Goal: Information Seeking & Learning: Learn about a topic

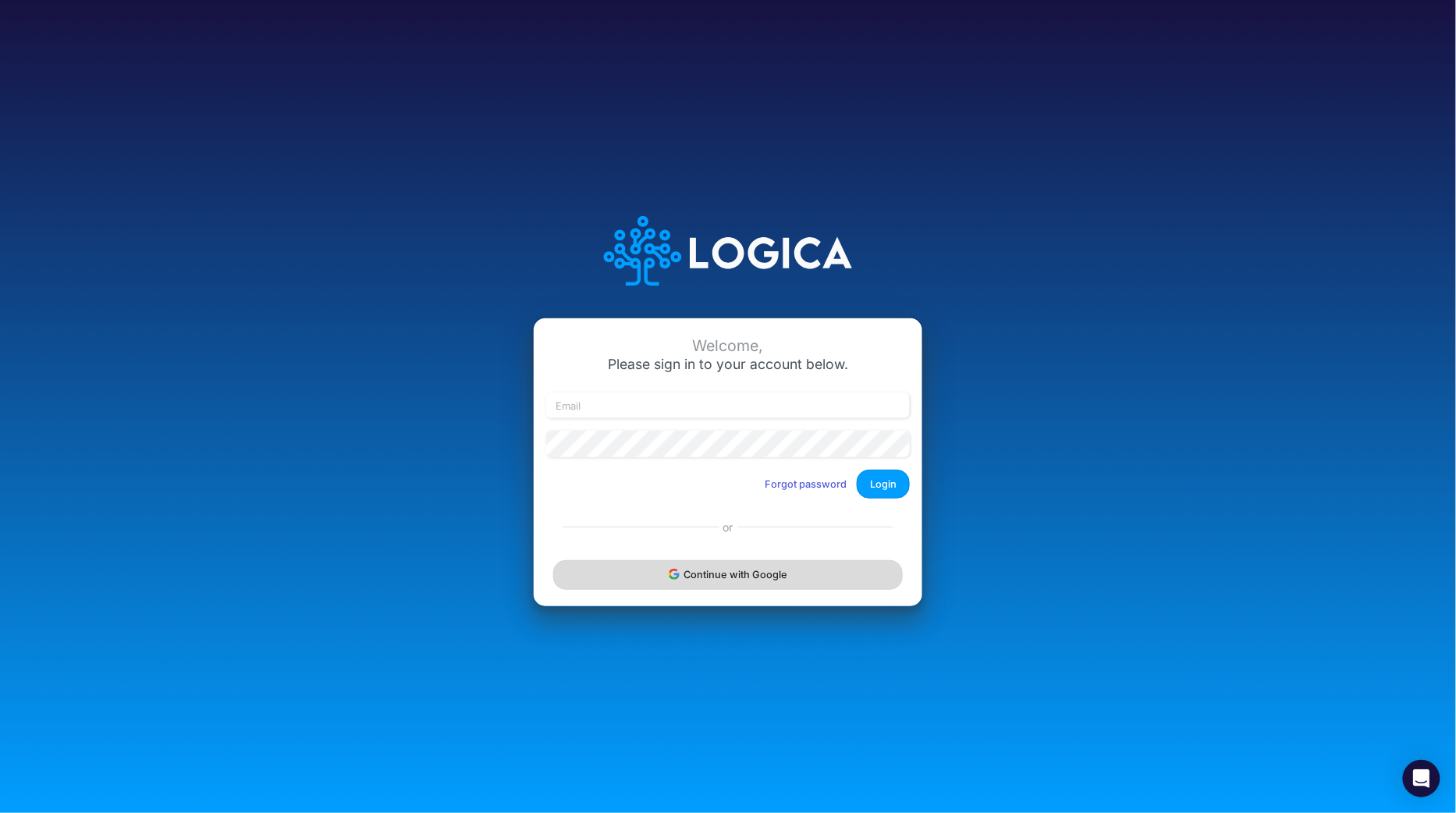
click at [740, 583] on button "Continue with Google" at bounding box center [727, 574] width 349 height 29
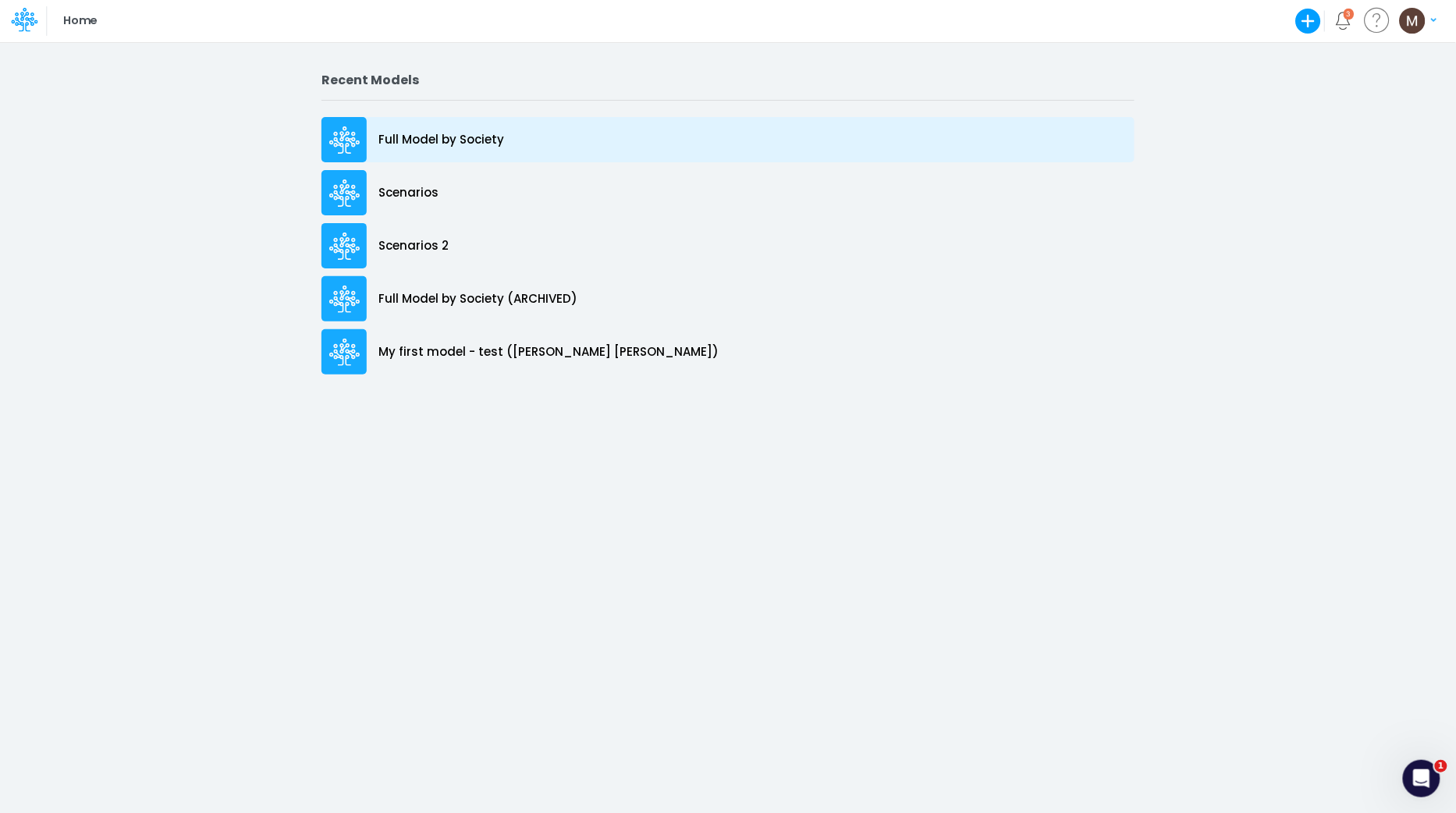
click at [483, 148] on p "Full Model by Society" at bounding box center [441, 140] width 126 height 18
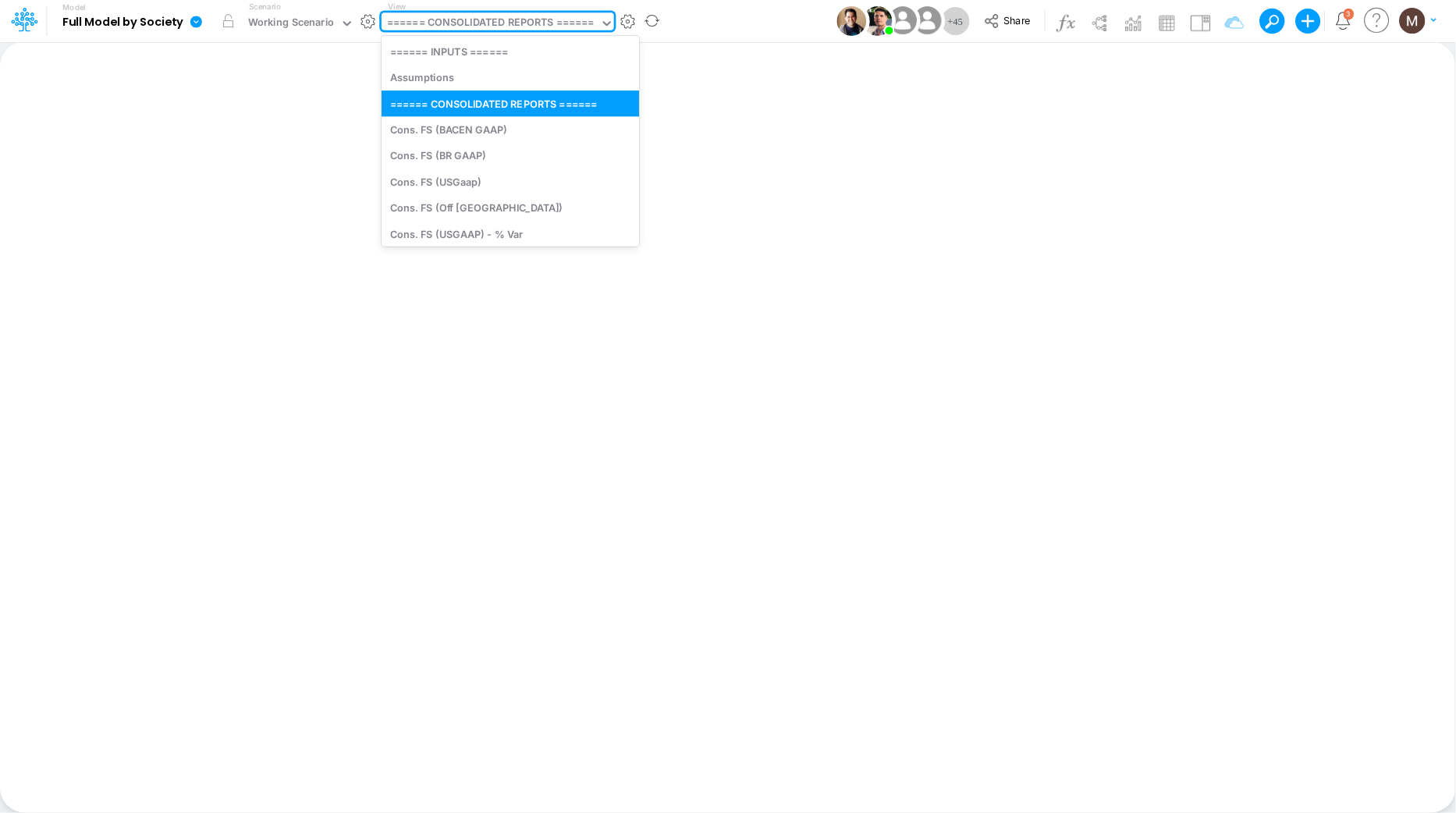
click at [480, 22] on div "====== CONSOLIDATED REPORTS ======" at bounding box center [490, 23] width 207 height 18
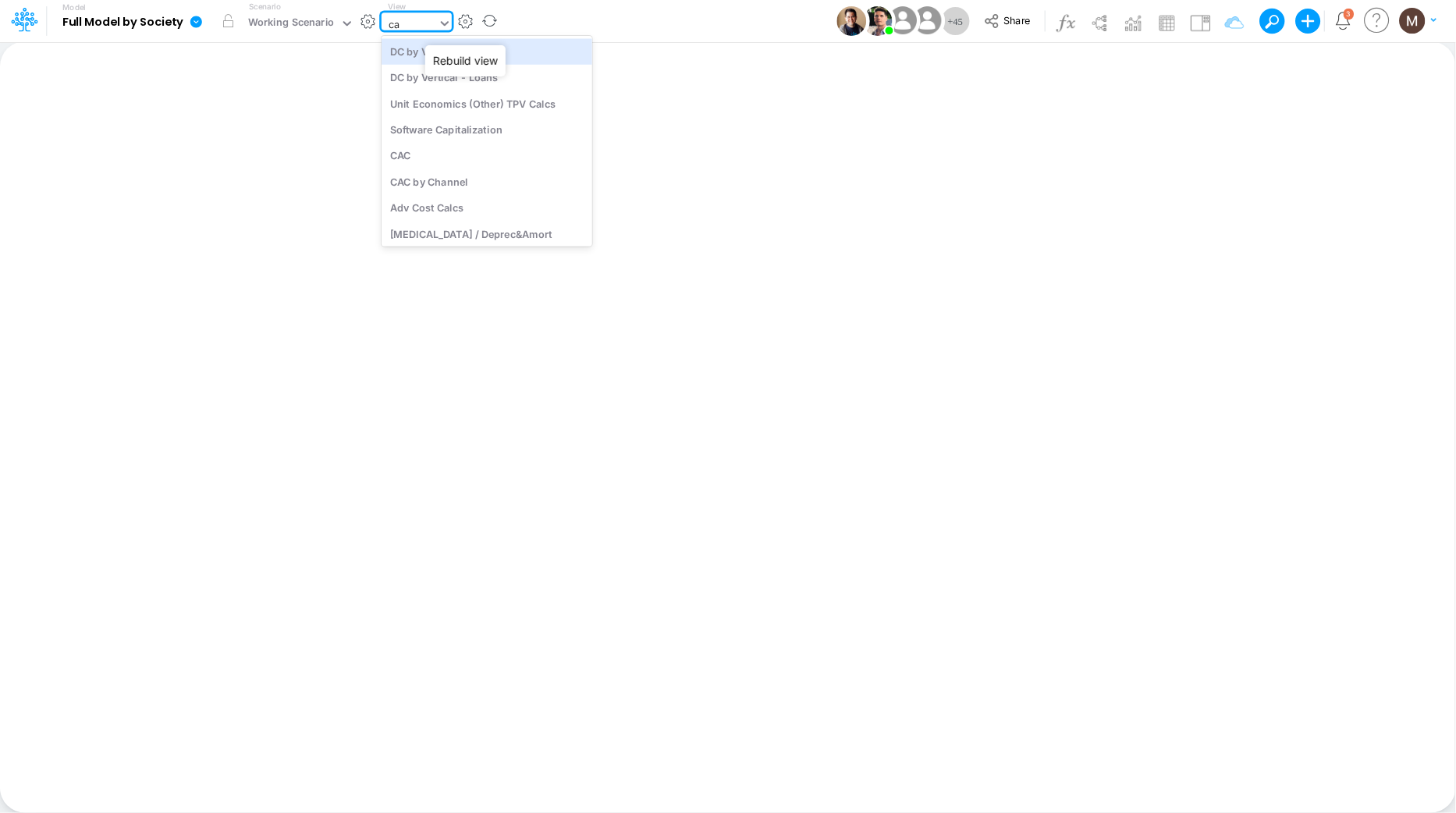
type input "cac"
click at [474, 58] on div "CAC" at bounding box center [486, 51] width 211 height 25
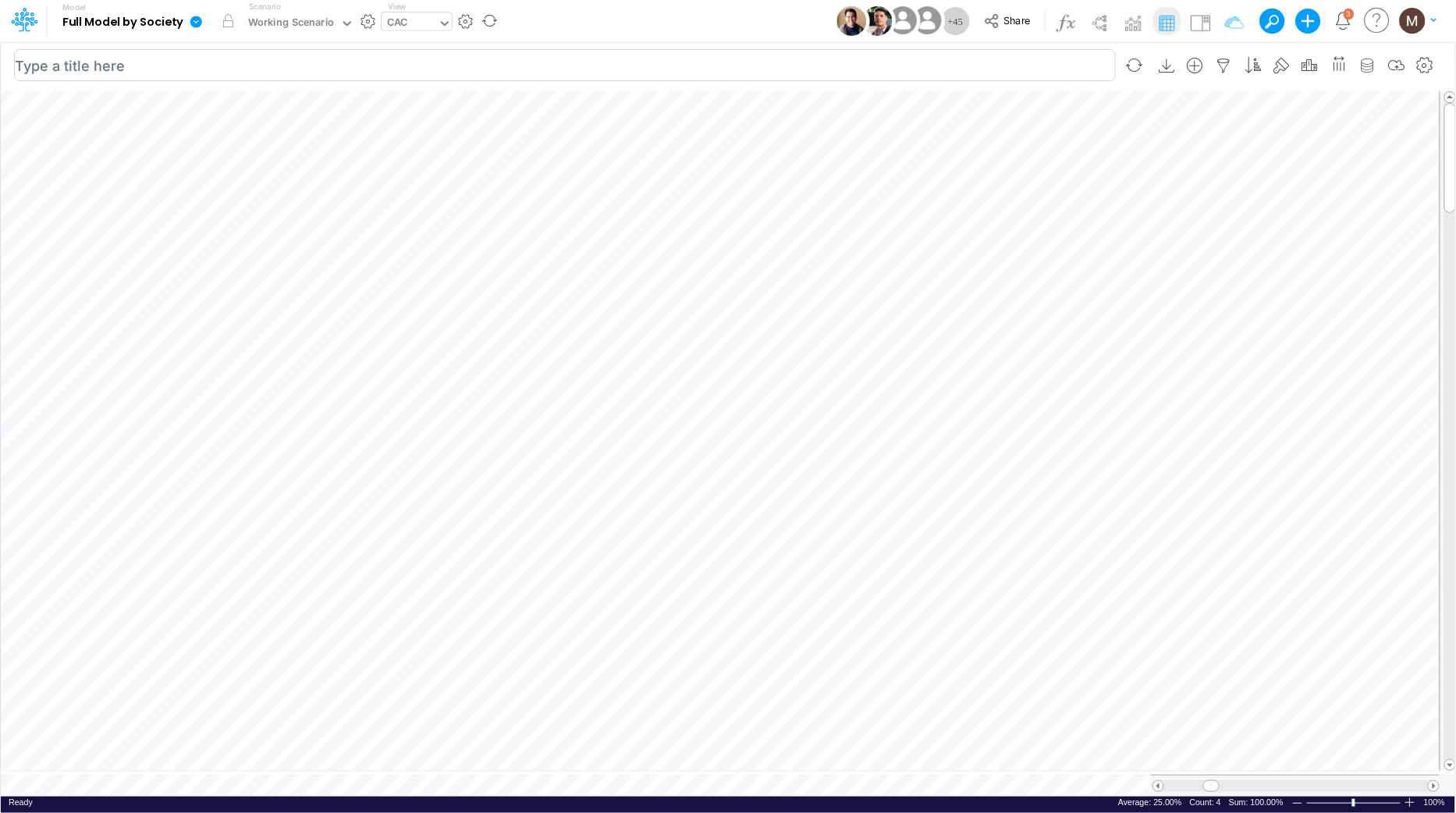
scroll to position [0, 1]
click at [734, 389] on icon "button" at bounding box center [737, 388] width 23 height 16
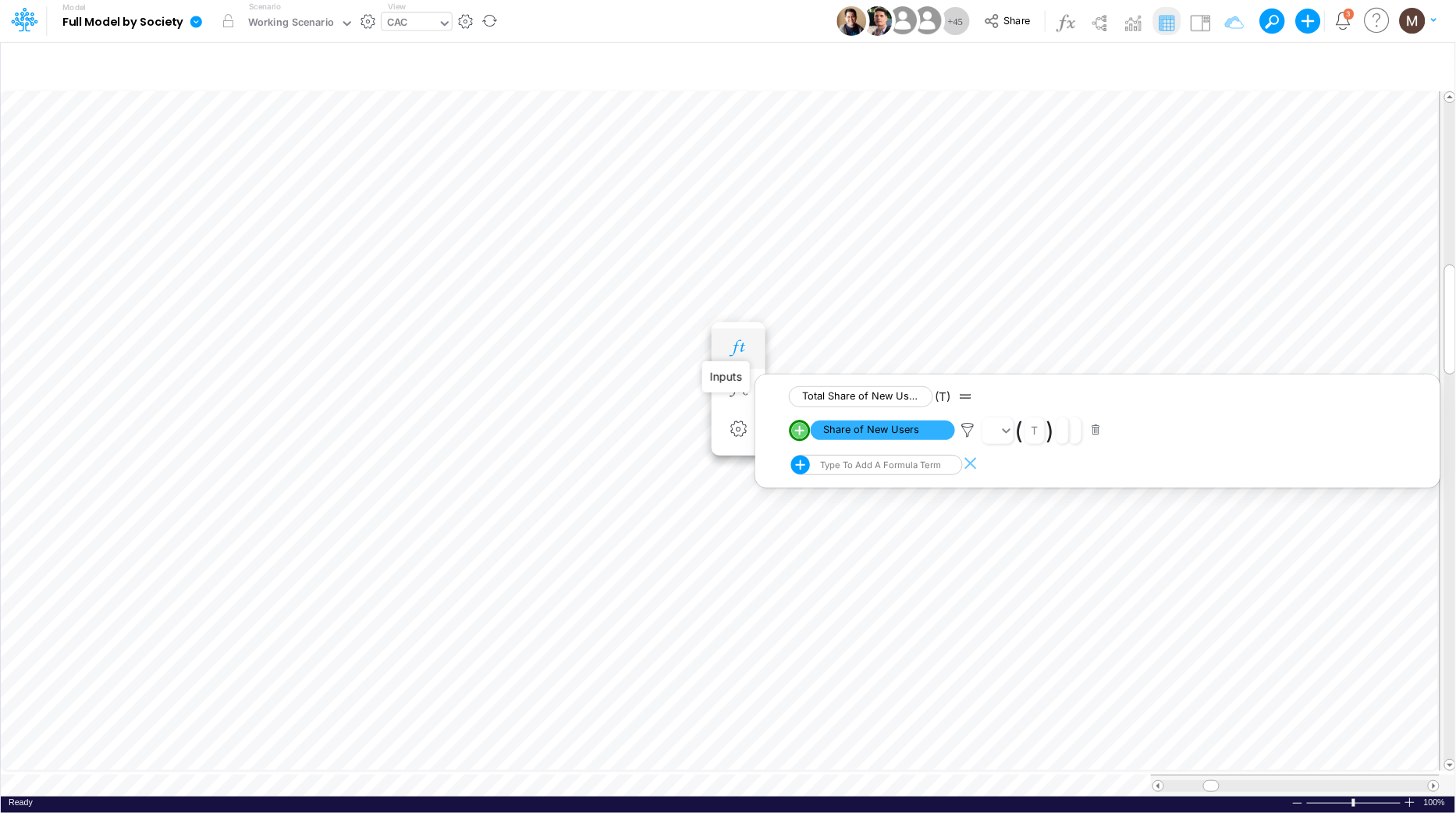
click at [744, 345] on icon "button" at bounding box center [737, 347] width 23 height 16
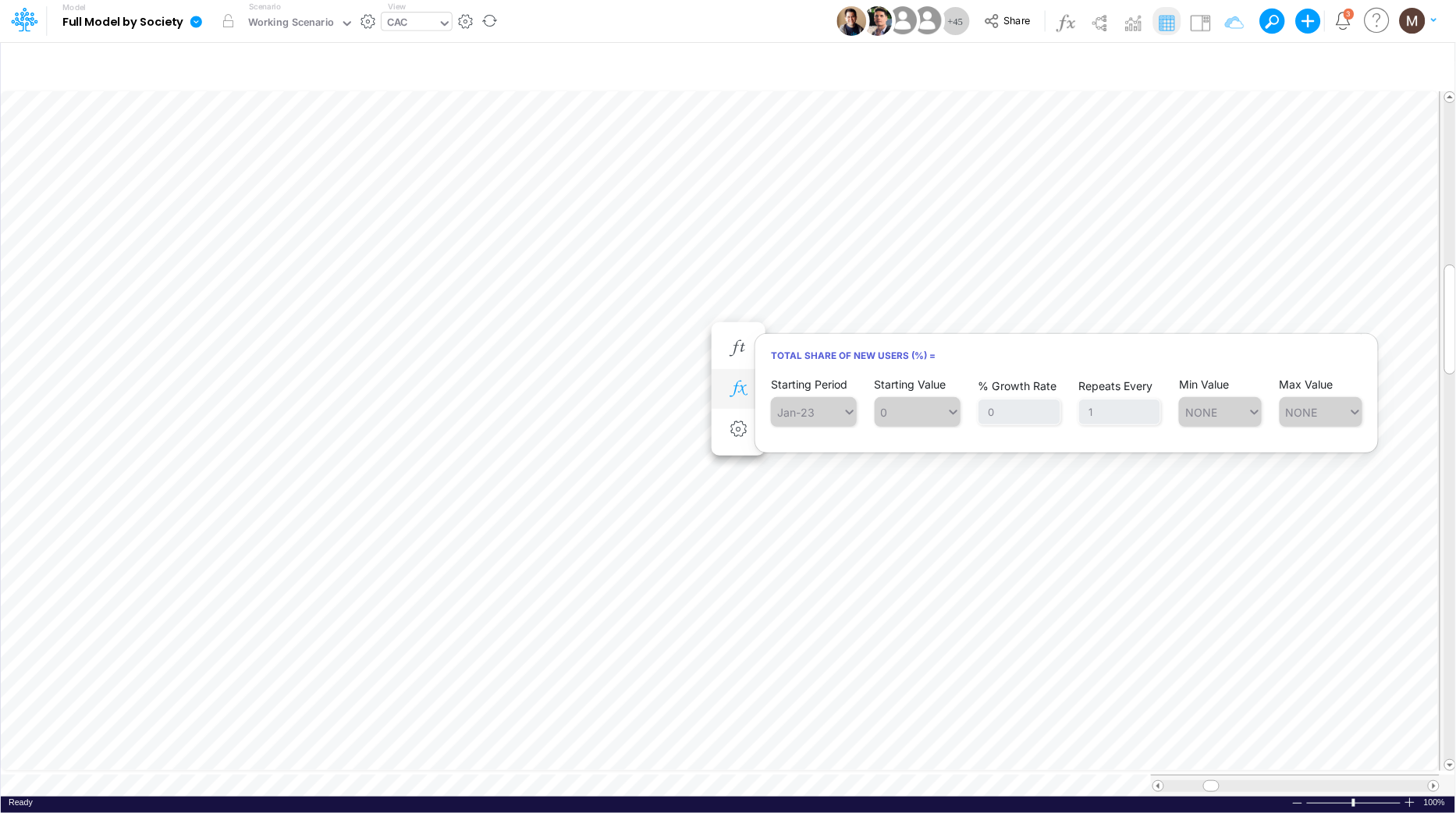
click at [738, 382] on icon "button" at bounding box center [737, 388] width 23 height 16
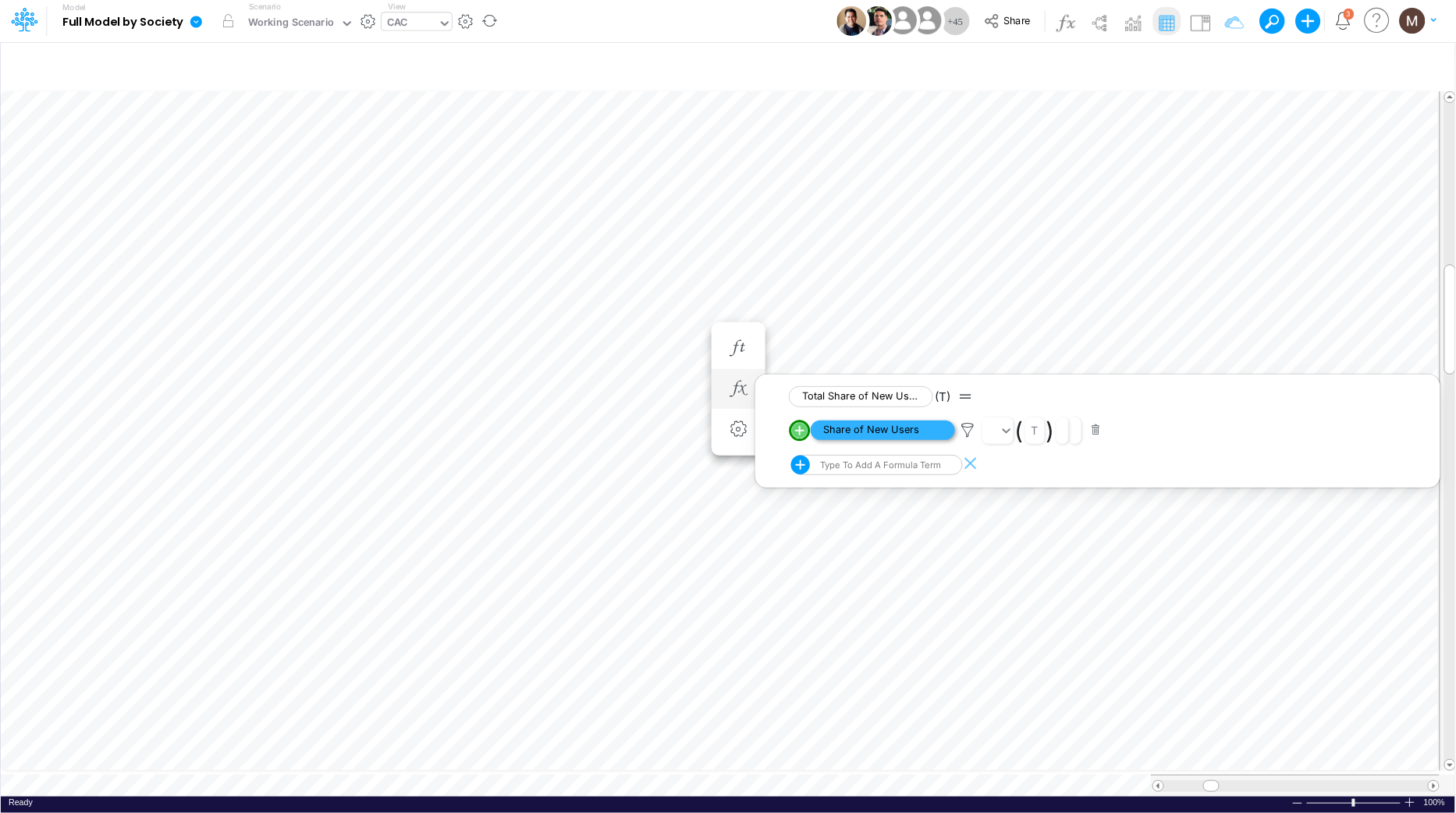
click at [850, 426] on span "Share of New Users" at bounding box center [883, 430] width 144 height 20
click at [854, 425] on span "Division" at bounding box center [883, 430] width 144 height 20
click at [745, 405] on icon "button" at bounding box center [737, 410] width 23 height 16
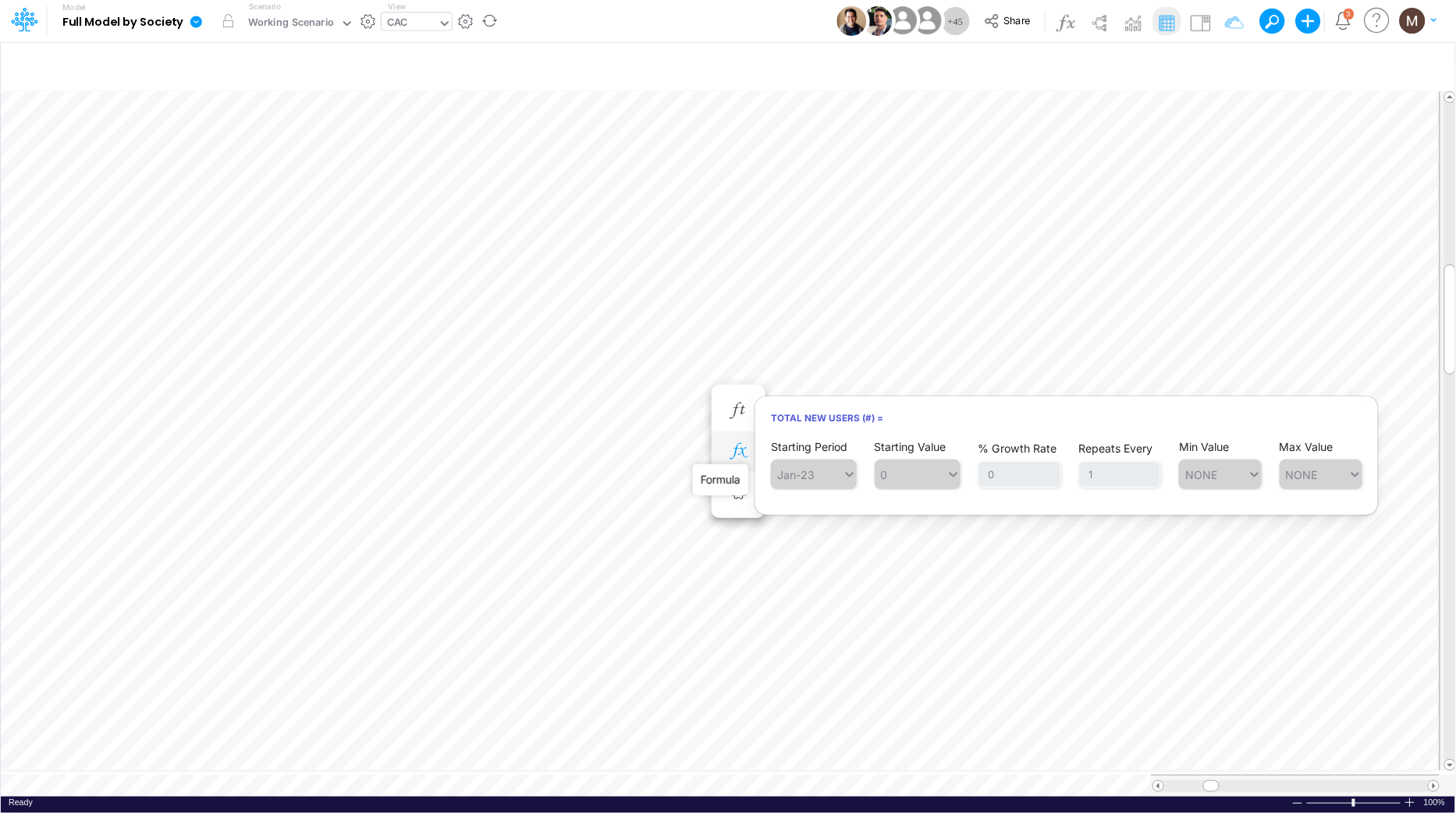
click at [738, 456] on icon "button" at bounding box center [737, 451] width 23 height 16
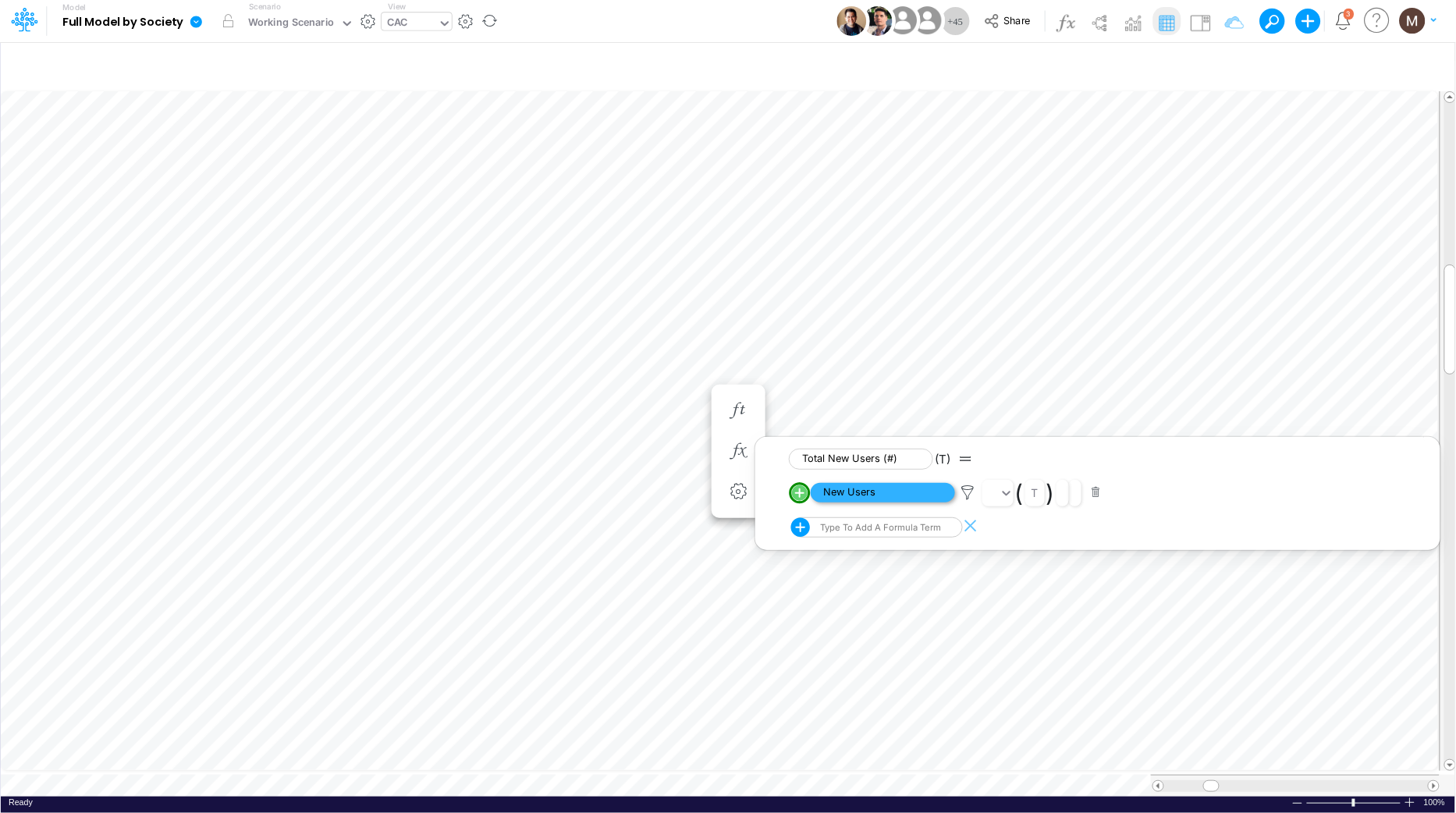
click at [837, 489] on span "New Users" at bounding box center [883, 492] width 144 height 20
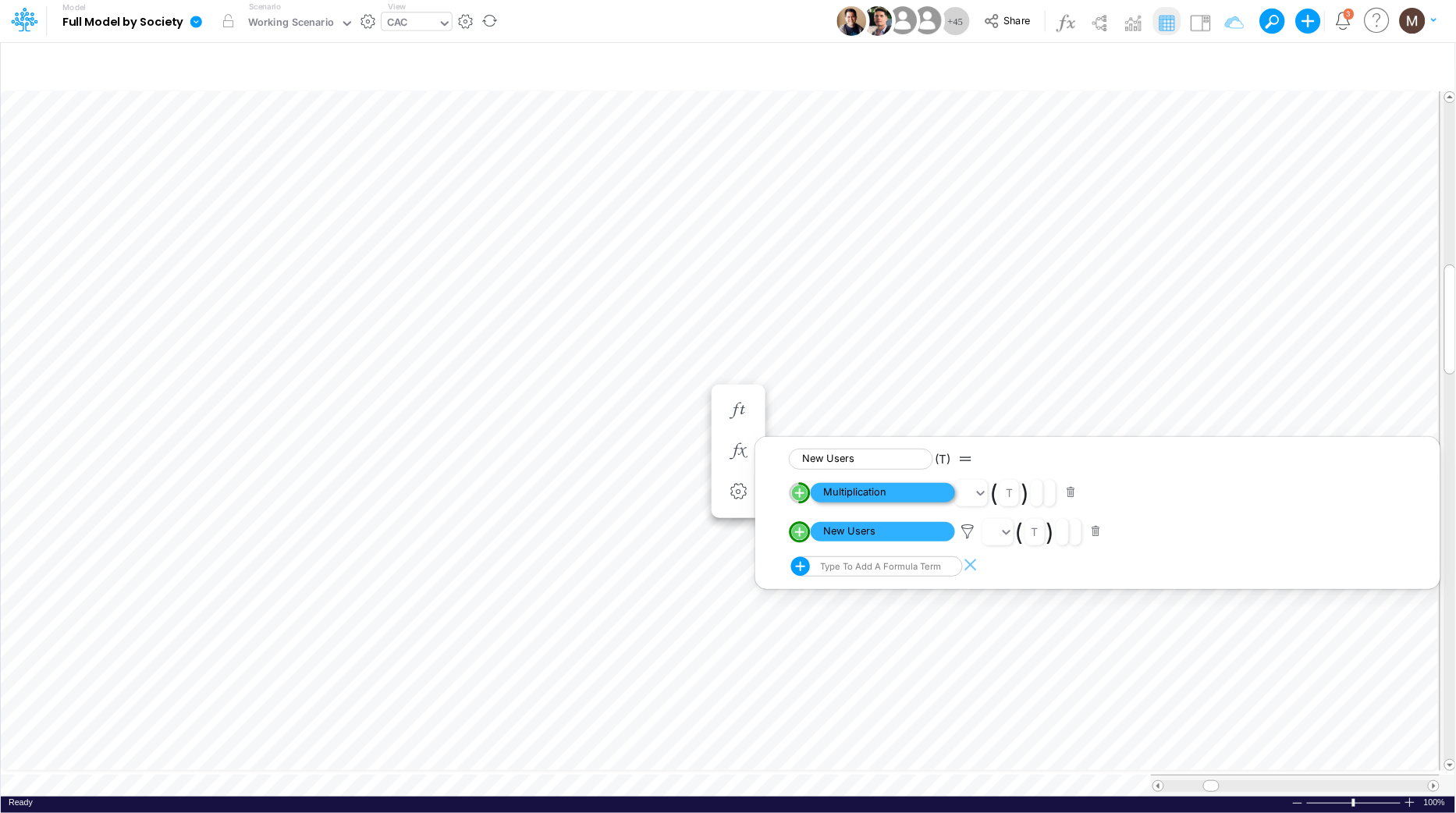
click at [870, 495] on span "Multiplication" at bounding box center [883, 492] width 144 height 20
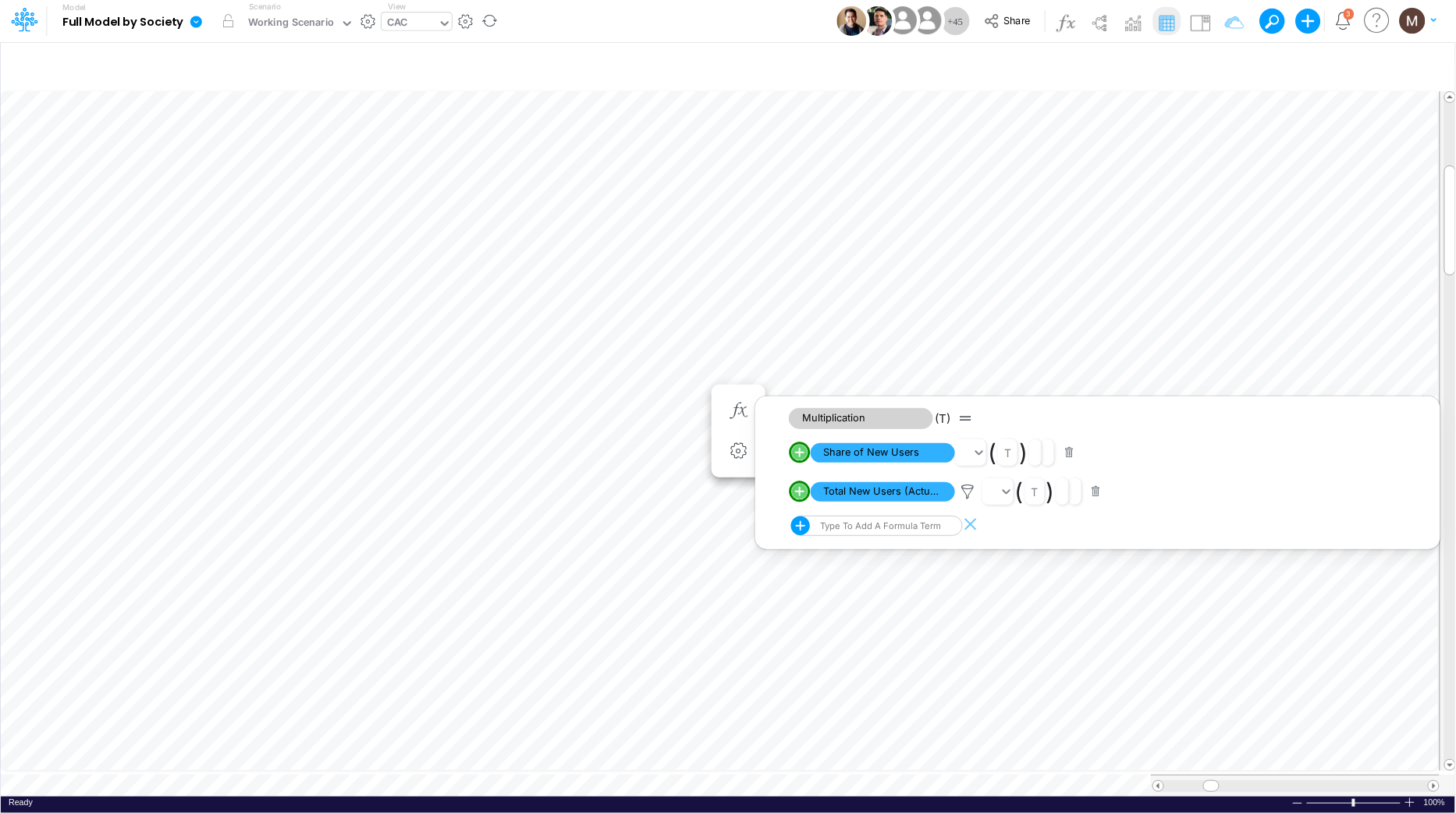
scroll to position [0, 1]
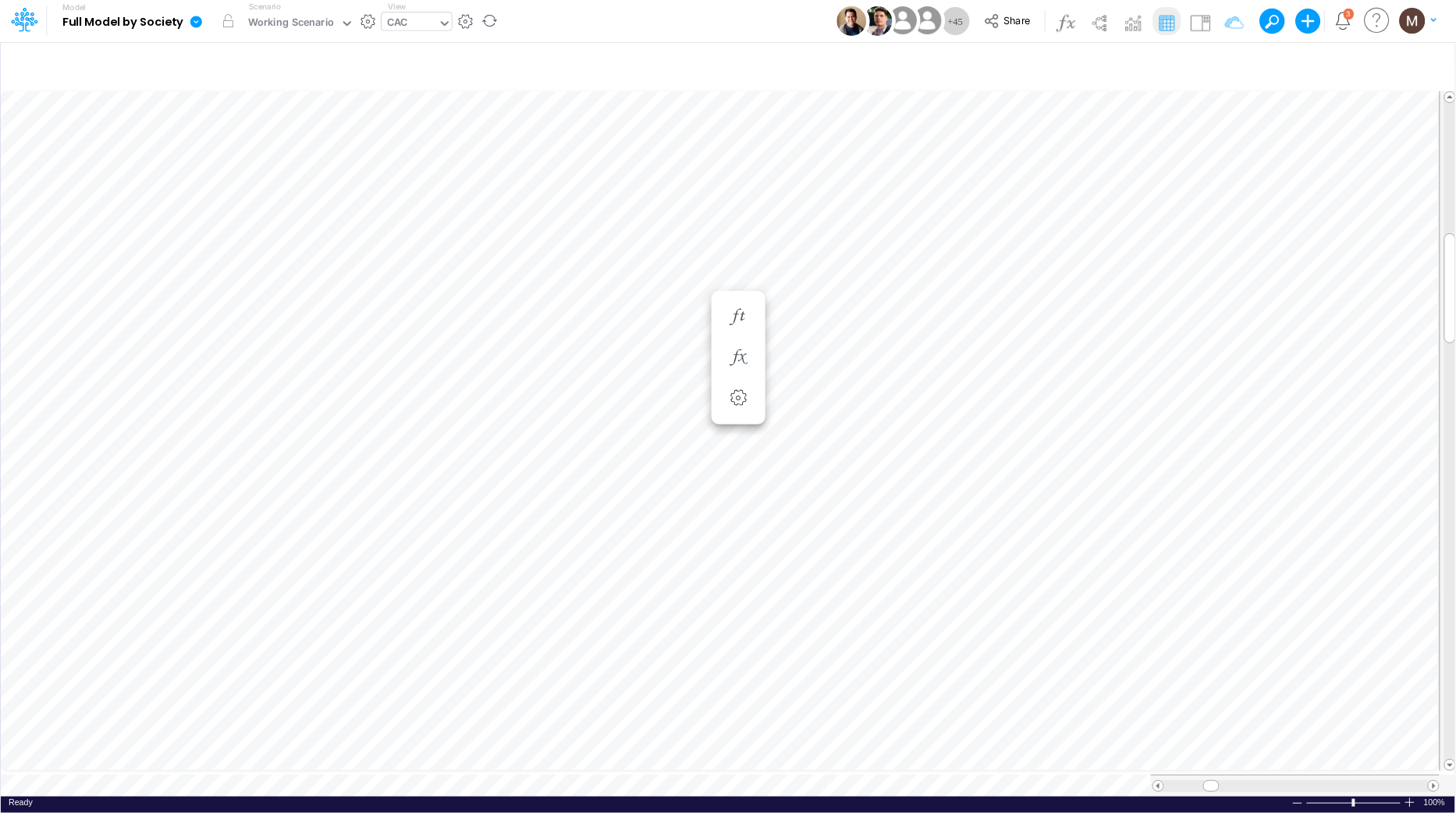
scroll to position [0, 1]
click at [649, 553] on icon "button" at bounding box center [654, 559] width 23 height 16
click at [785, 607] on span "Share of New Users" at bounding box center [799, 601] width 144 height 20
click at [770, 607] on span "Division" at bounding box center [799, 601] width 144 height 20
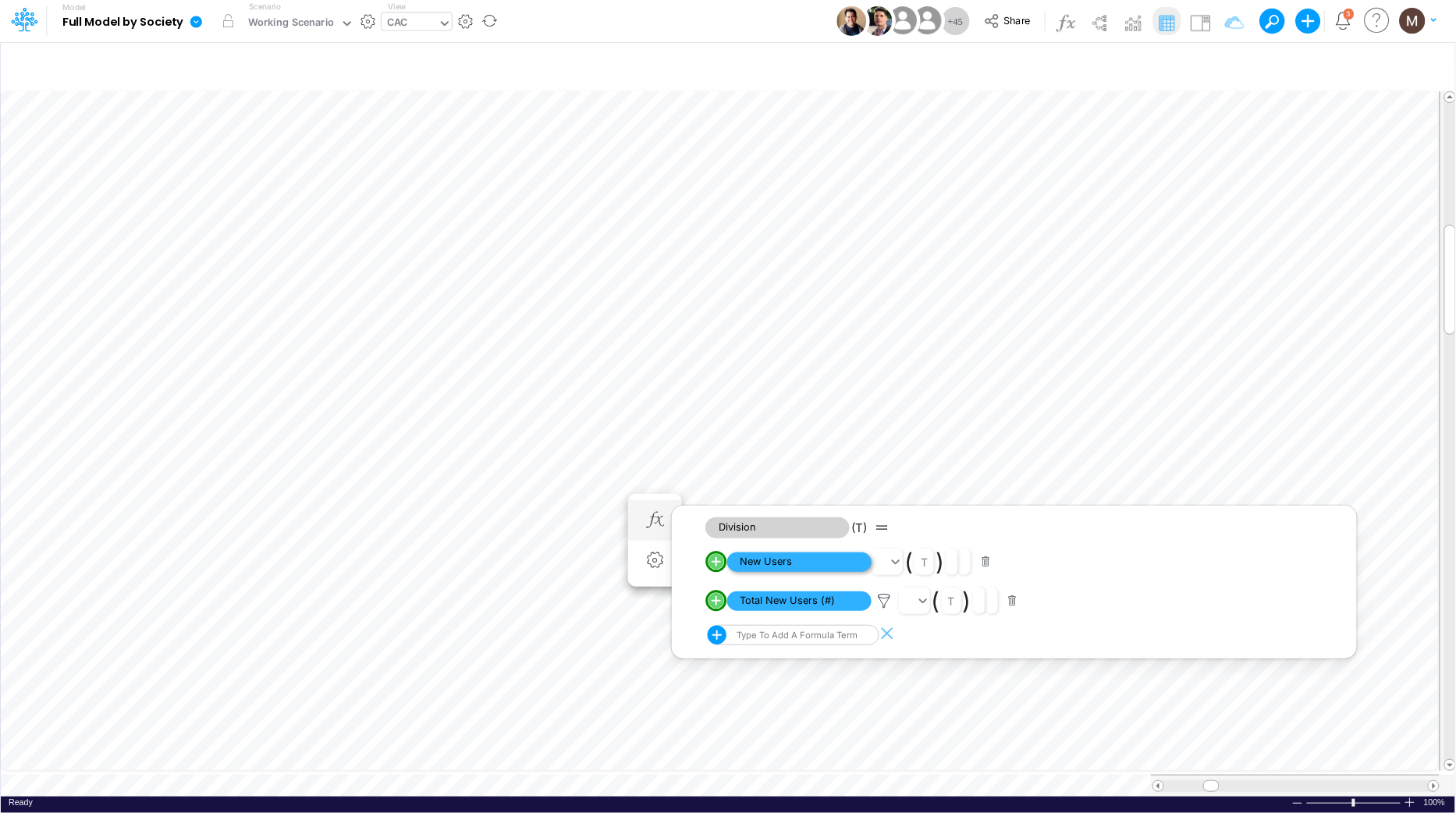
click at [797, 566] on span "New Users" at bounding box center [799, 561] width 144 height 20
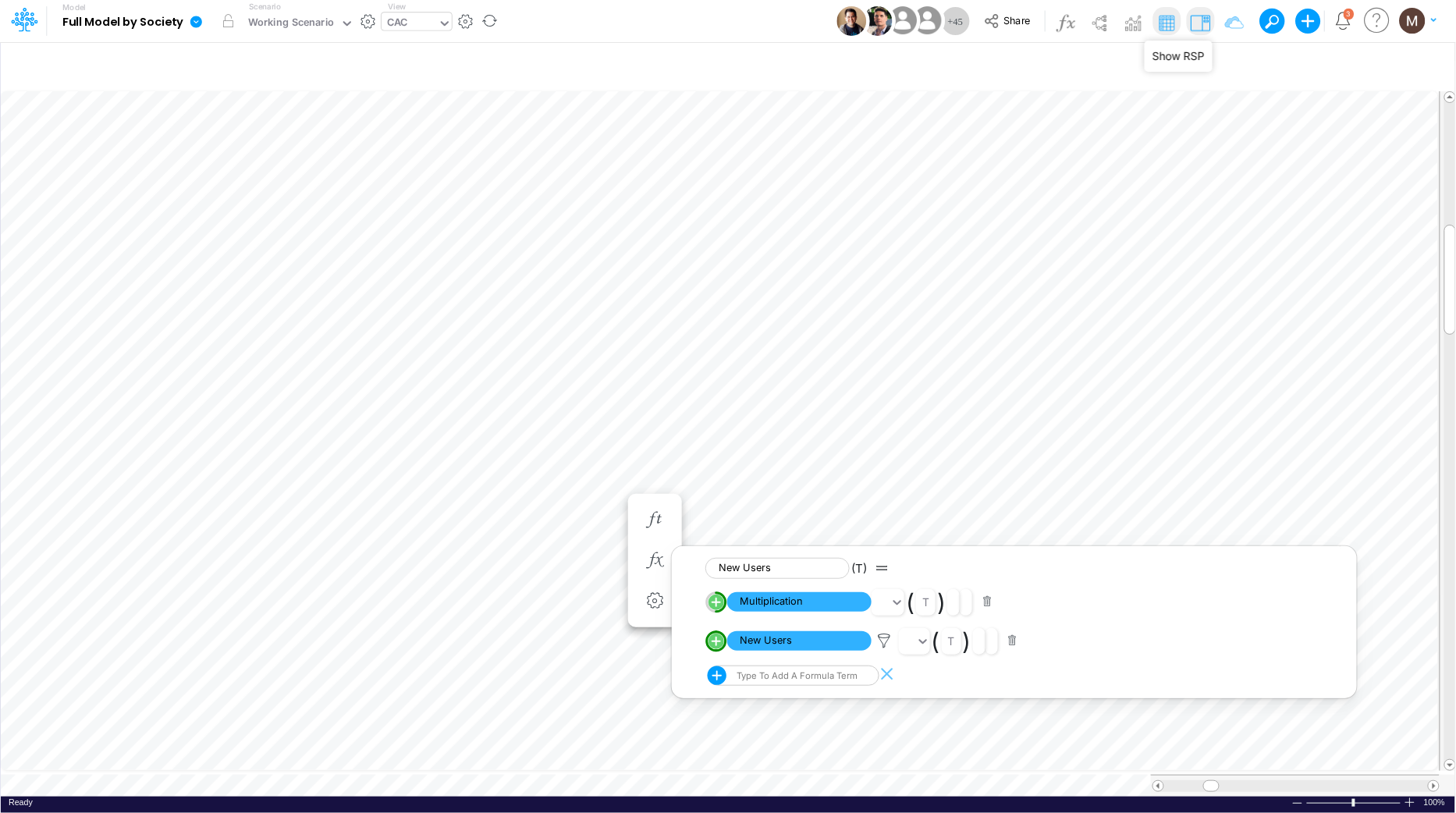
click at [1203, 25] on img at bounding box center [1199, 22] width 25 height 25
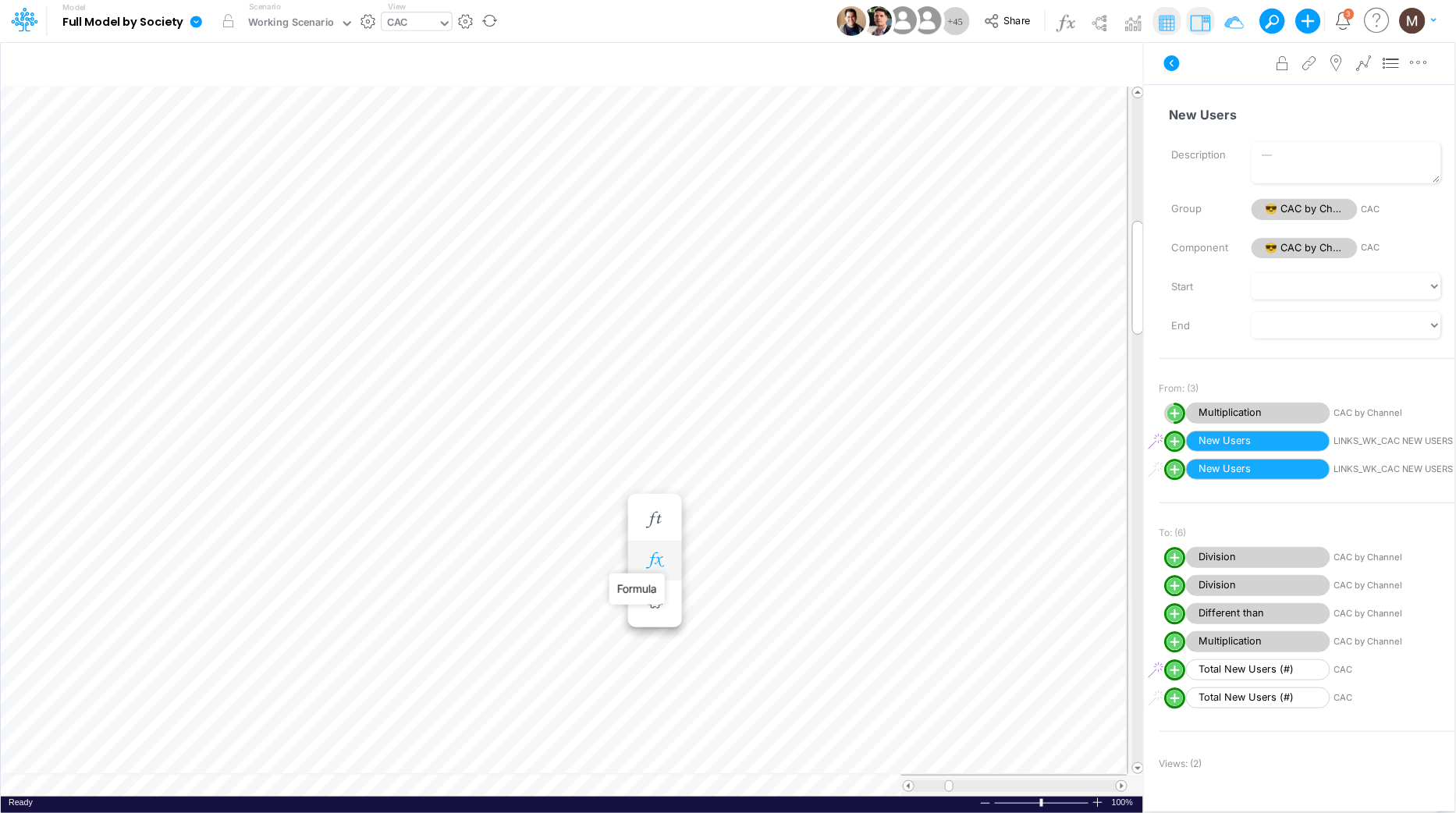
click at [646, 559] on icon "button" at bounding box center [654, 559] width 23 height 16
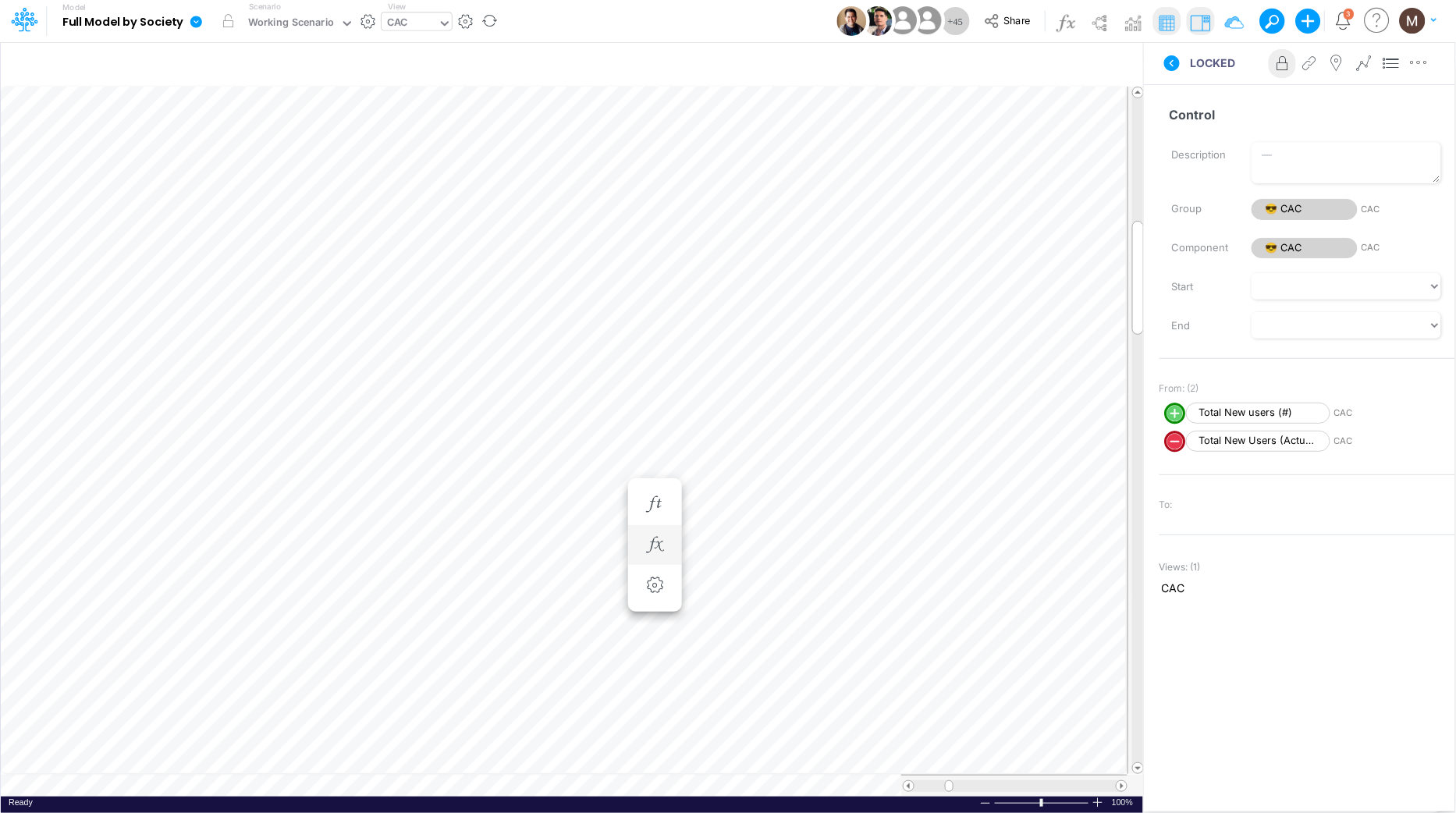
scroll to position [0, 1]
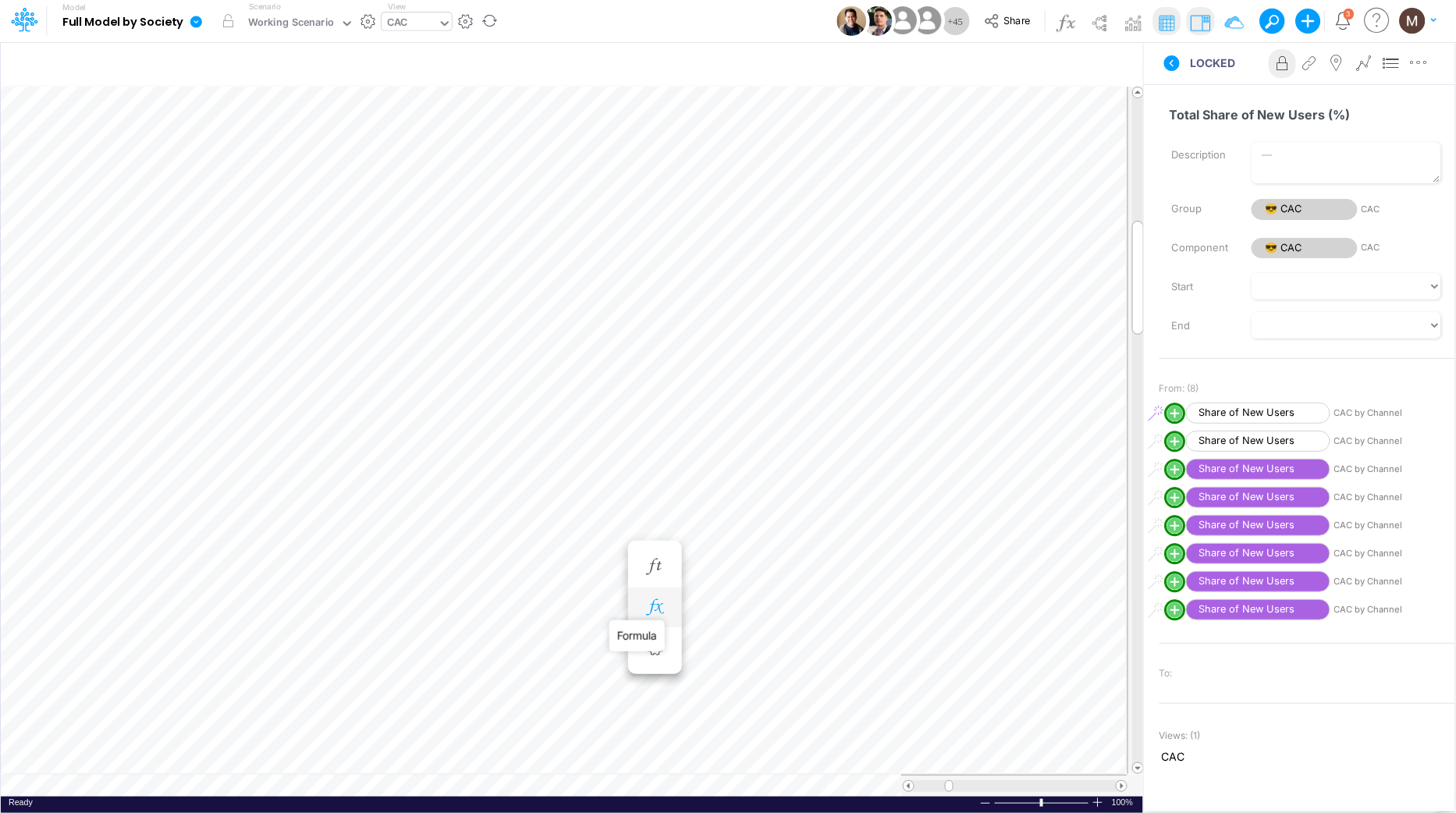
click at [657, 599] on icon "button" at bounding box center [654, 606] width 23 height 16
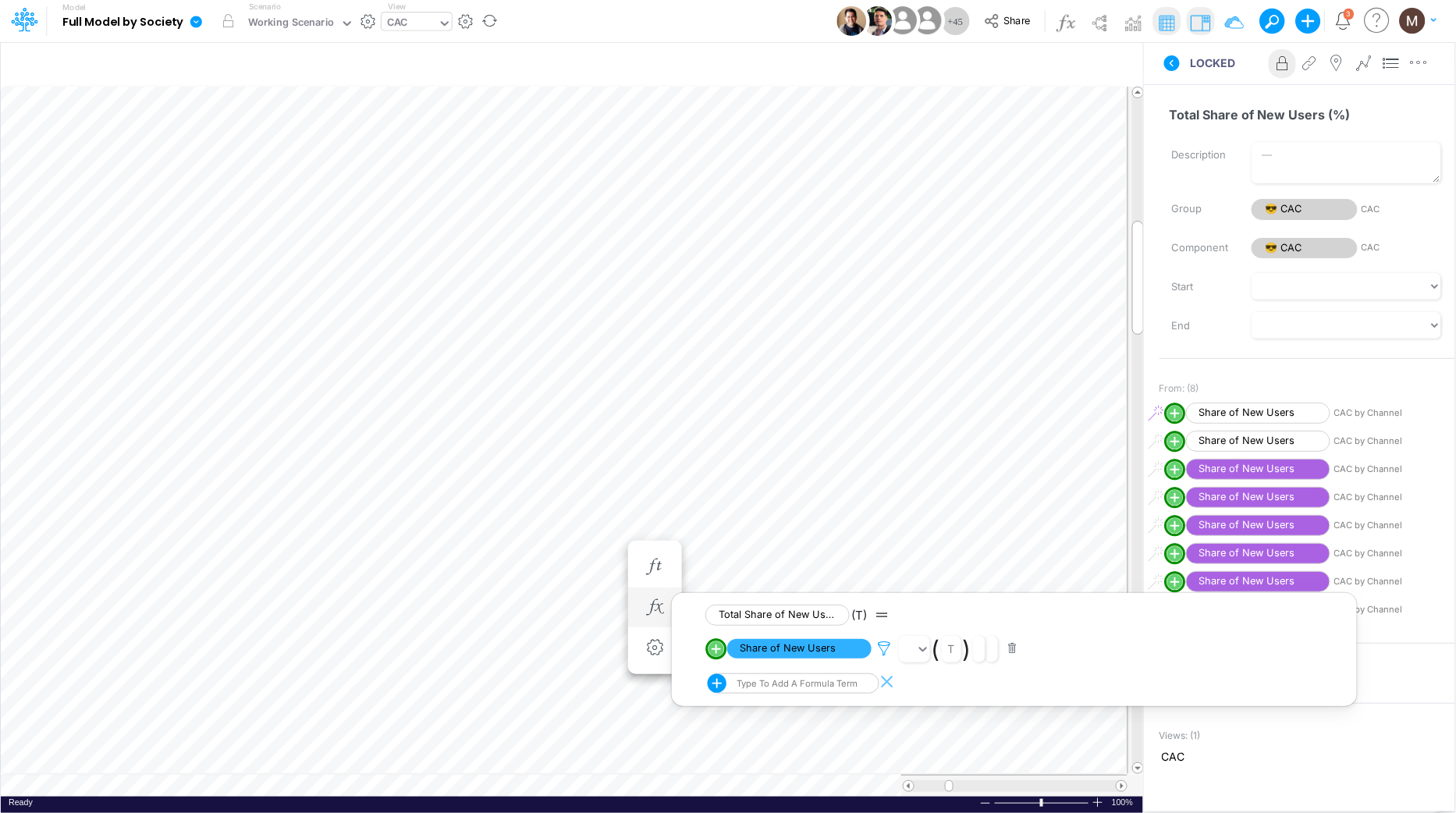
click at [884, 646] on icon at bounding box center [884, 648] width 23 height 16
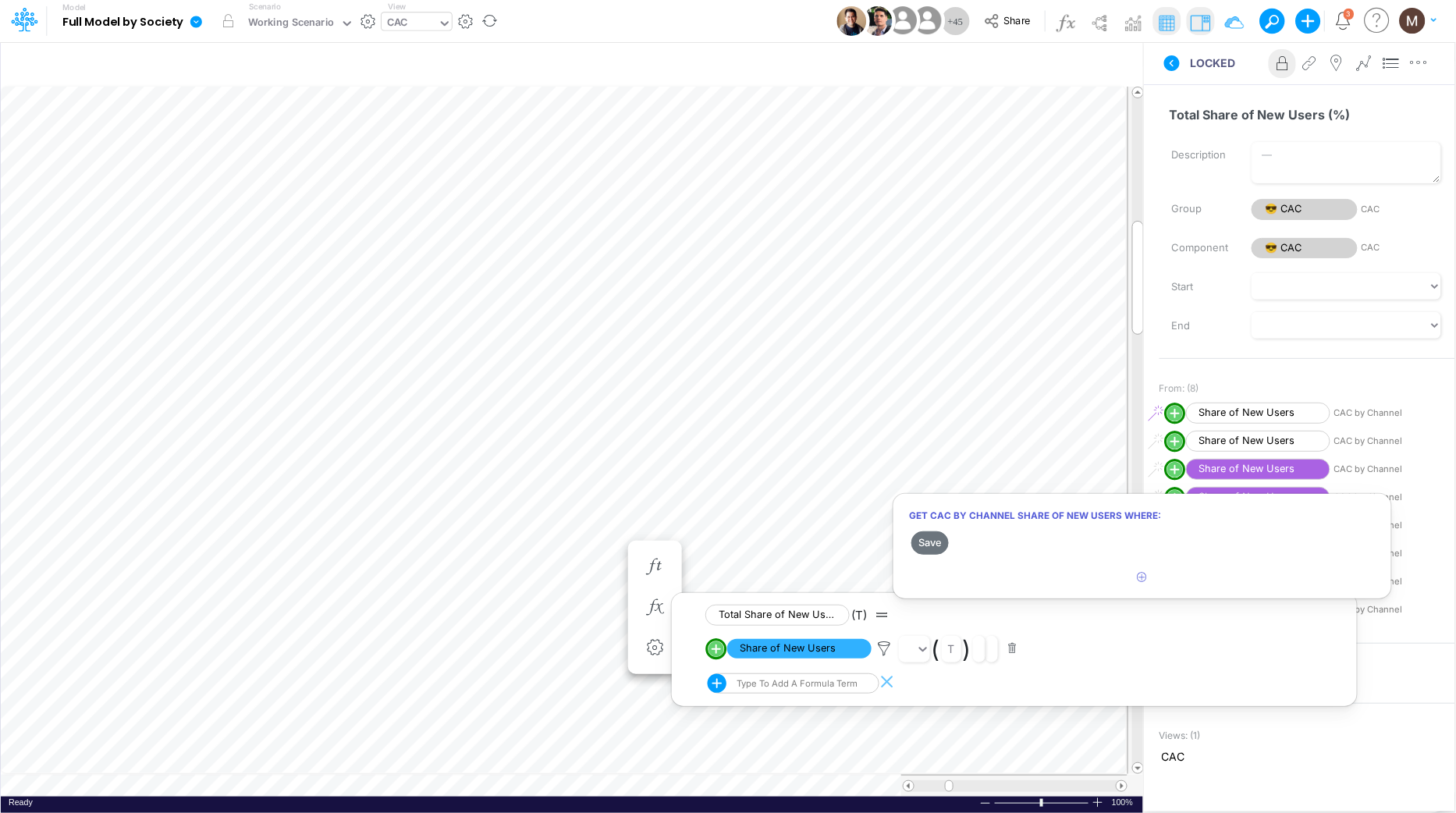
click at [812, 655] on div at bounding box center [728, 409] width 1456 height 805
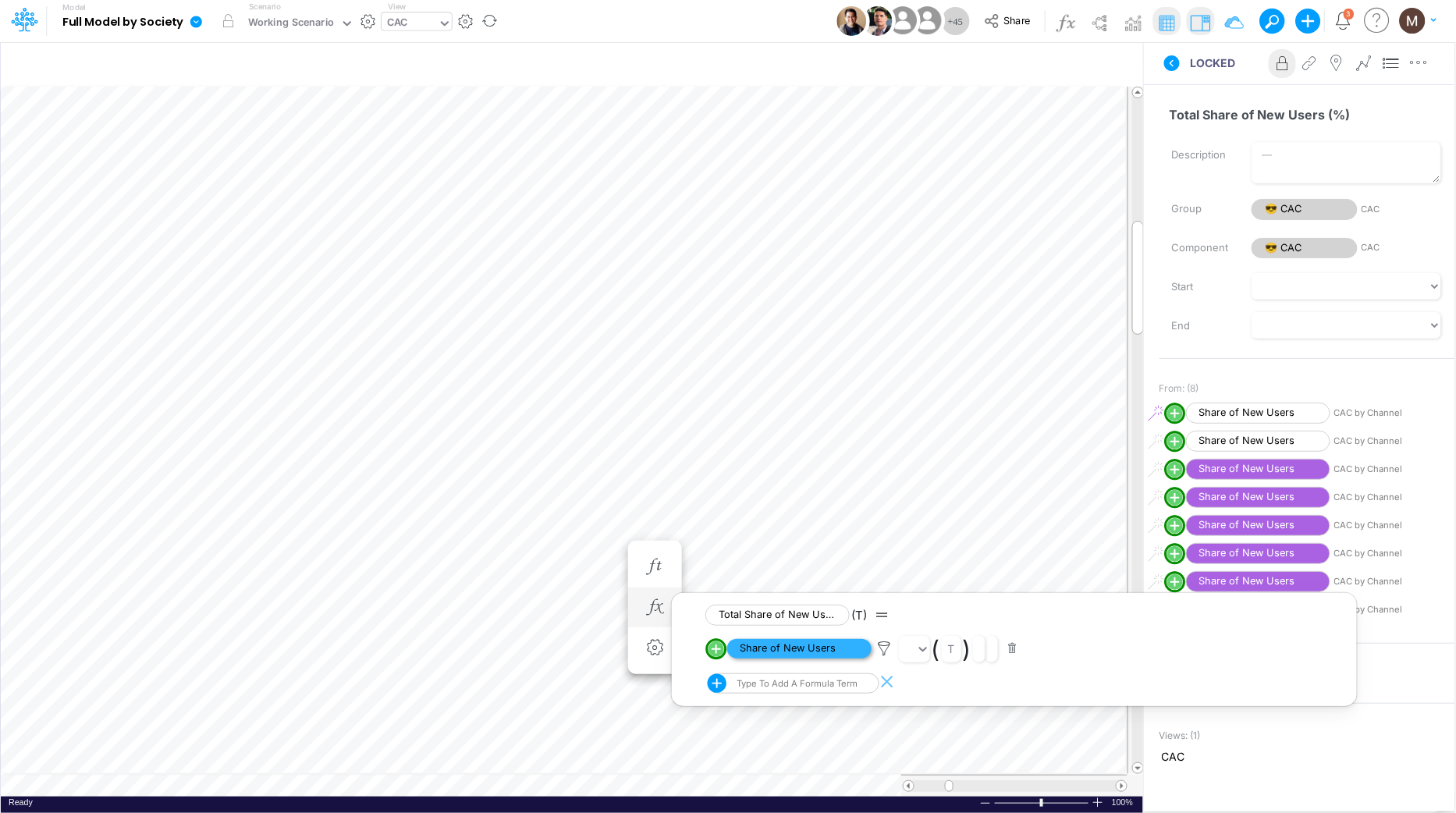
click at [783, 652] on span "Share of New Users" at bounding box center [799, 648] width 144 height 20
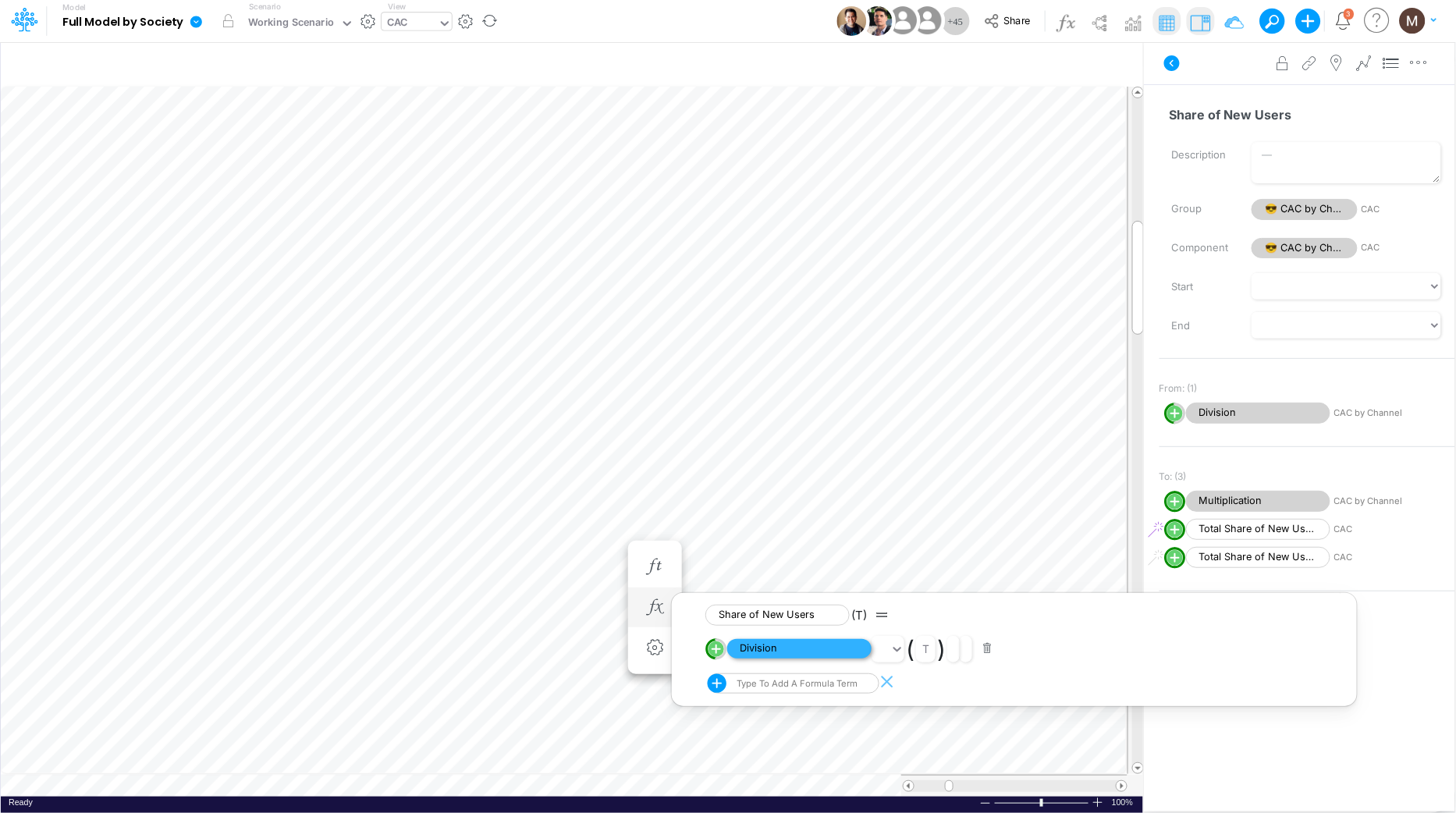
click at [765, 656] on span "Division" at bounding box center [799, 648] width 144 height 20
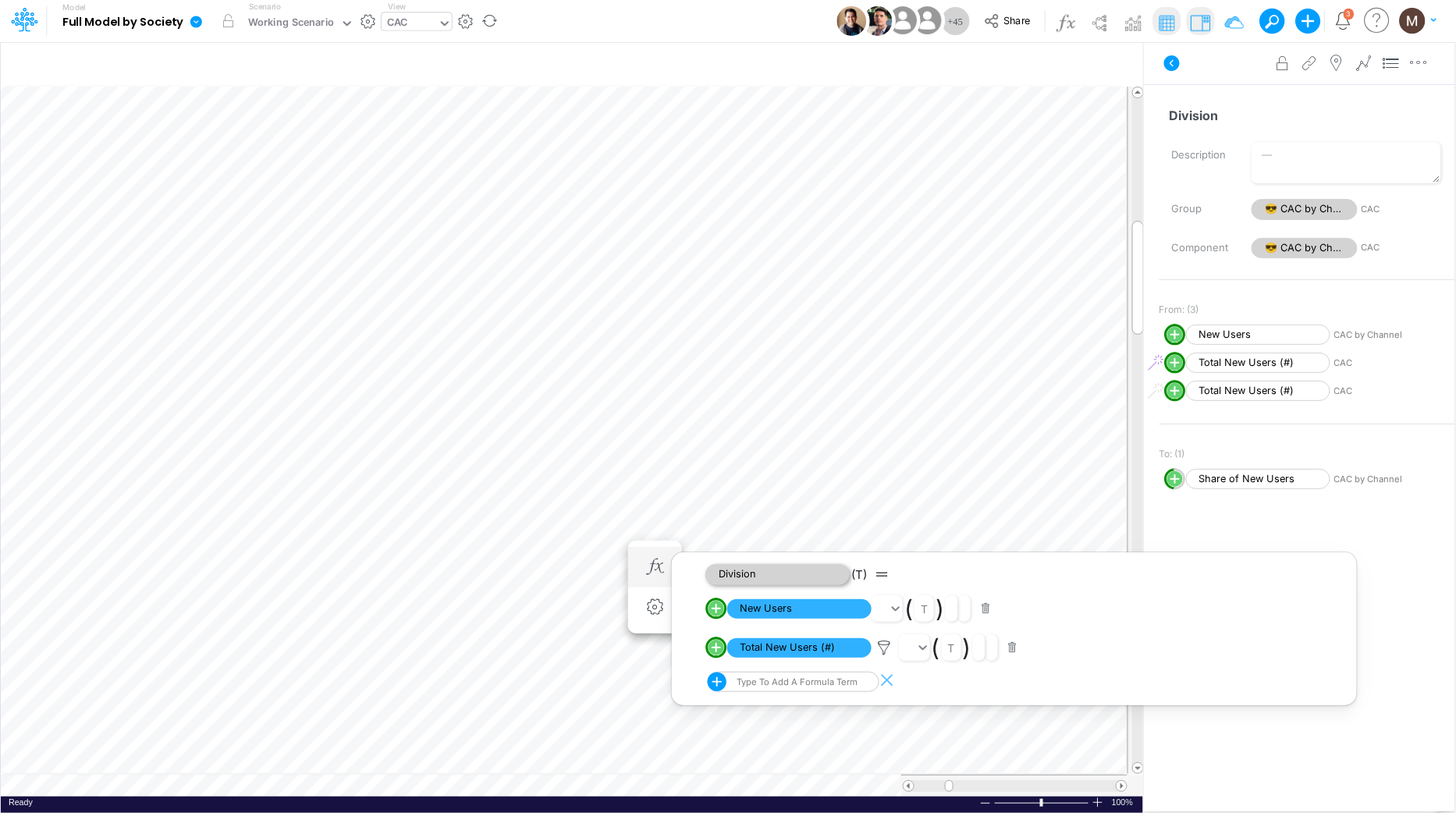
click at [782, 611] on span "New Users" at bounding box center [799, 608] width 144 height 20
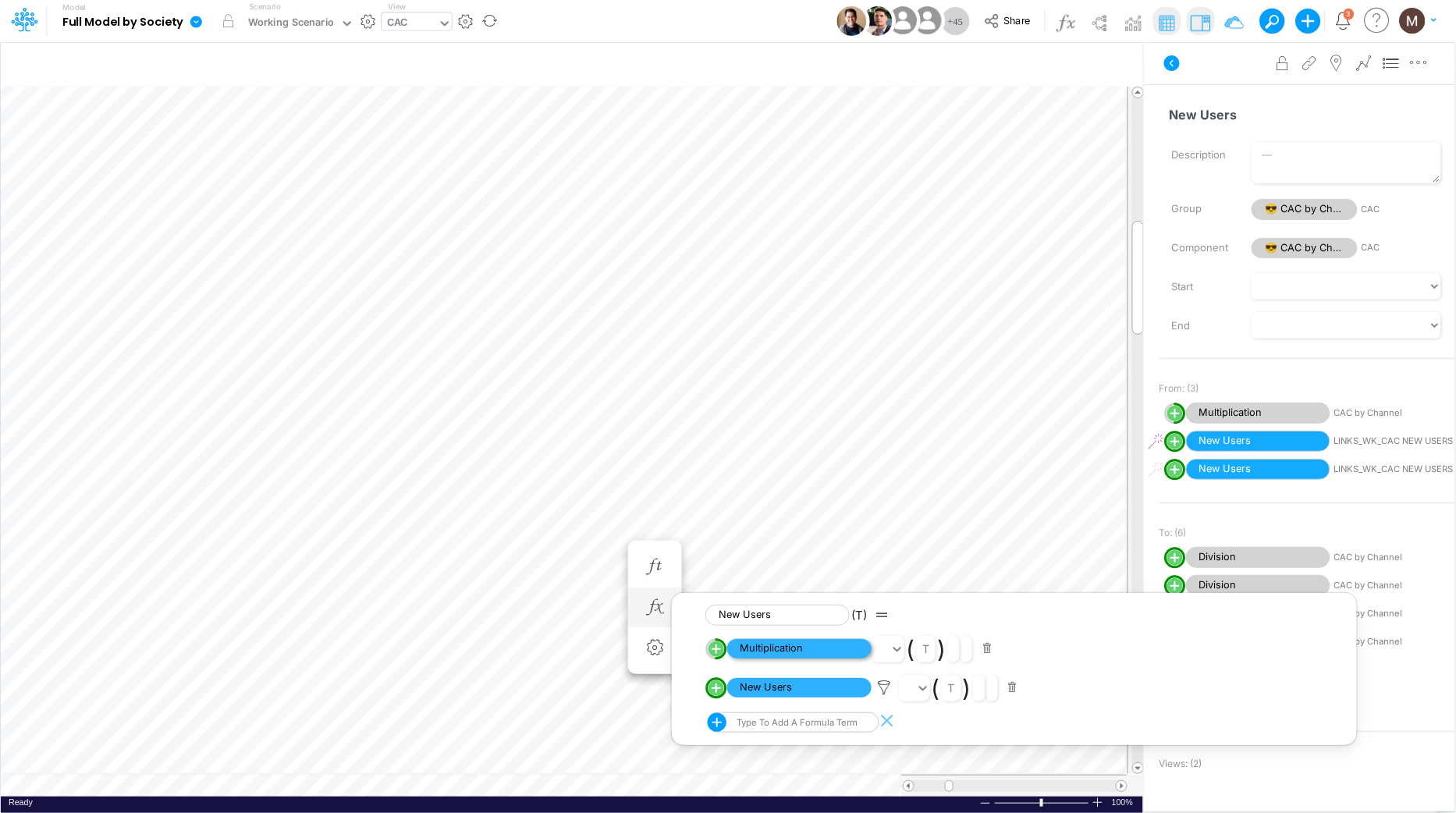
click at [776, 653] on span "Multiplication" at bounding box center [799, 648] width 144 height 20
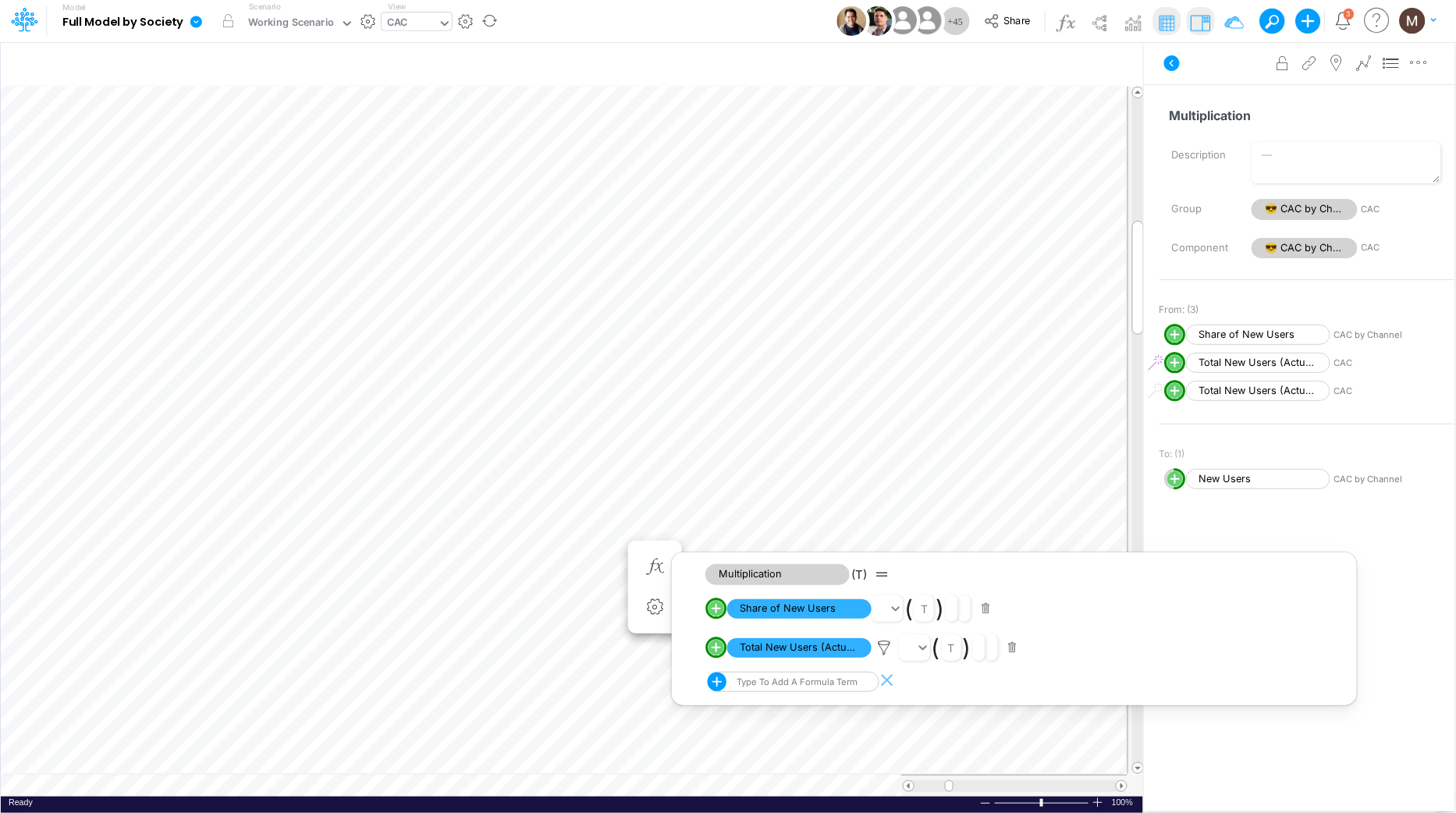
scroll to position [0, 1]
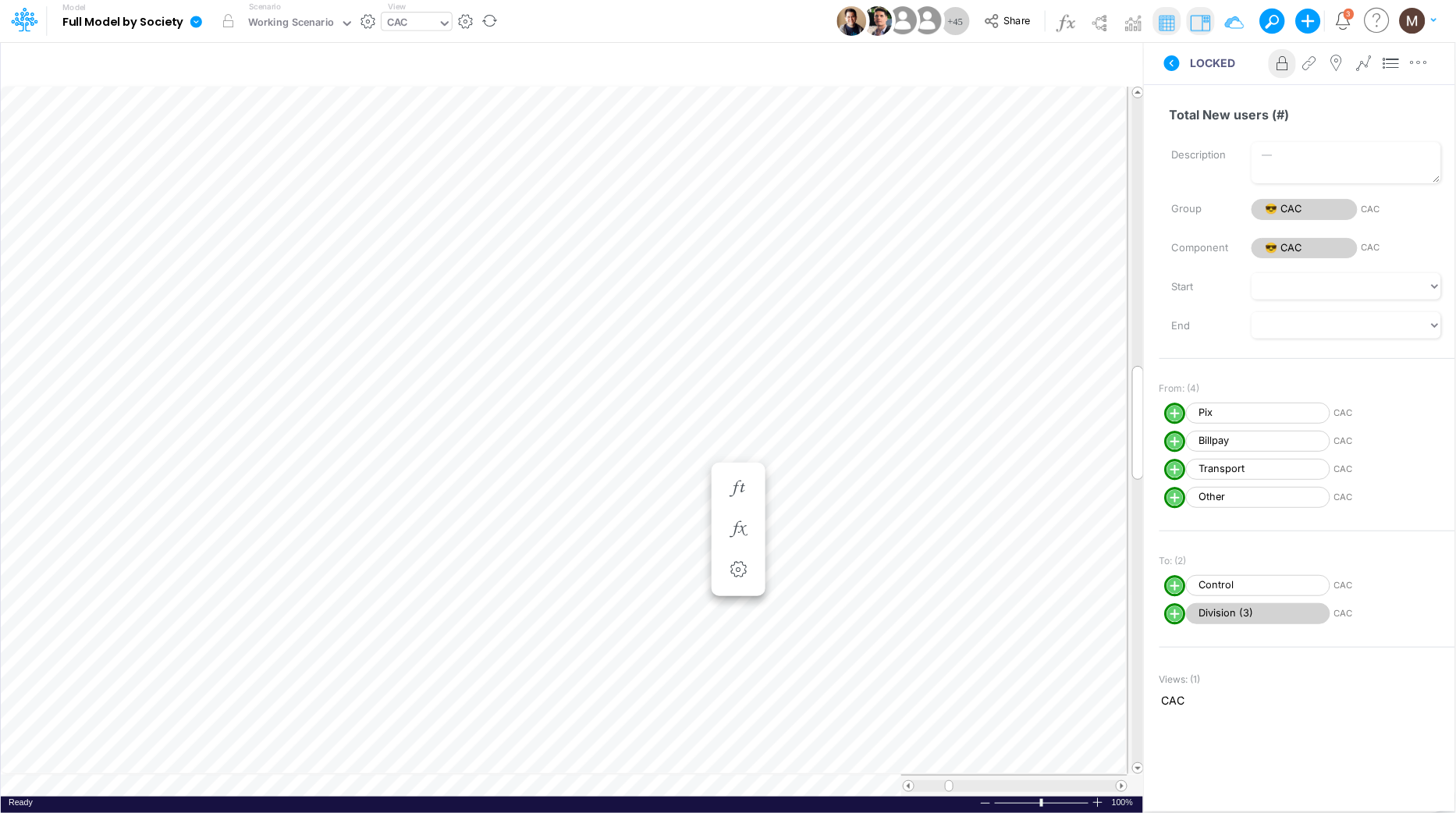
scroll to position [0, 1]
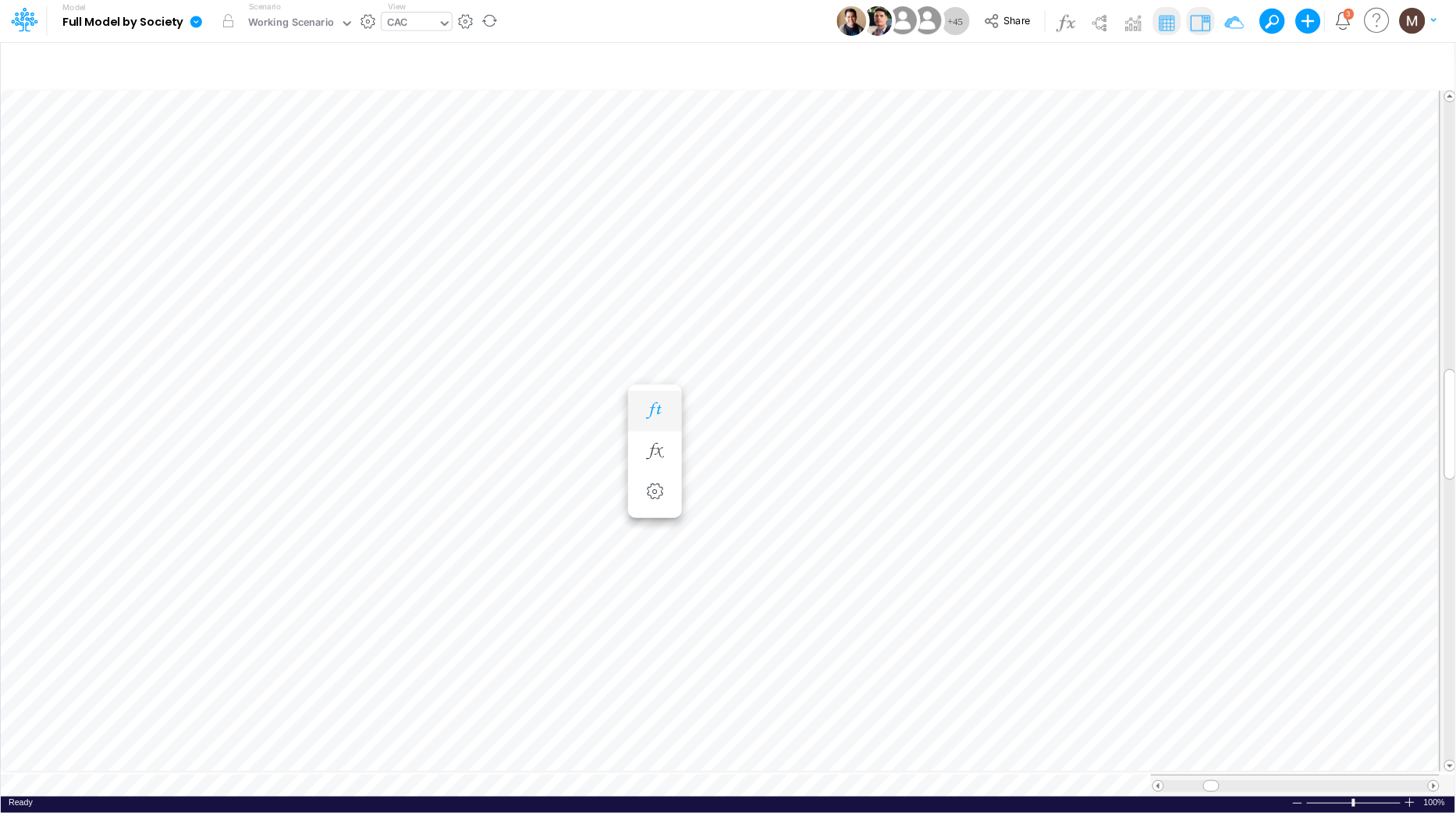
click at [655, 420] on button "button" at bounding box center [655, 410] width 29 height 31
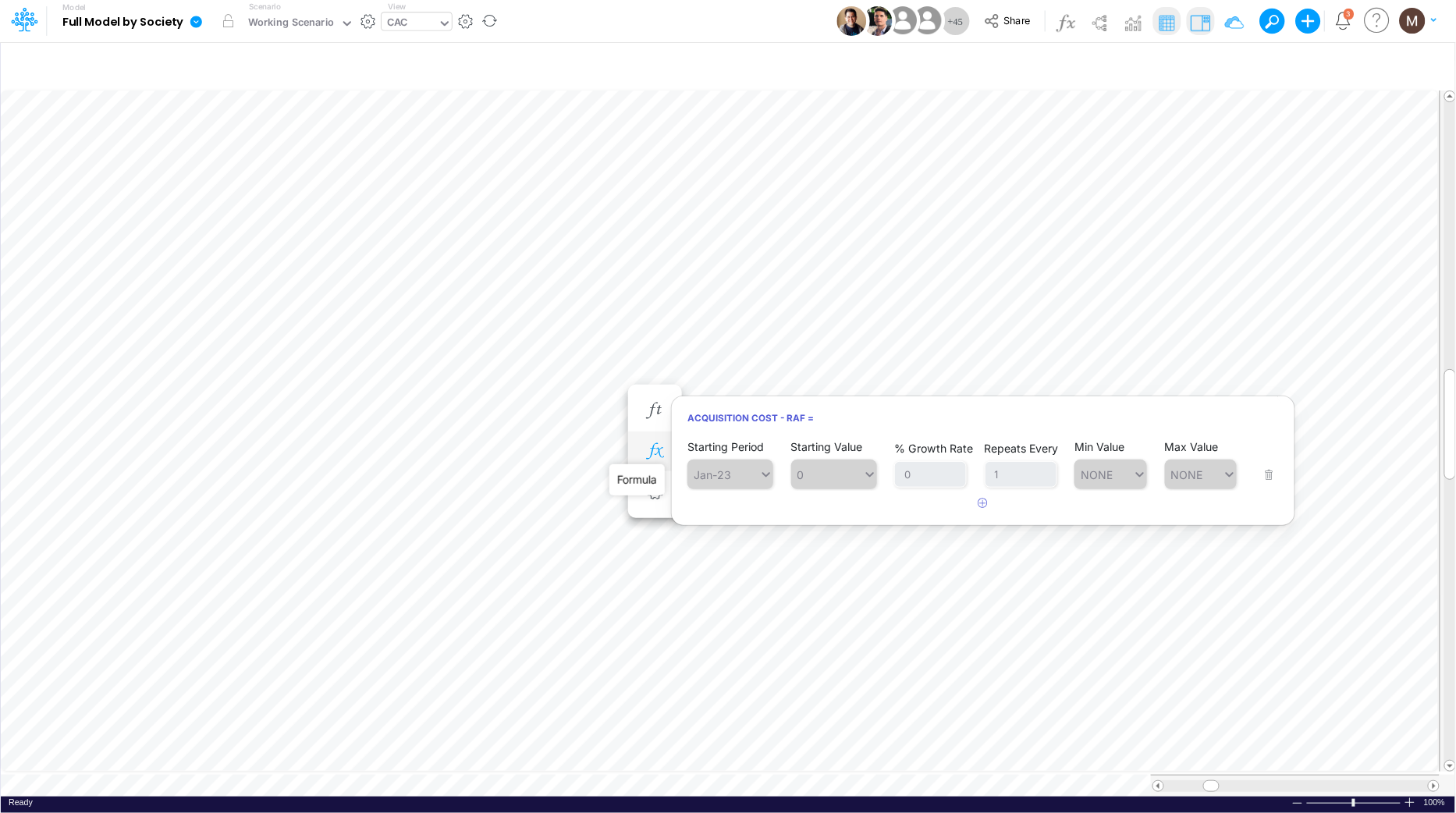
click at [657, 446] on icon "button" at bounding box center [654, 451] width 23 height 16
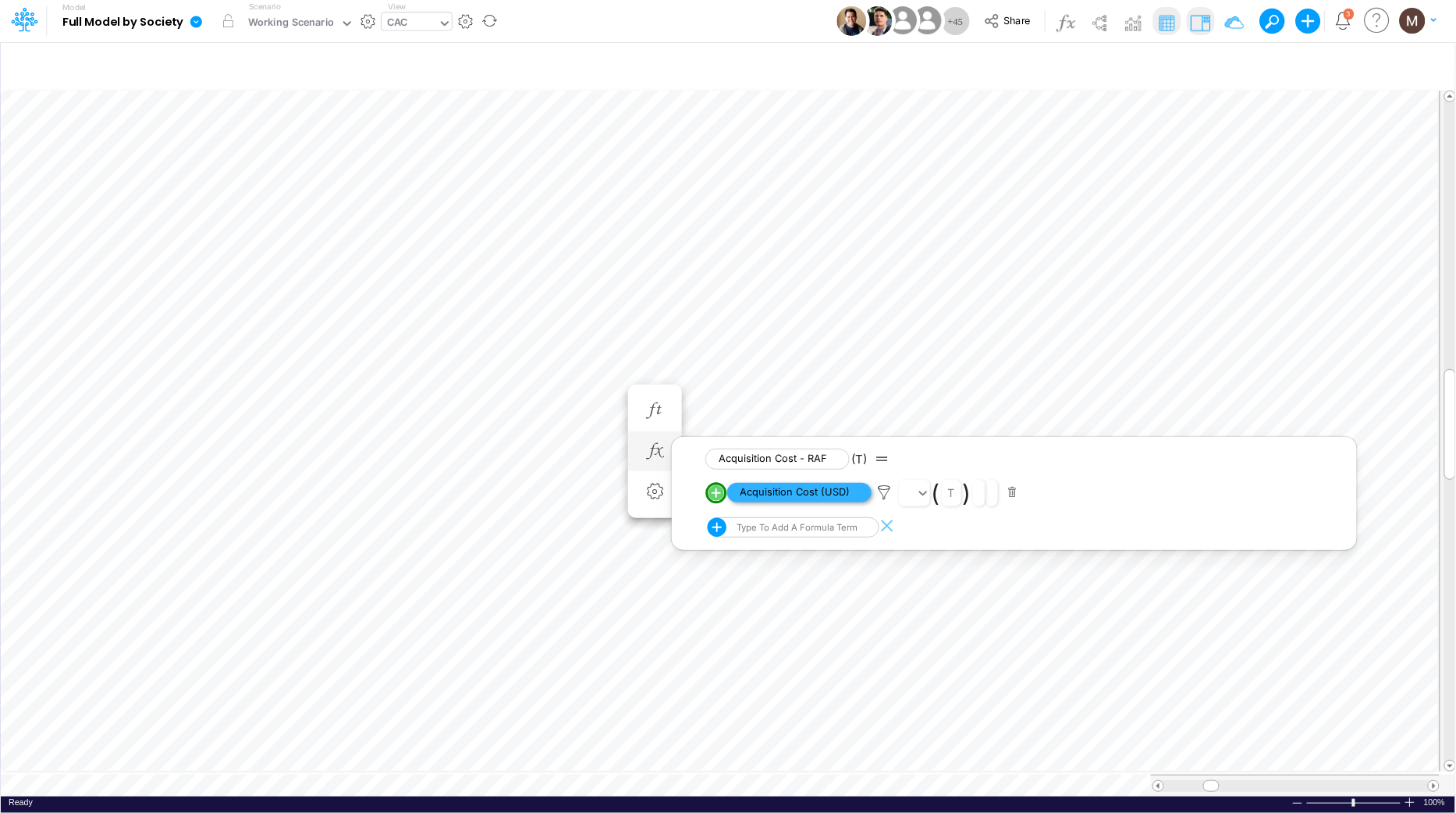
click at [811, 496] on span "Acquisition Cost (USD)" at bounding box center [799, 492] width 144 height 20
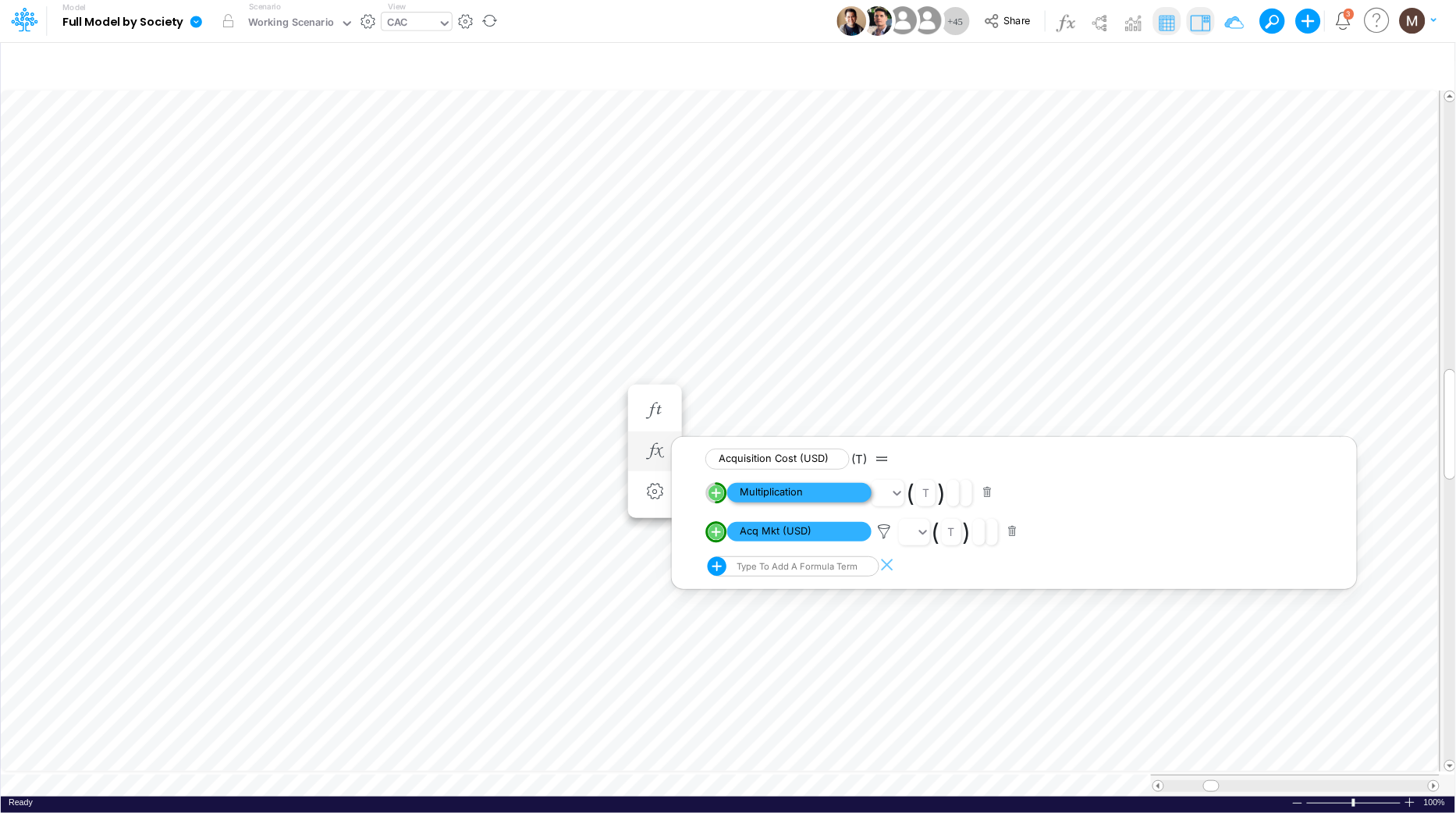
click at [799, 492] on span "Multiplication" at bounding box center [799, 492] width 144 height 20
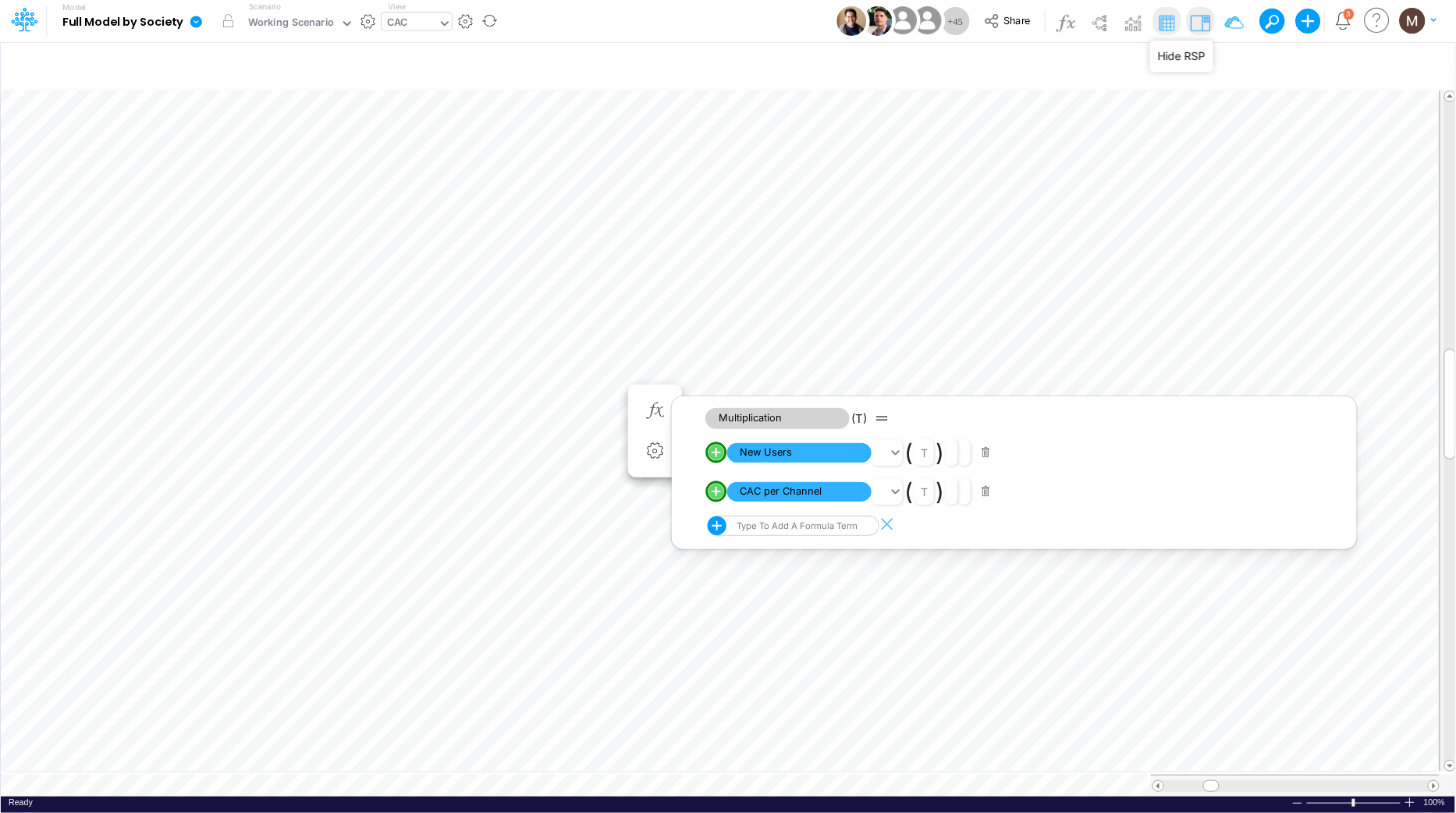
click at [1204, 31] on img at bounding box center [1199, 22] width 25 height 25
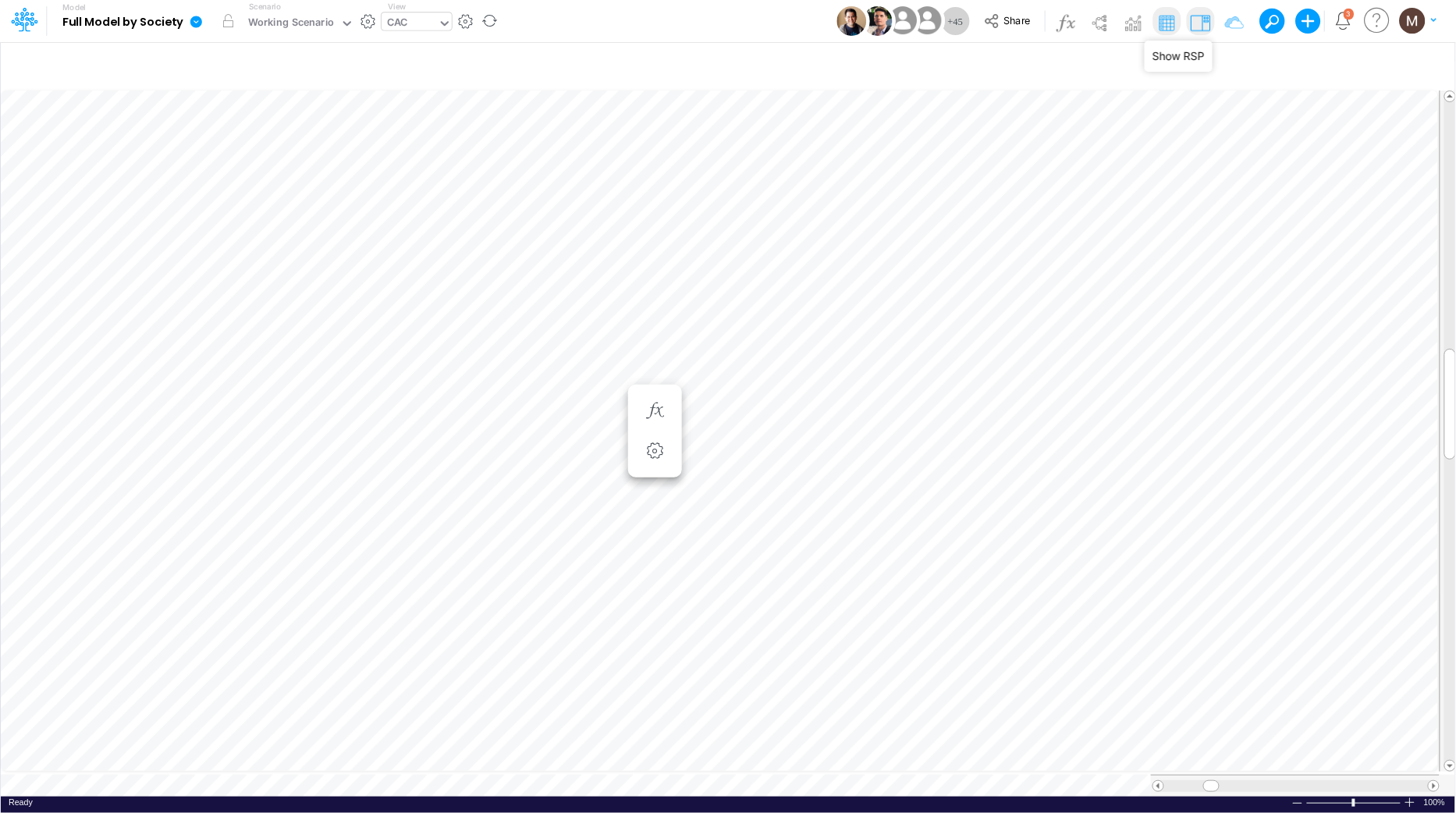
click at [1204, 30] on img at bounding box center [1199, 22] width 25 height 25
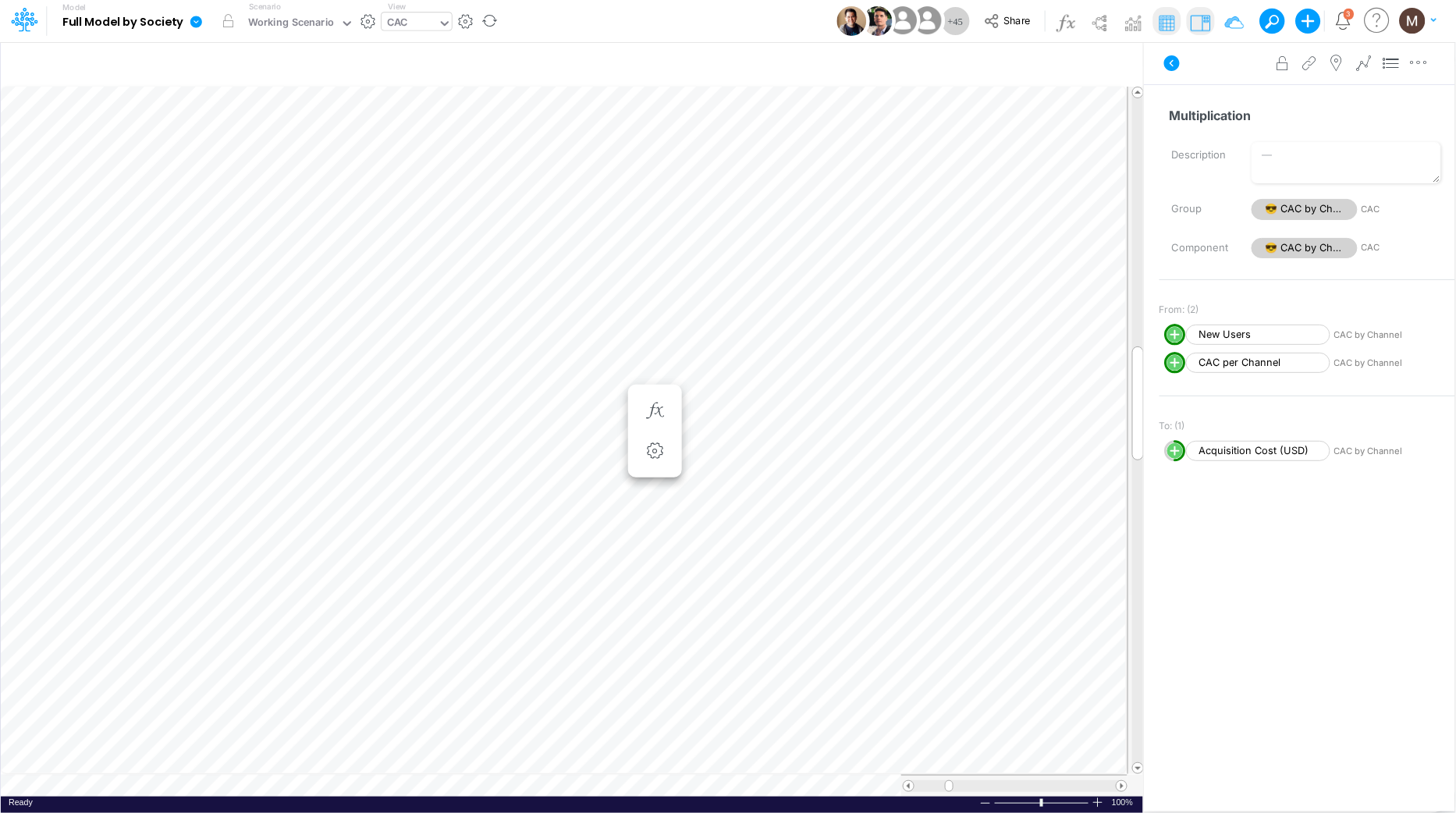
scroll to position [0, 1]
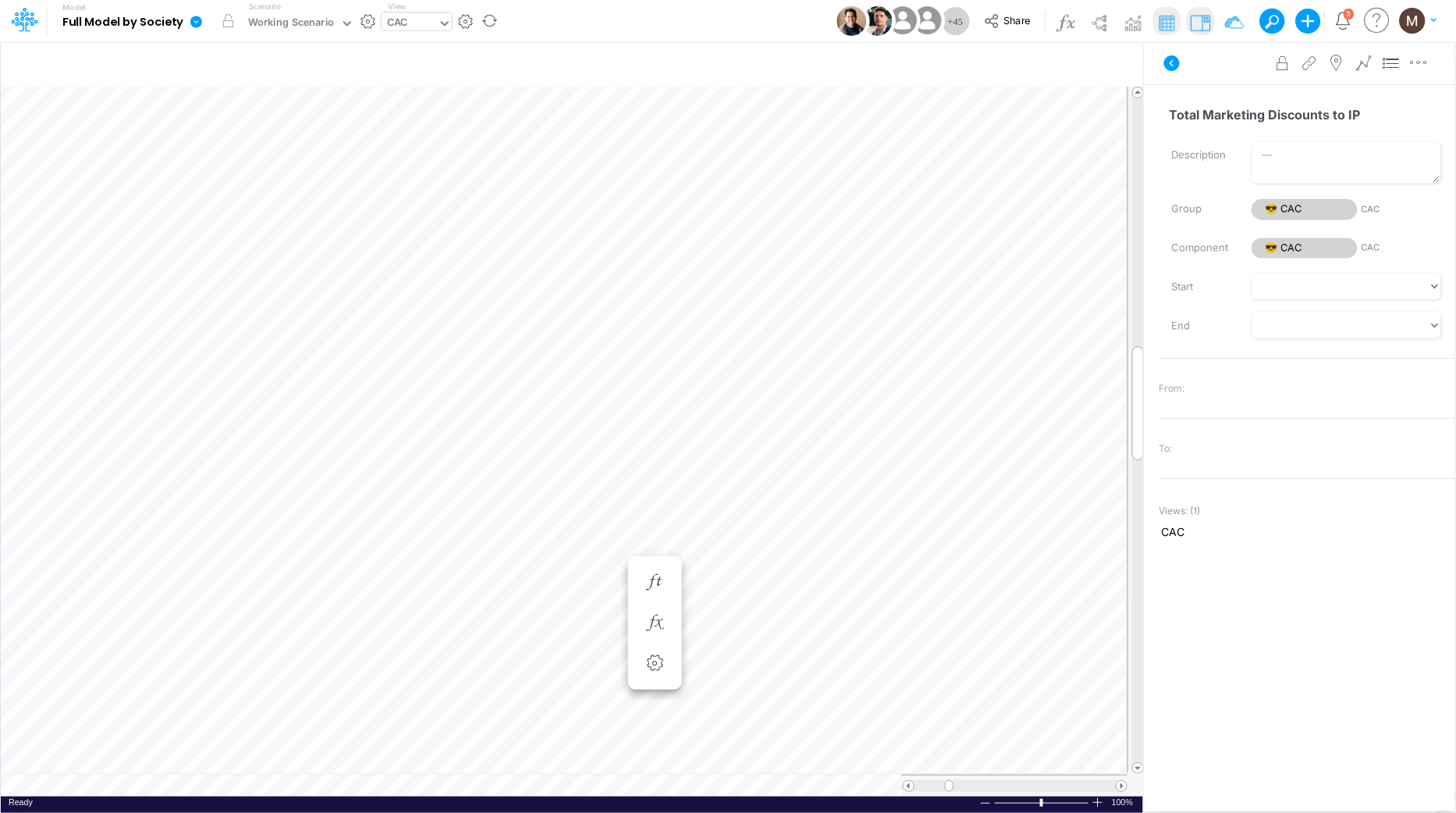
scroll to position [0, 1]
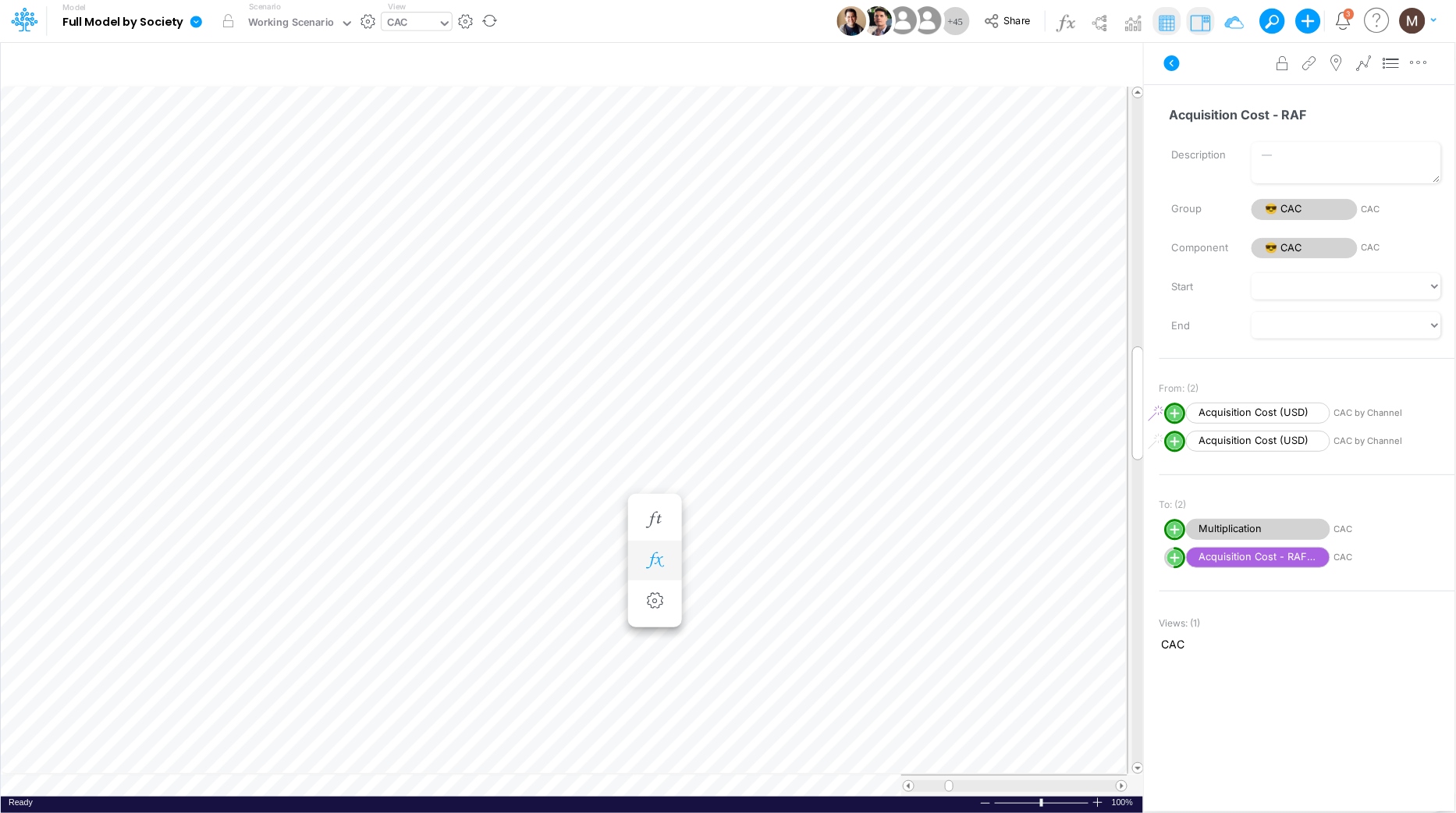
click at [657, 569] on button "button" at bounding box center [655, 560] width 29 height 31
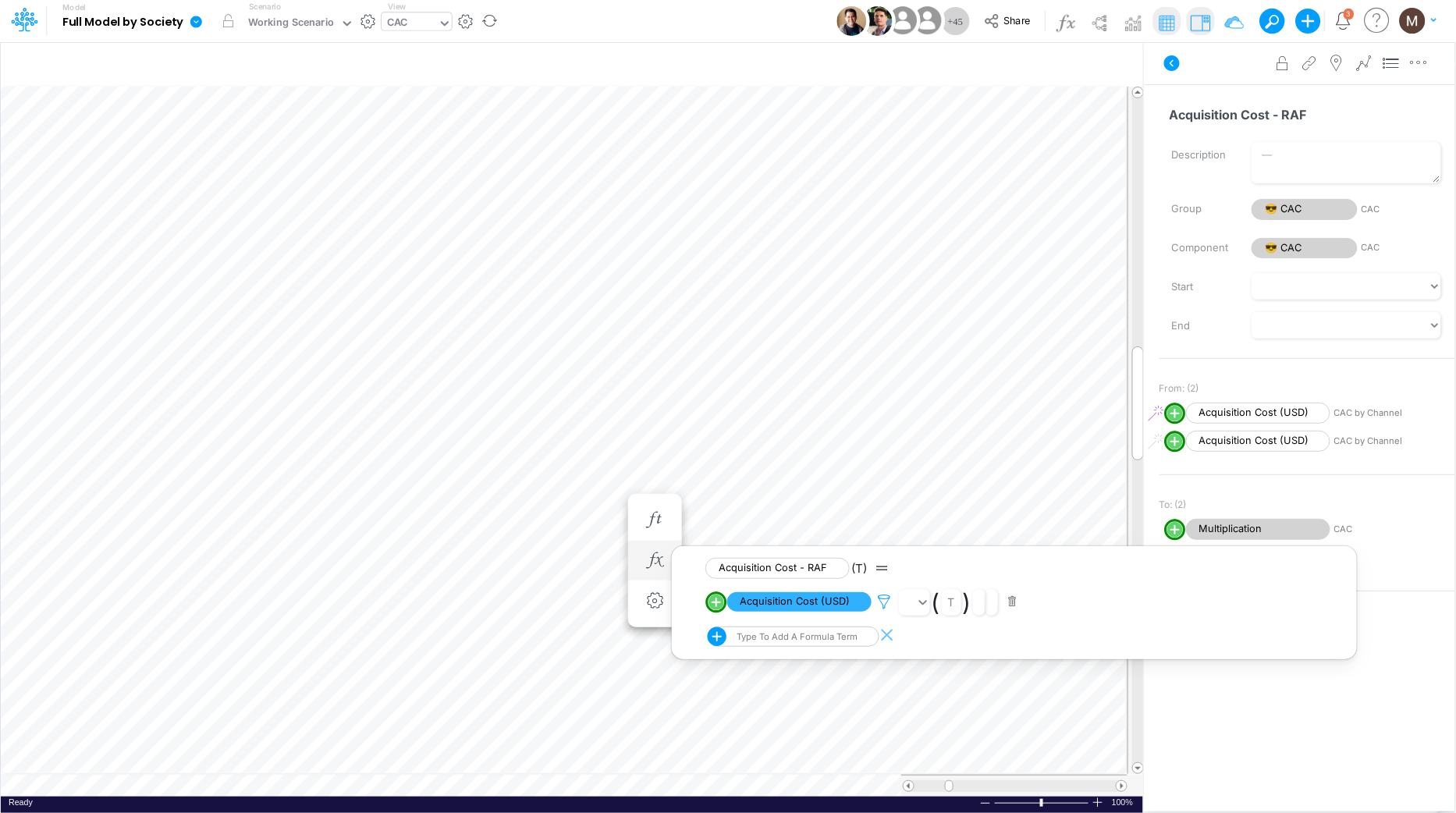
click at [885, 599] on icon at bounding box center [884, 601] width 23 height 16
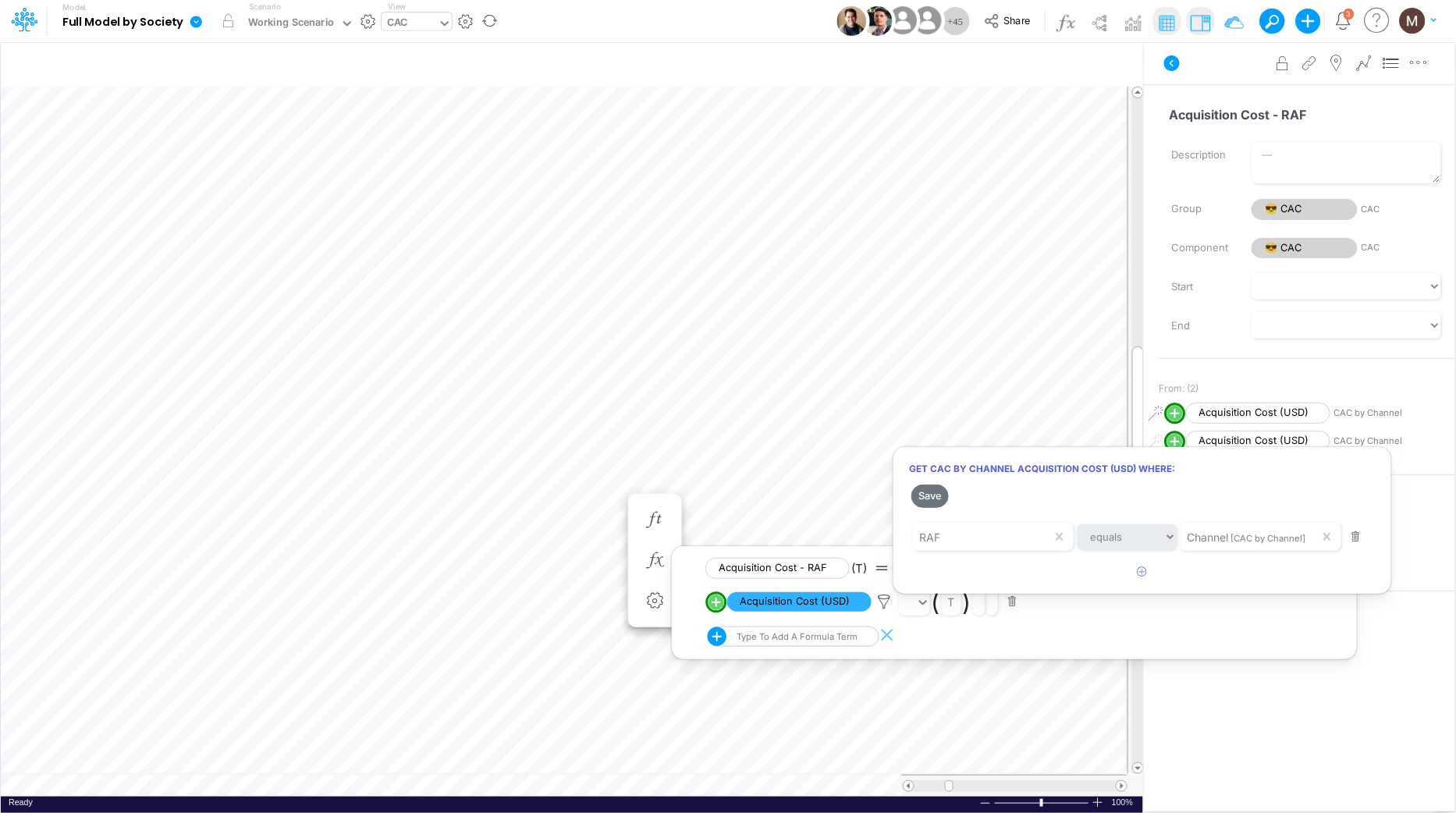
click at [799, 605] on div at bounding box center [728, 409] width 1456 height 805
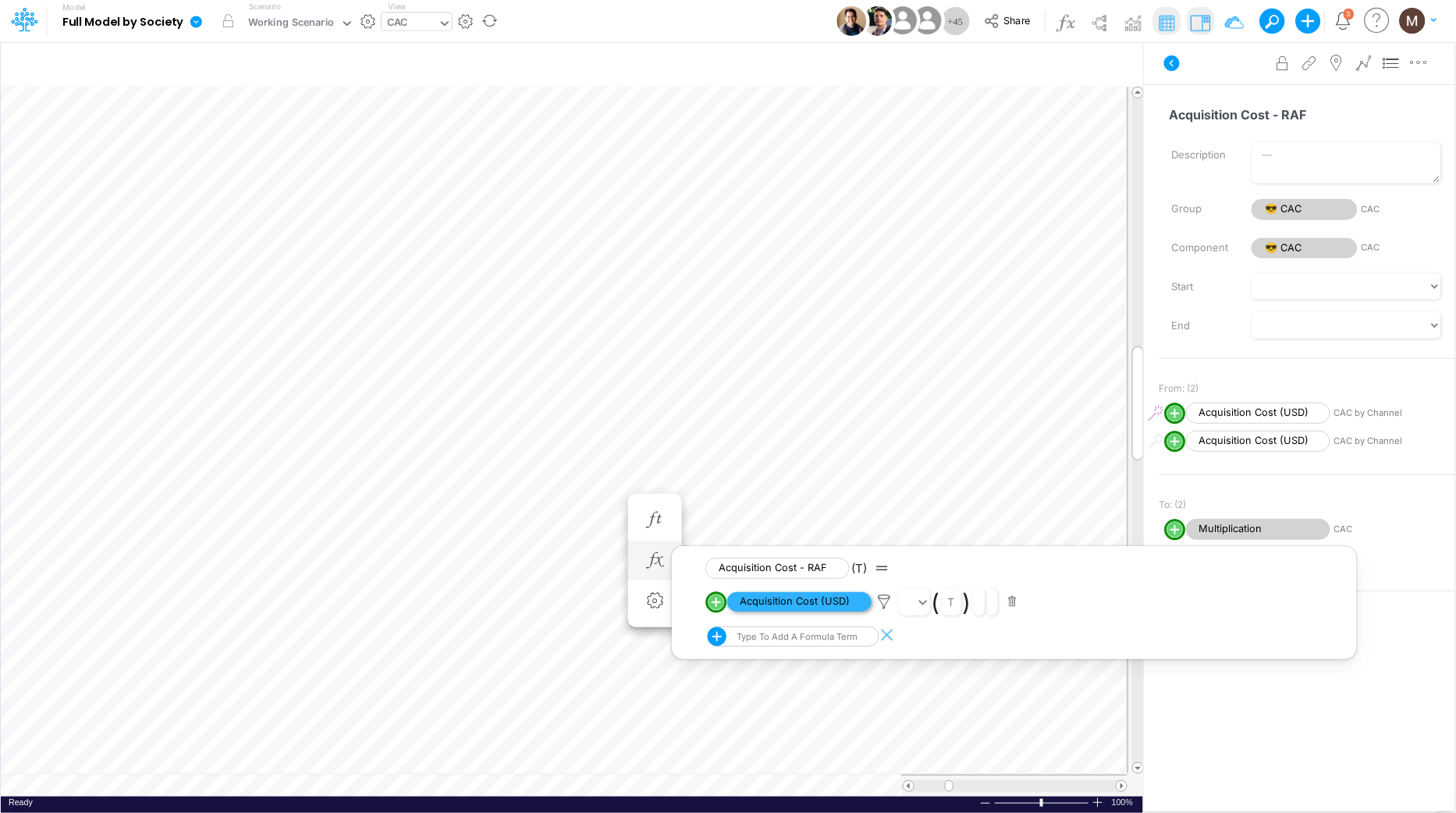
click at [780, 599] on span "Acquisition Cost (USD)" at bounding box center [799, 601] width 144 height 20
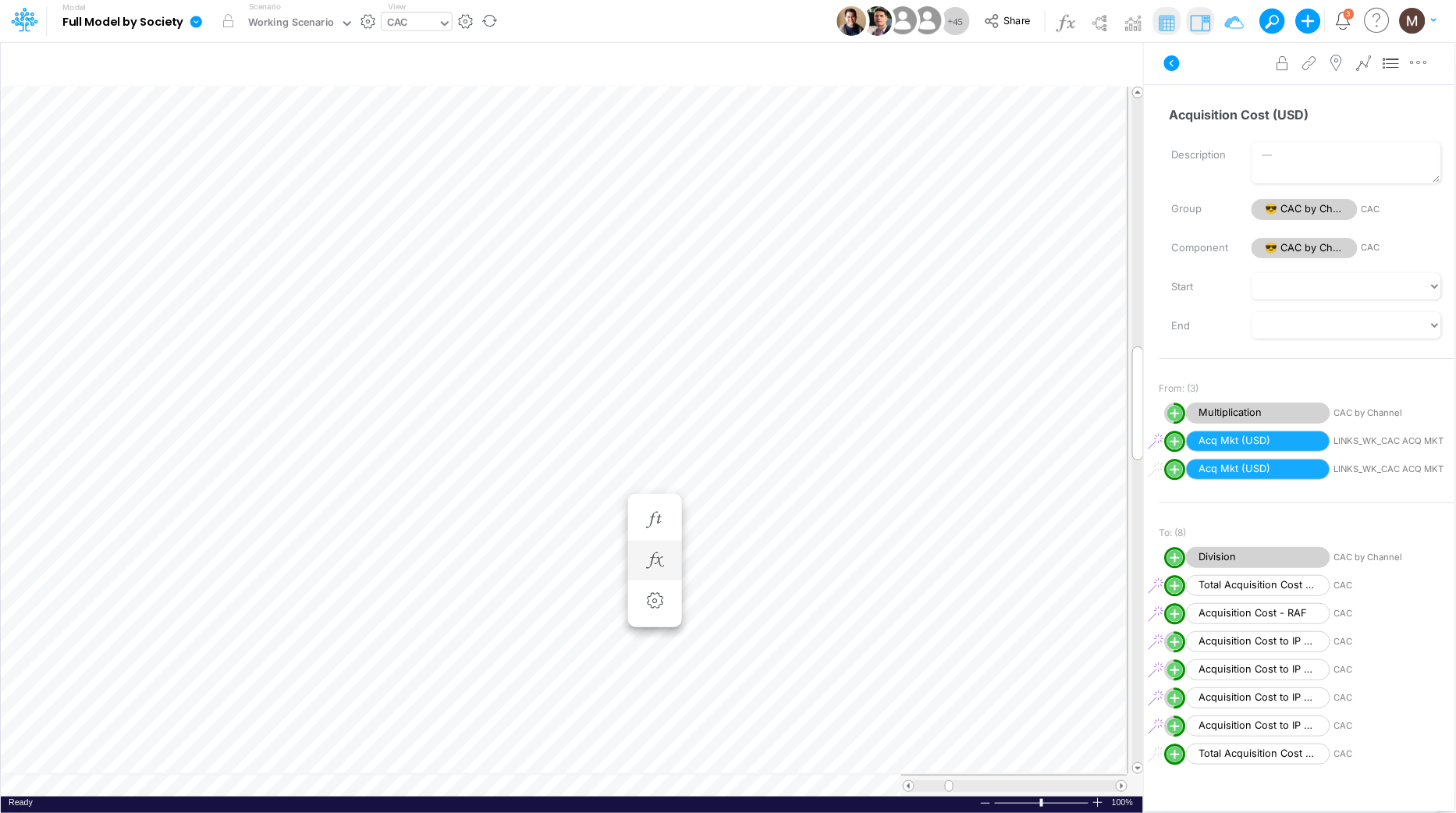
scroll to position [0, 1]
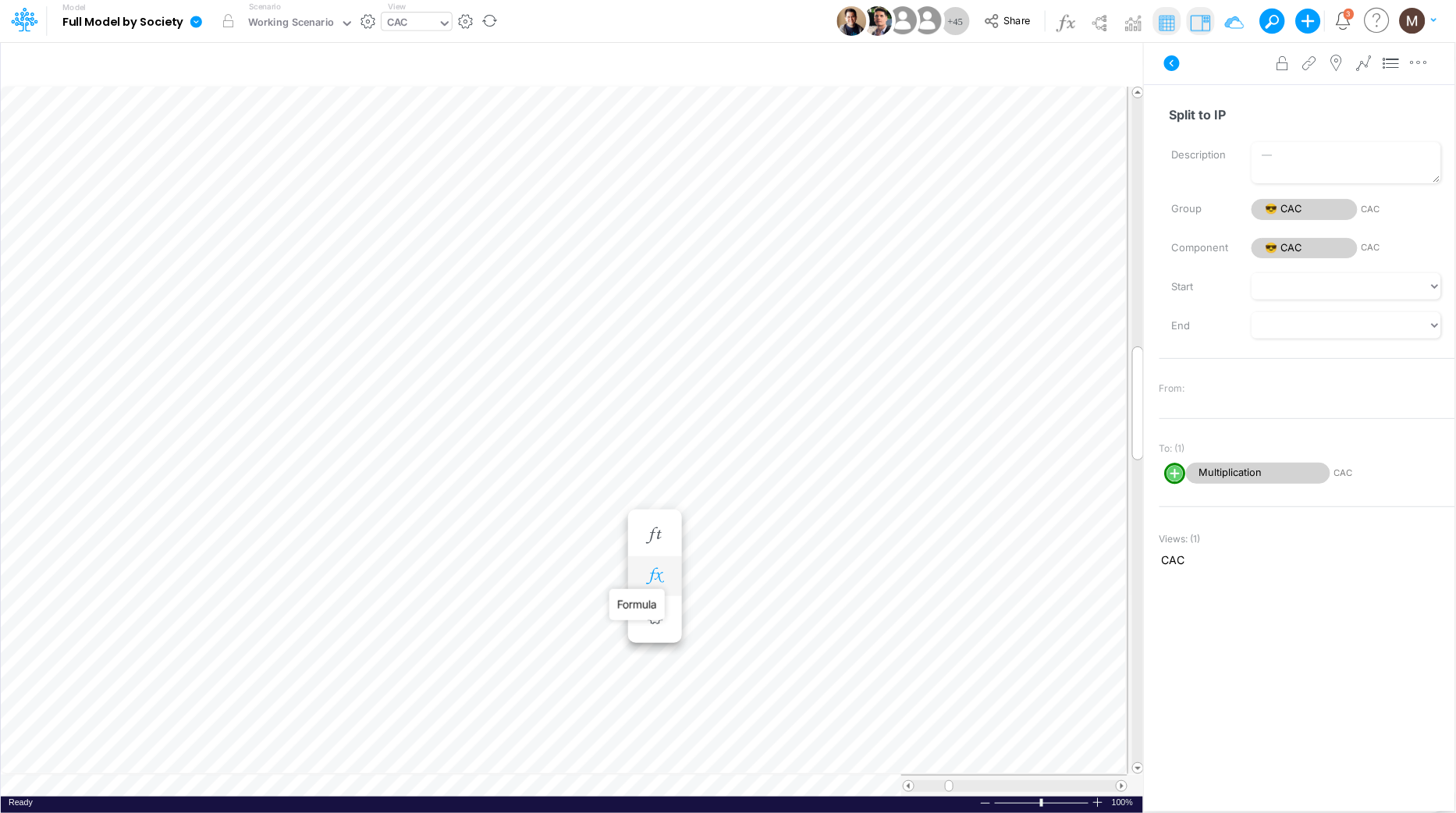
click at [648, 575] on icon "button" at bounding box center [654, 575] width 23 height 16
click at [654, 538] on icon "button" at bounding box center [654, 535] width 23 height 16
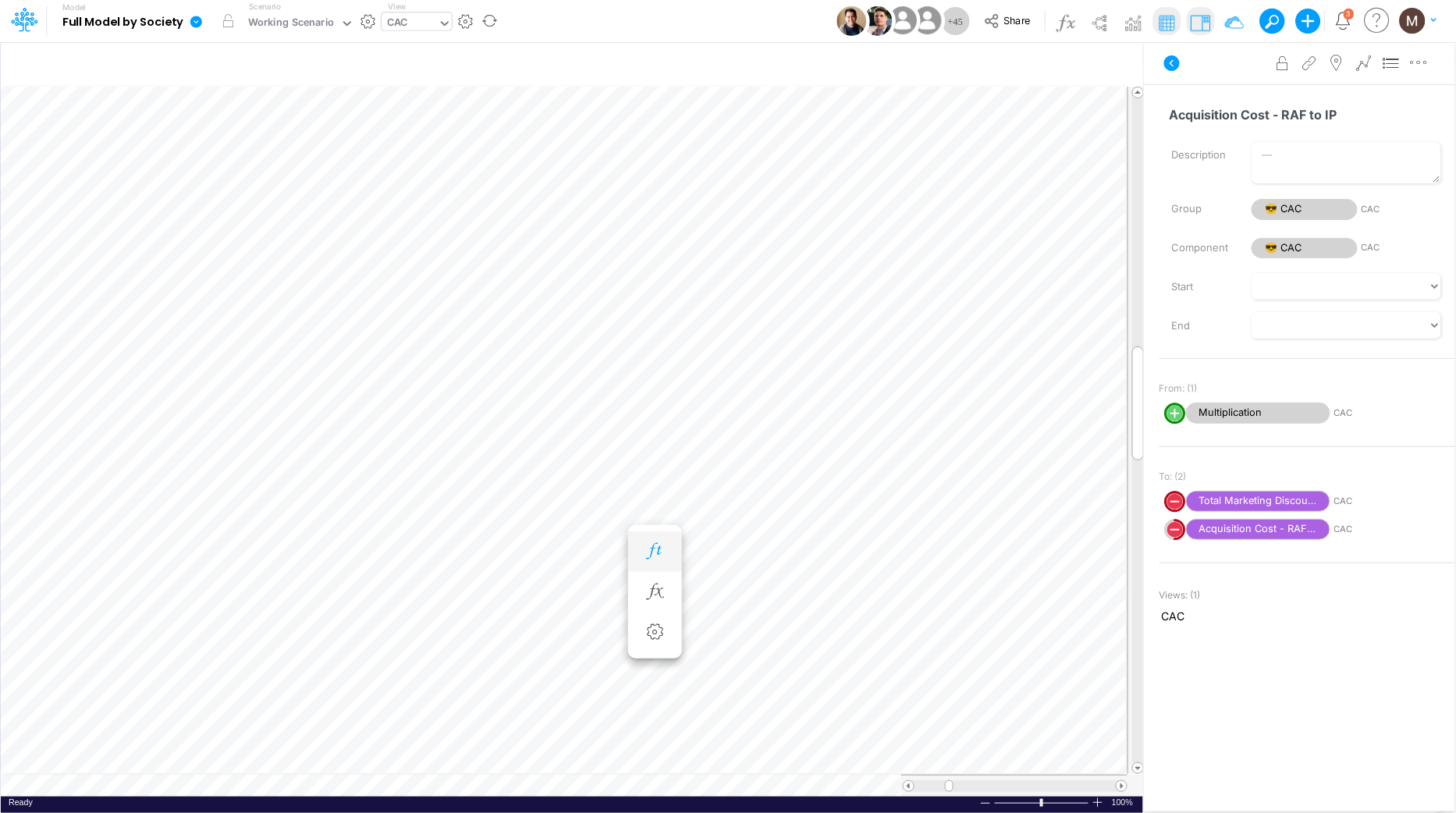
click at [649, 552] on icon "button" at bounding box center [654, 550] width 23 height 16
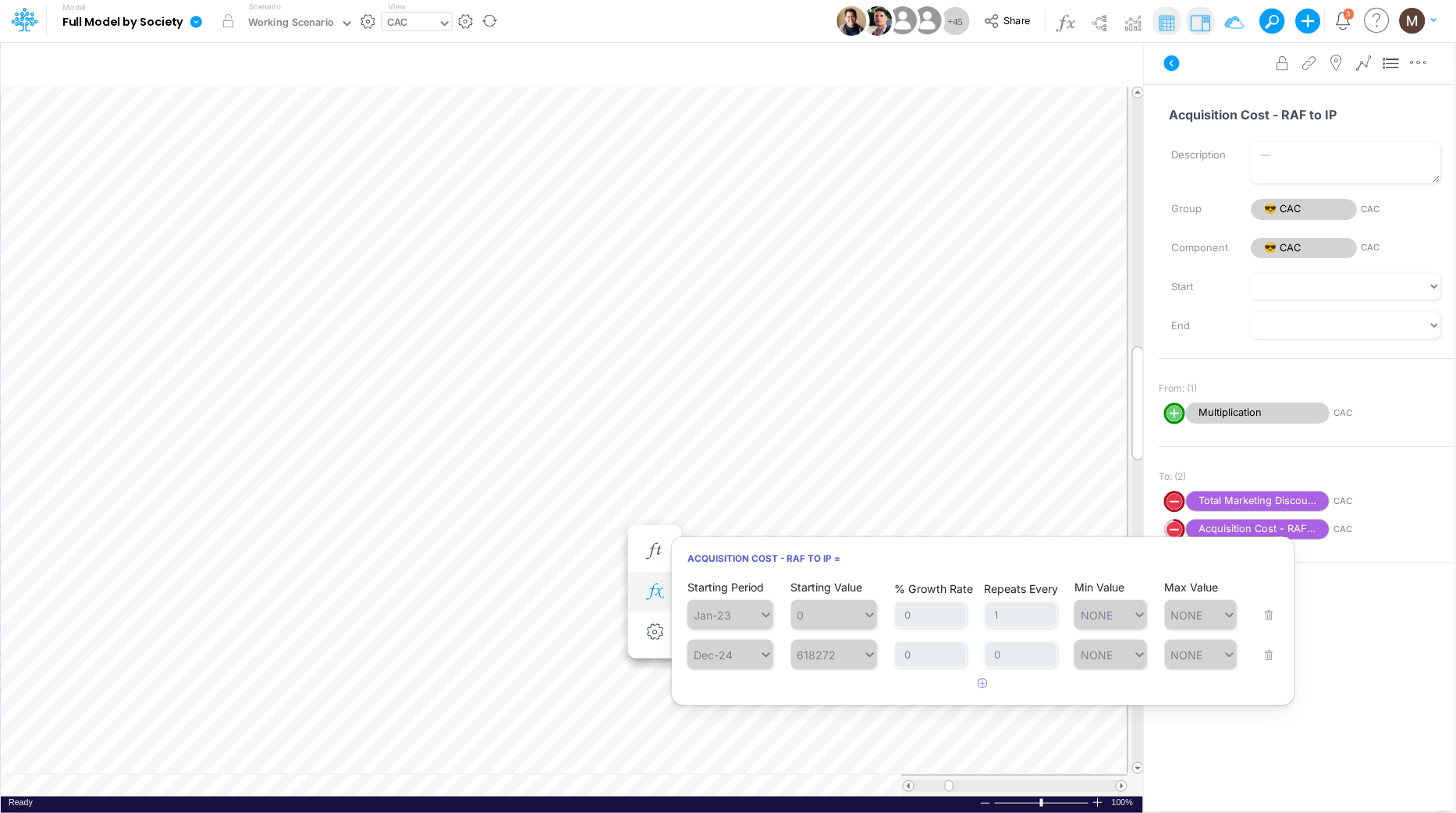
click at [649, 595] on icon "button" at bounding box center [654, 591] width 23 height 16
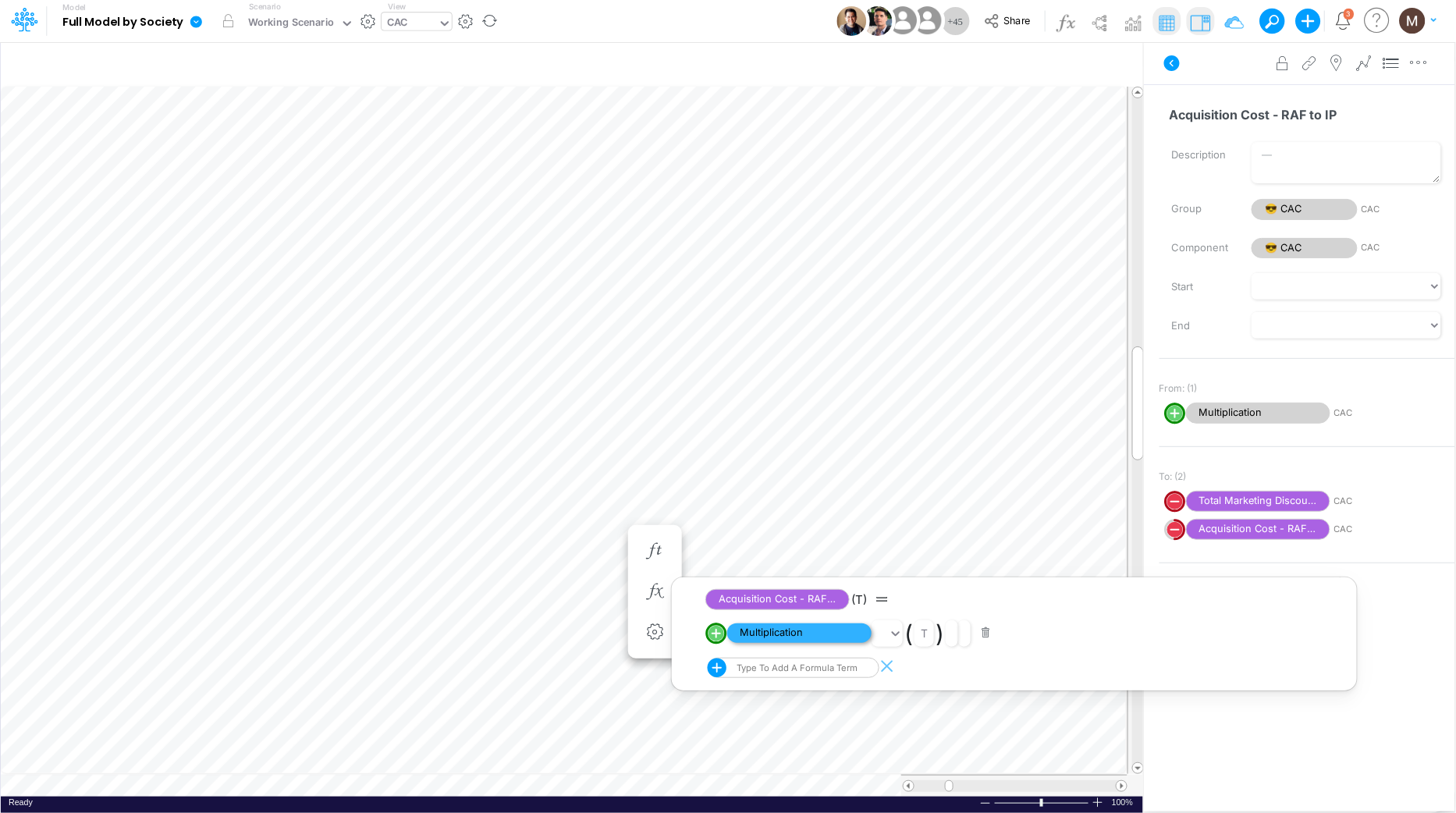
click at [753, 633] on span "Multiplication" at bounding box center [799, 632] width 144 height 20
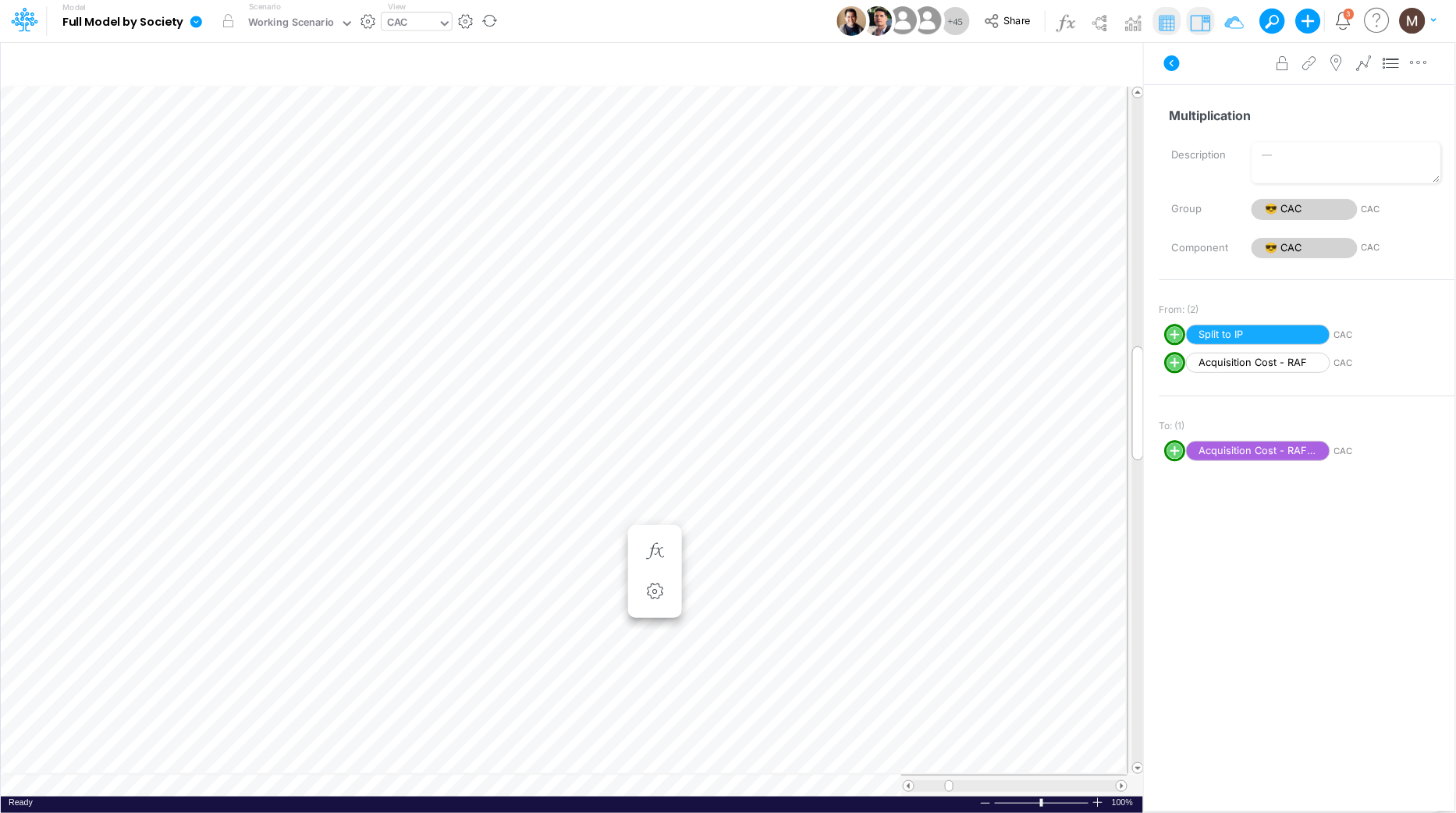
scroll to position [0, 1]
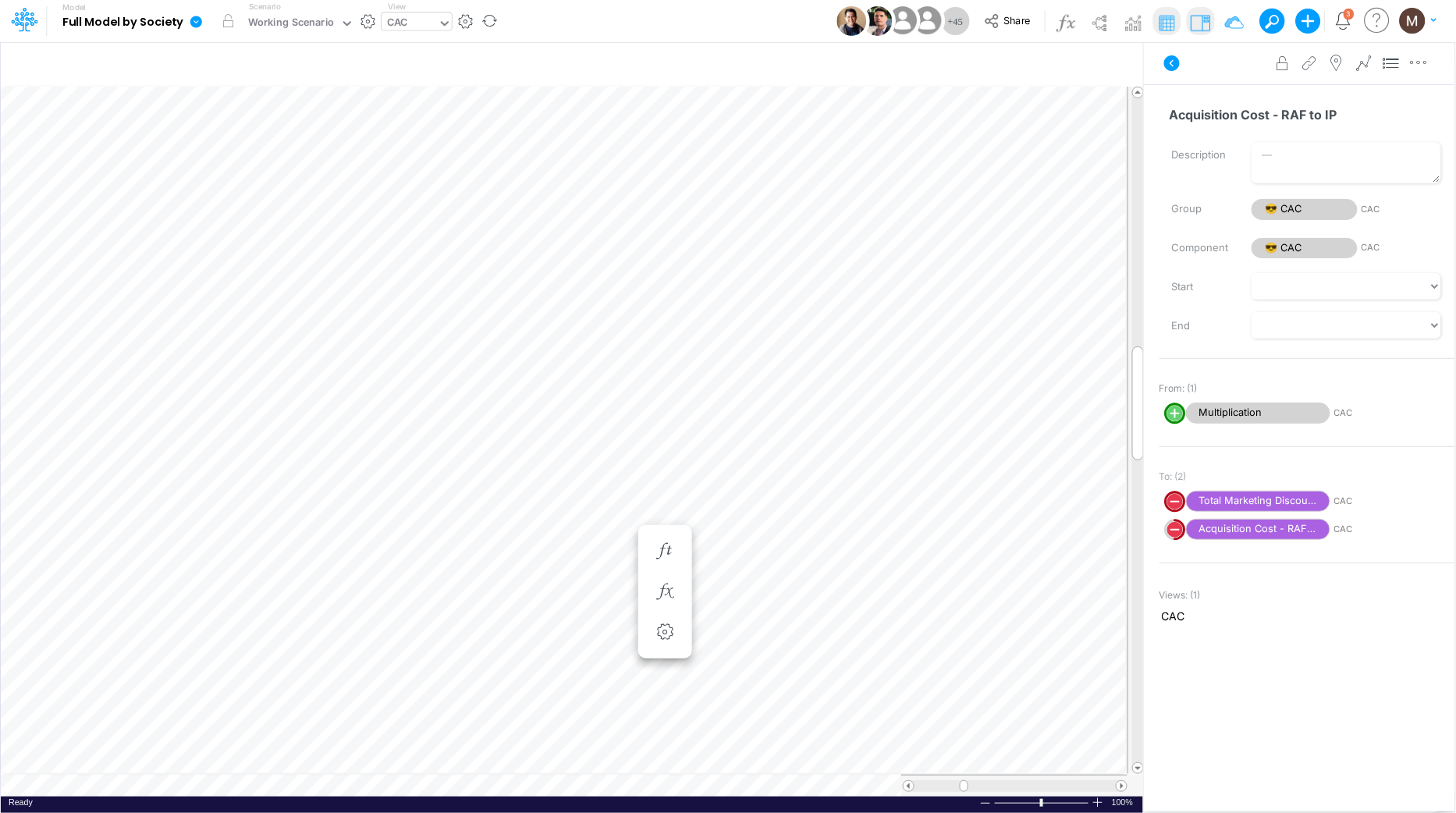
scroll to position [0, 1]
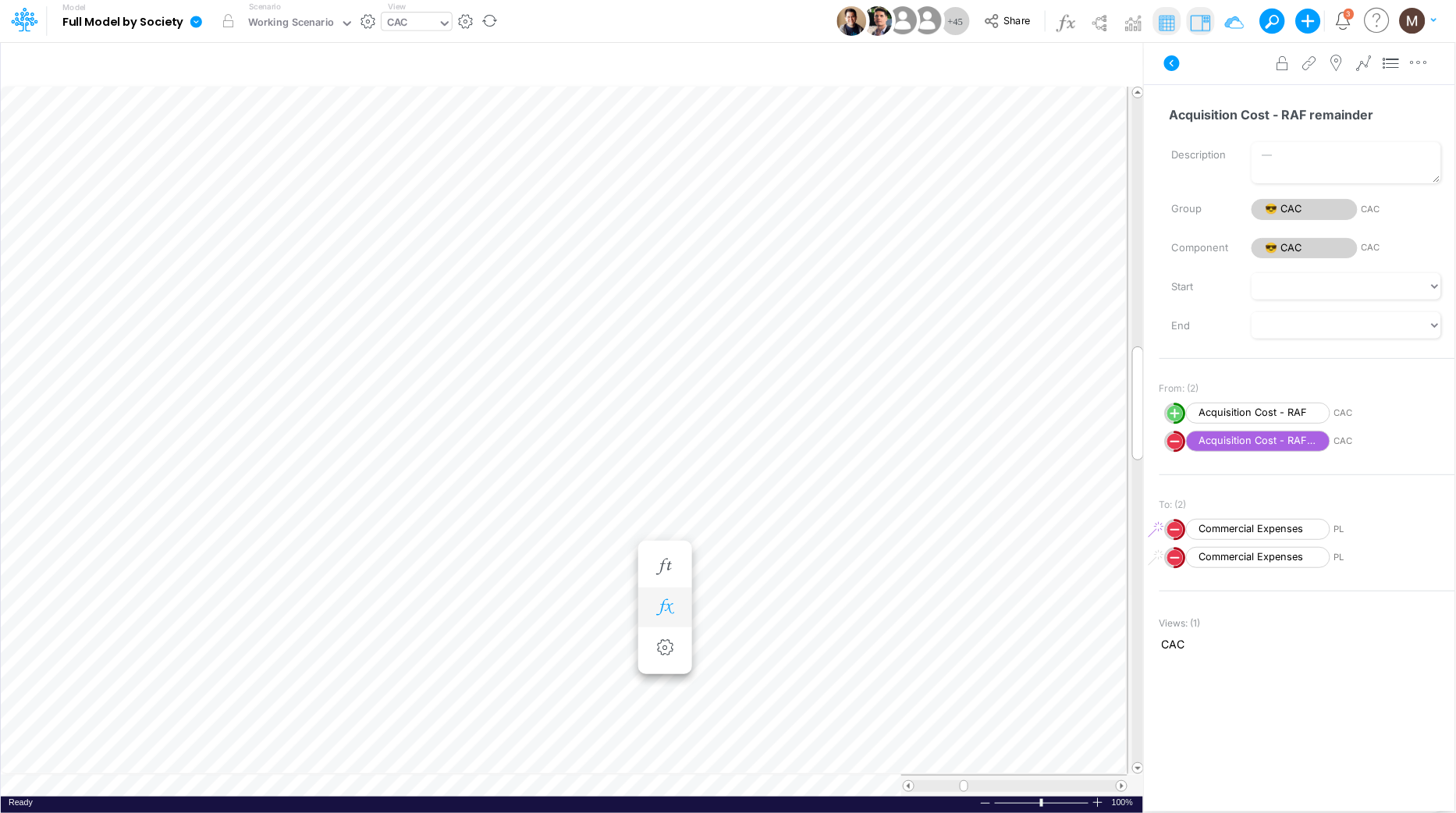
click at [663, 599] on icon "button" at bounding box center [664, 606] width 23 height 16
click at [658, 583] on icon "button" at bounding box center [664, 582] width 23 height 16
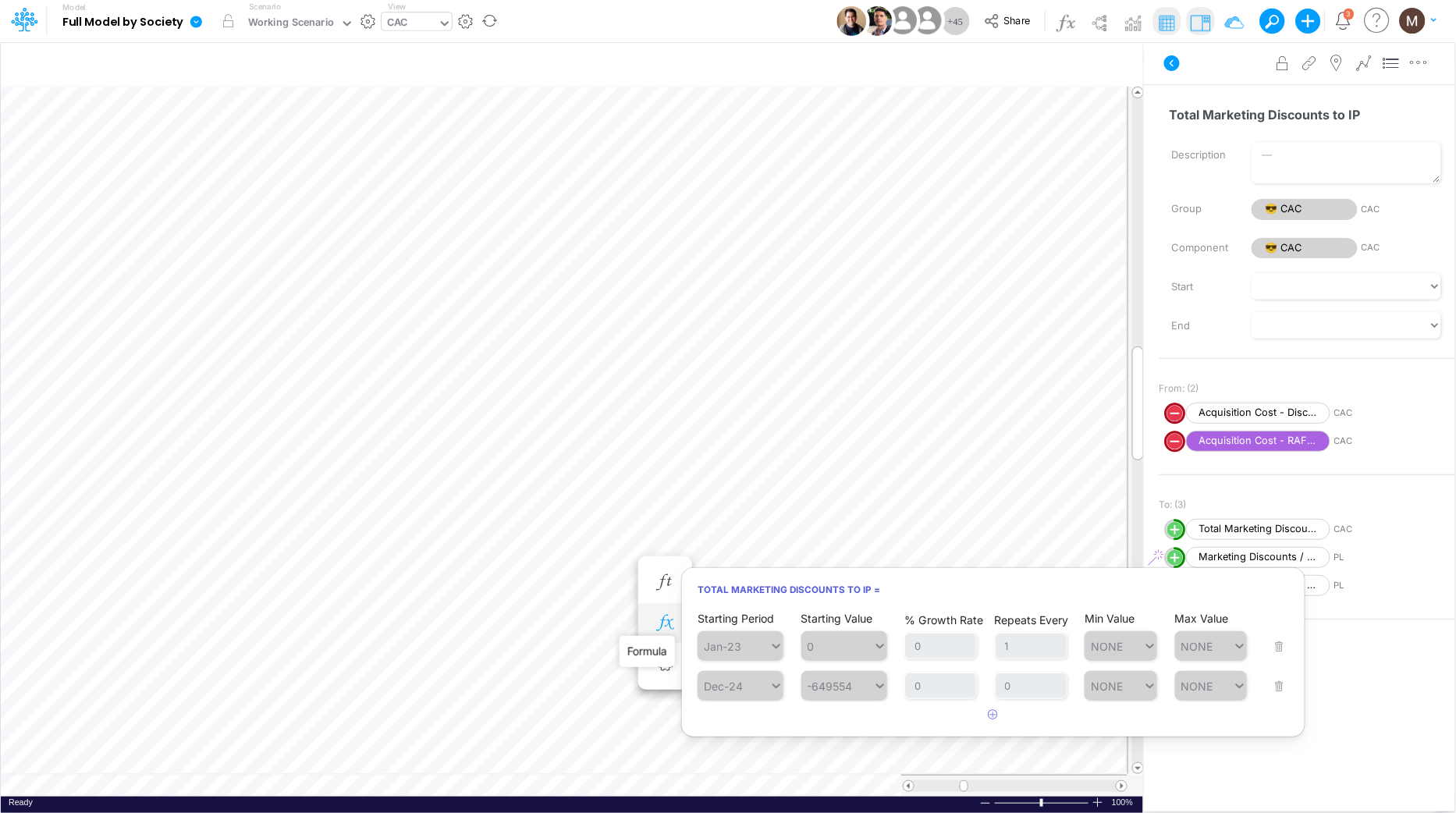
click at [662, 618] on icon "button" at bounding box center [664, 622] width 23 height 16
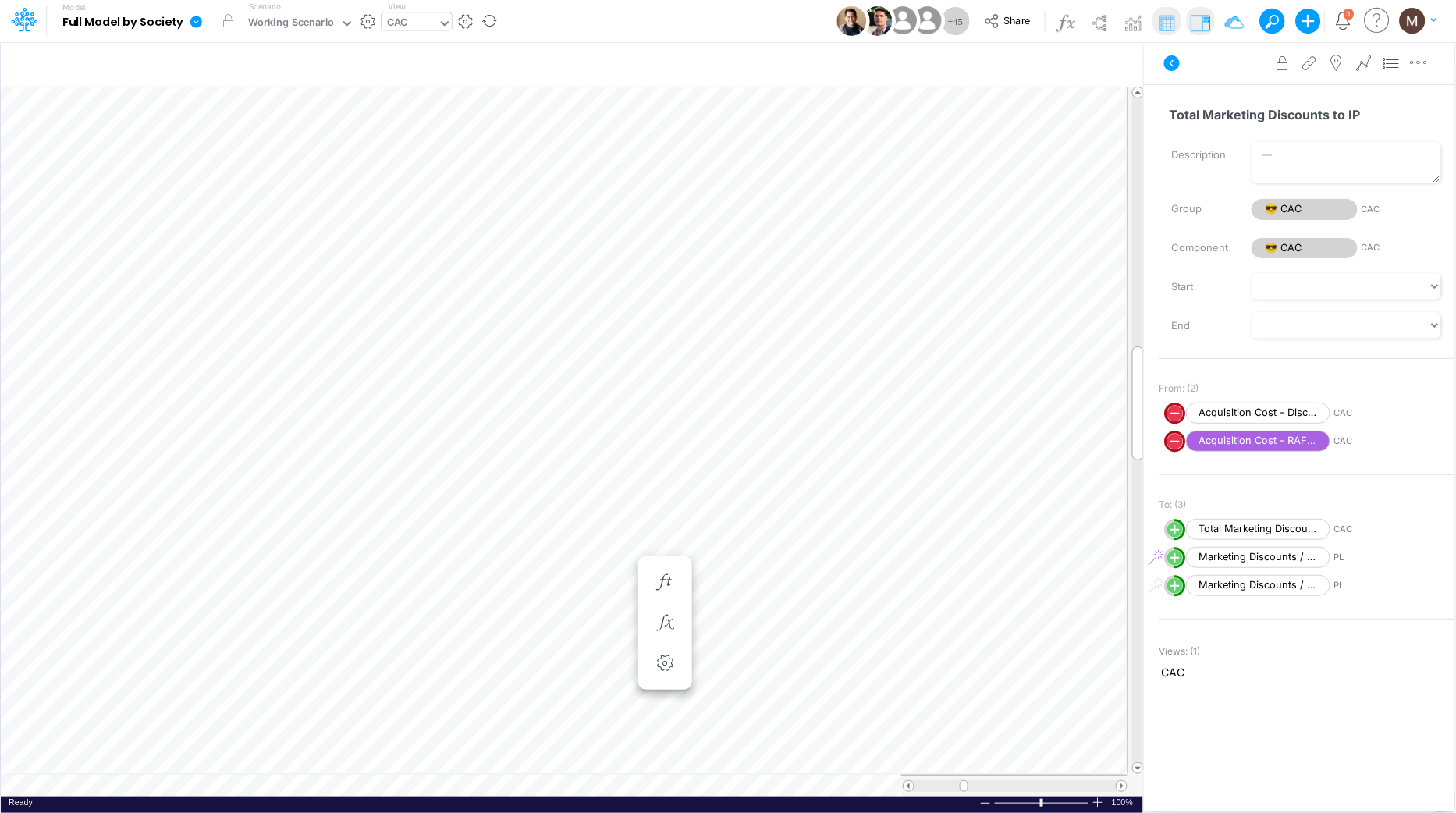
scroll to position [0, 1]
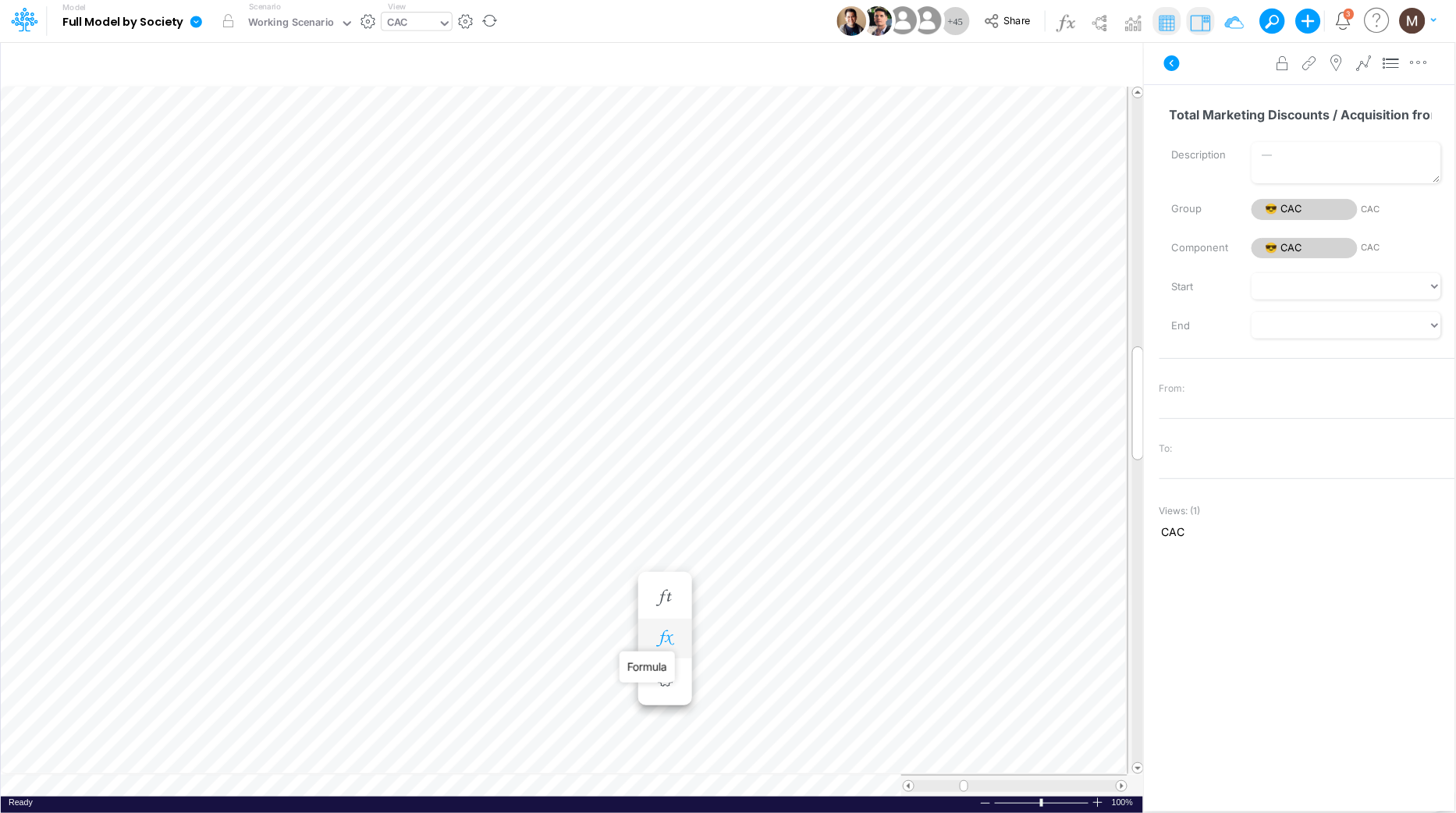
click at [663, 640] on icon "button" at bounding box center [664, 638] width 23 height 16
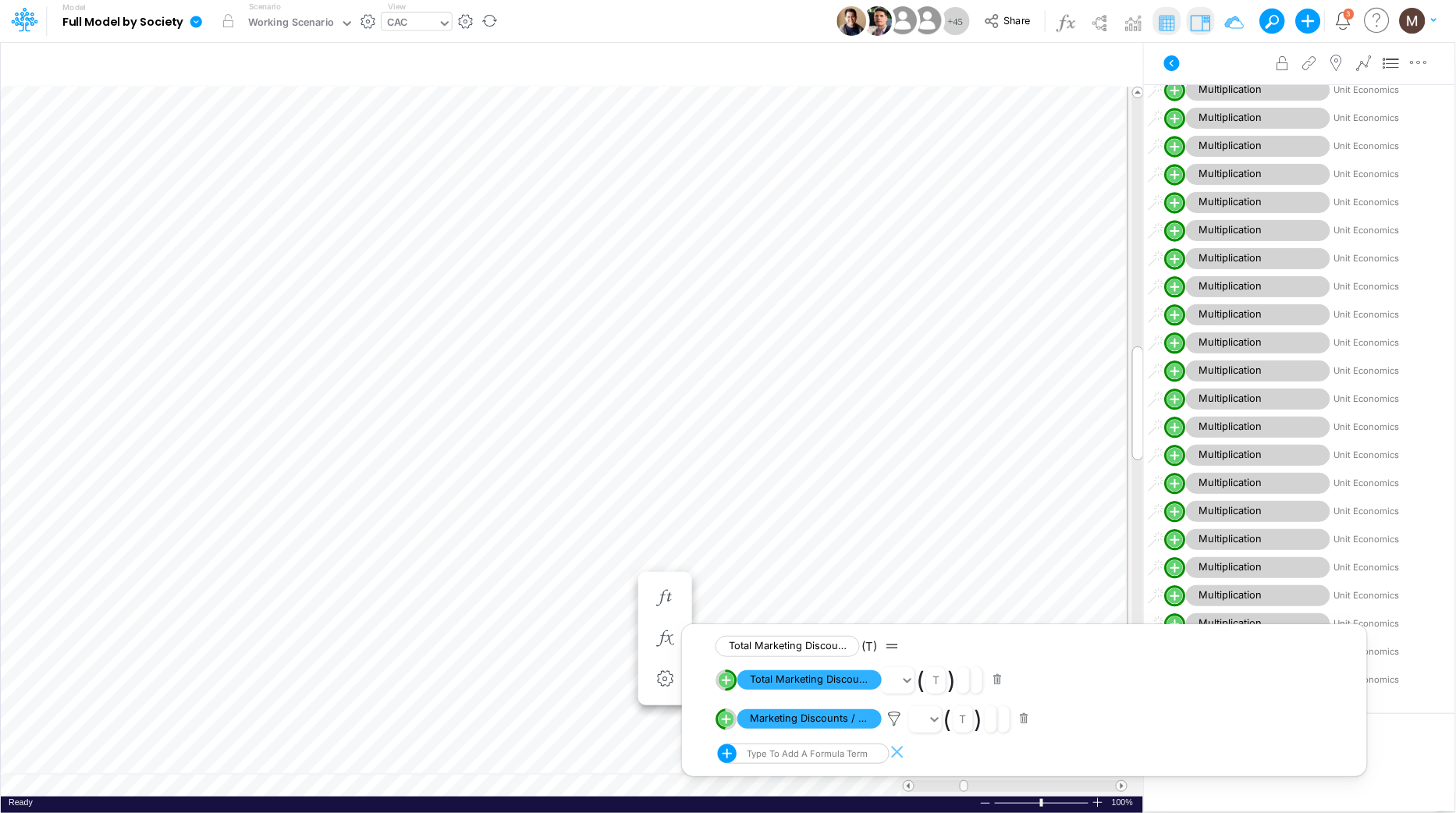
scroll to position [4598, 0]
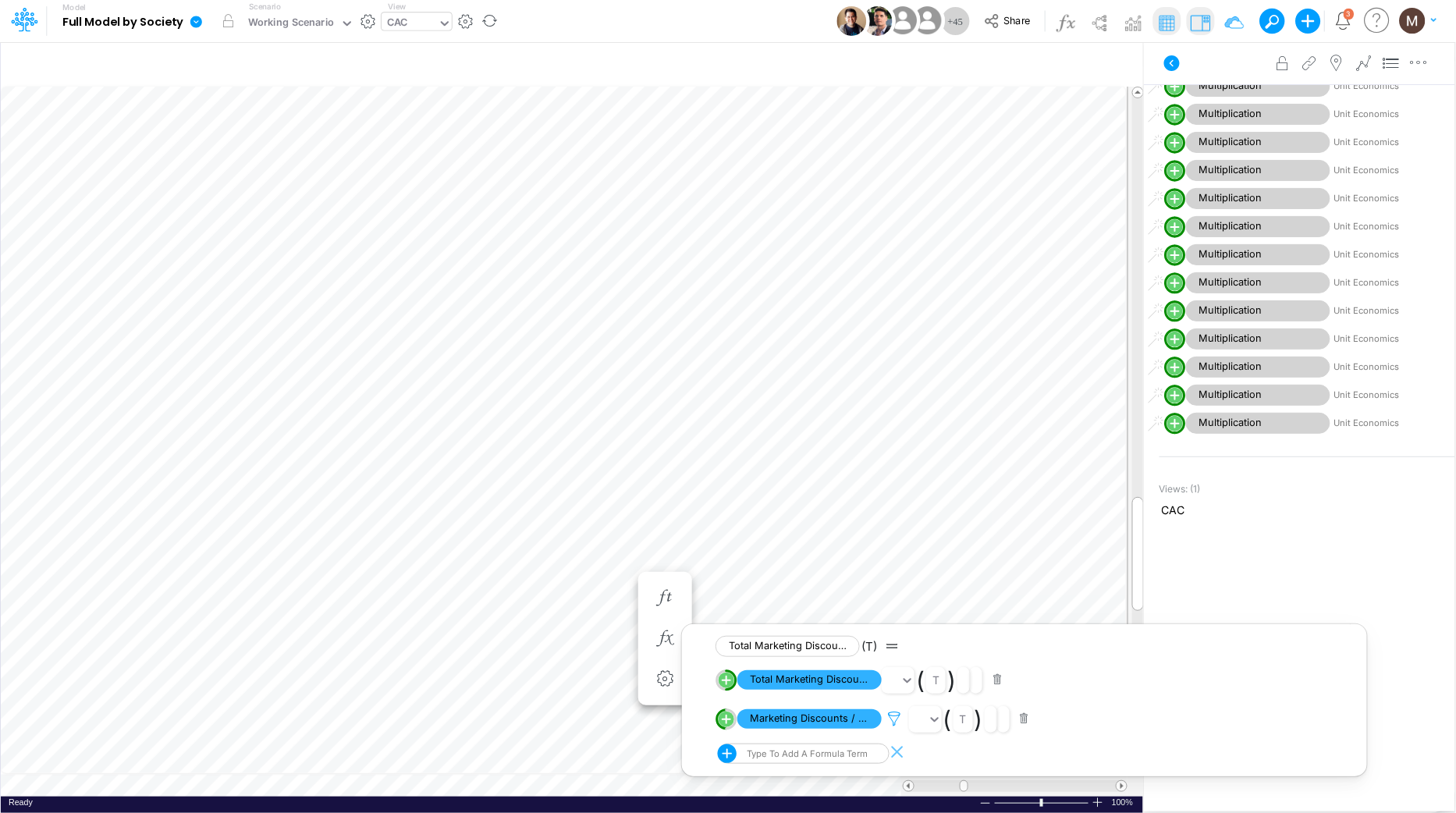
click at [891, 719] on icon at bounding box center [894, 717] width 23 height 16
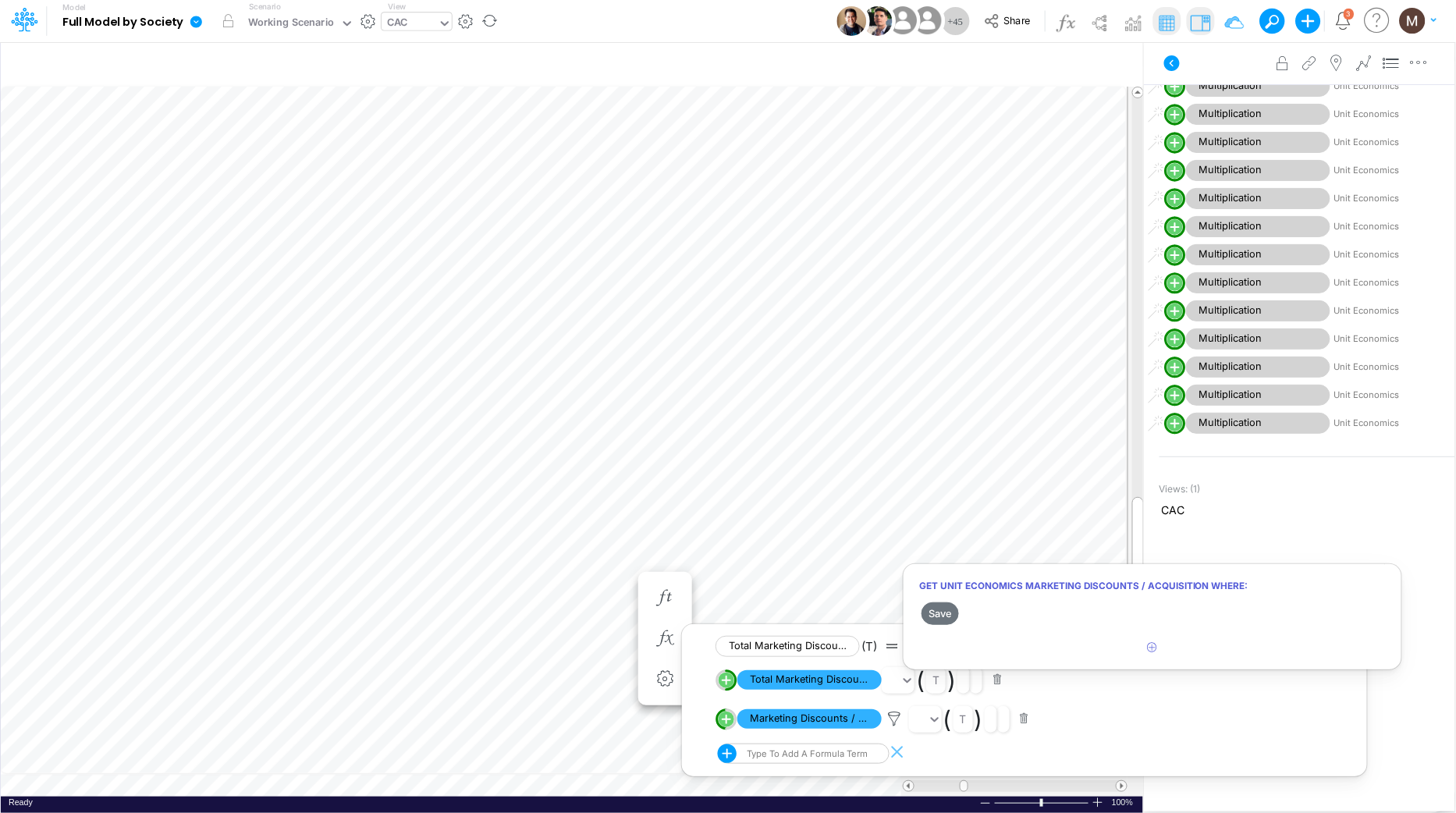
click at [793, 719] on div at bounding box center [728, 409] width 1456 height 805
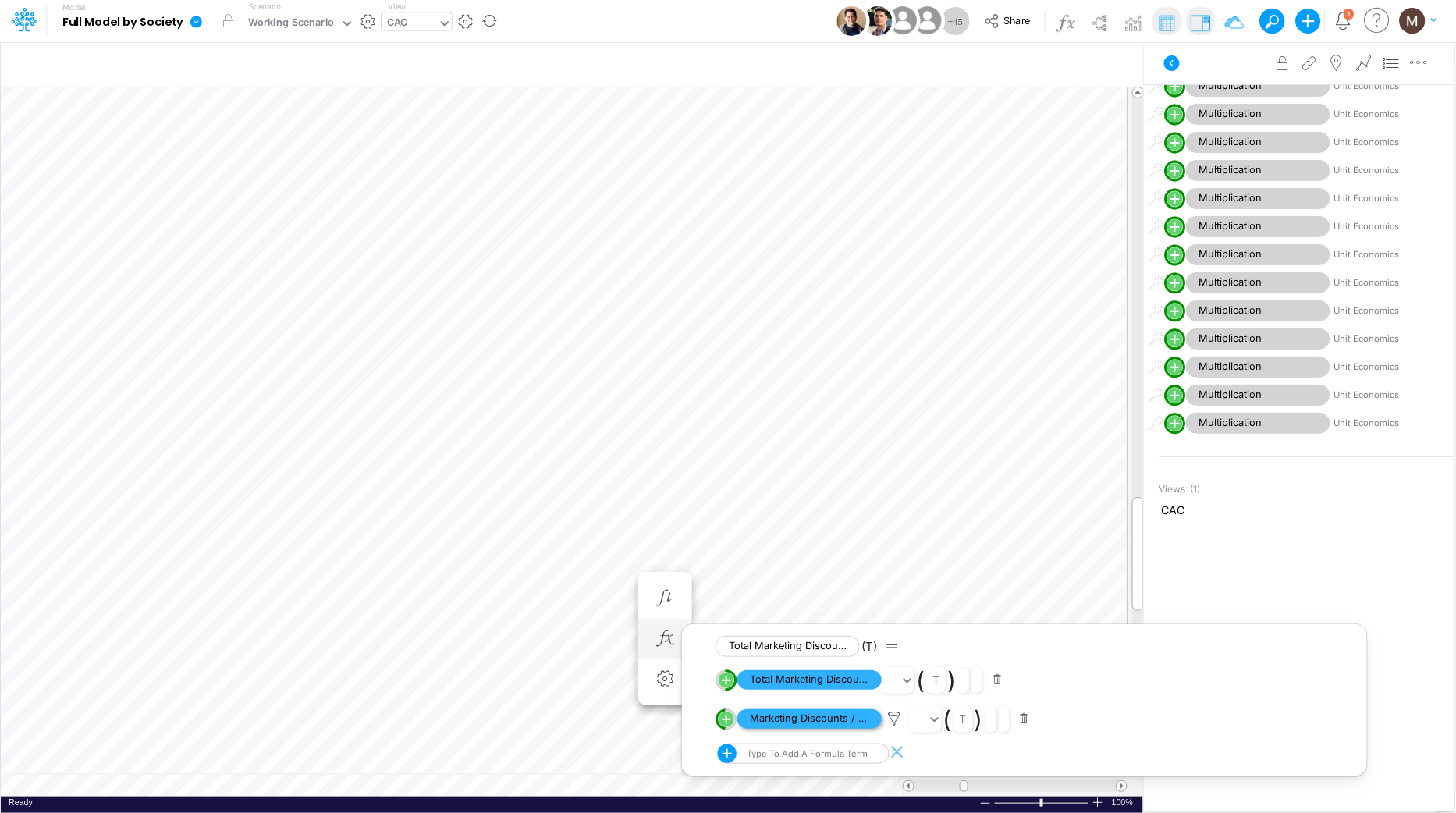
click at [781, 725] on span "Marketing Discounts / Acquisition" at bounding box center [810, 718] width 144 height 20
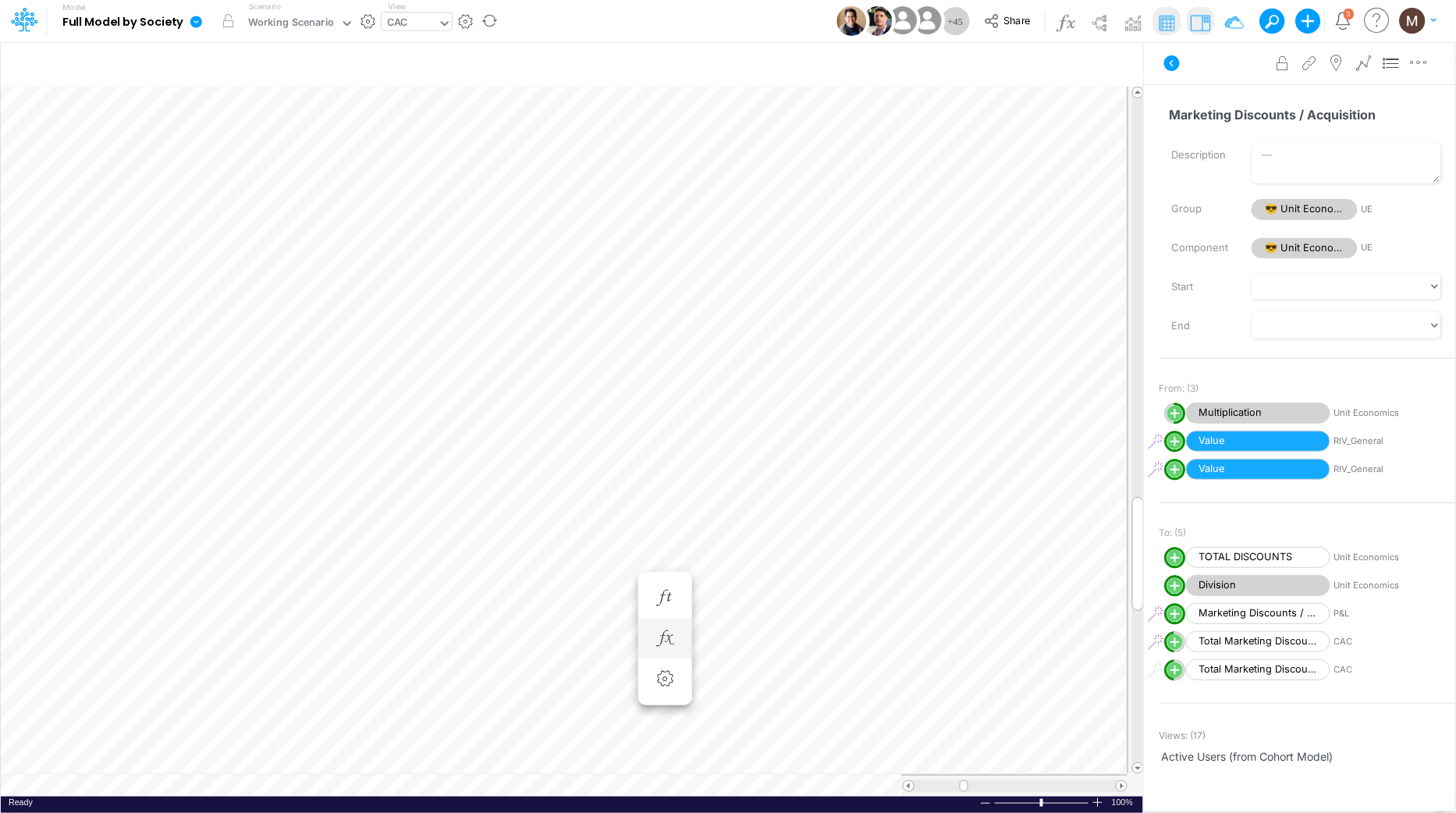
scroll to position [0, 1]
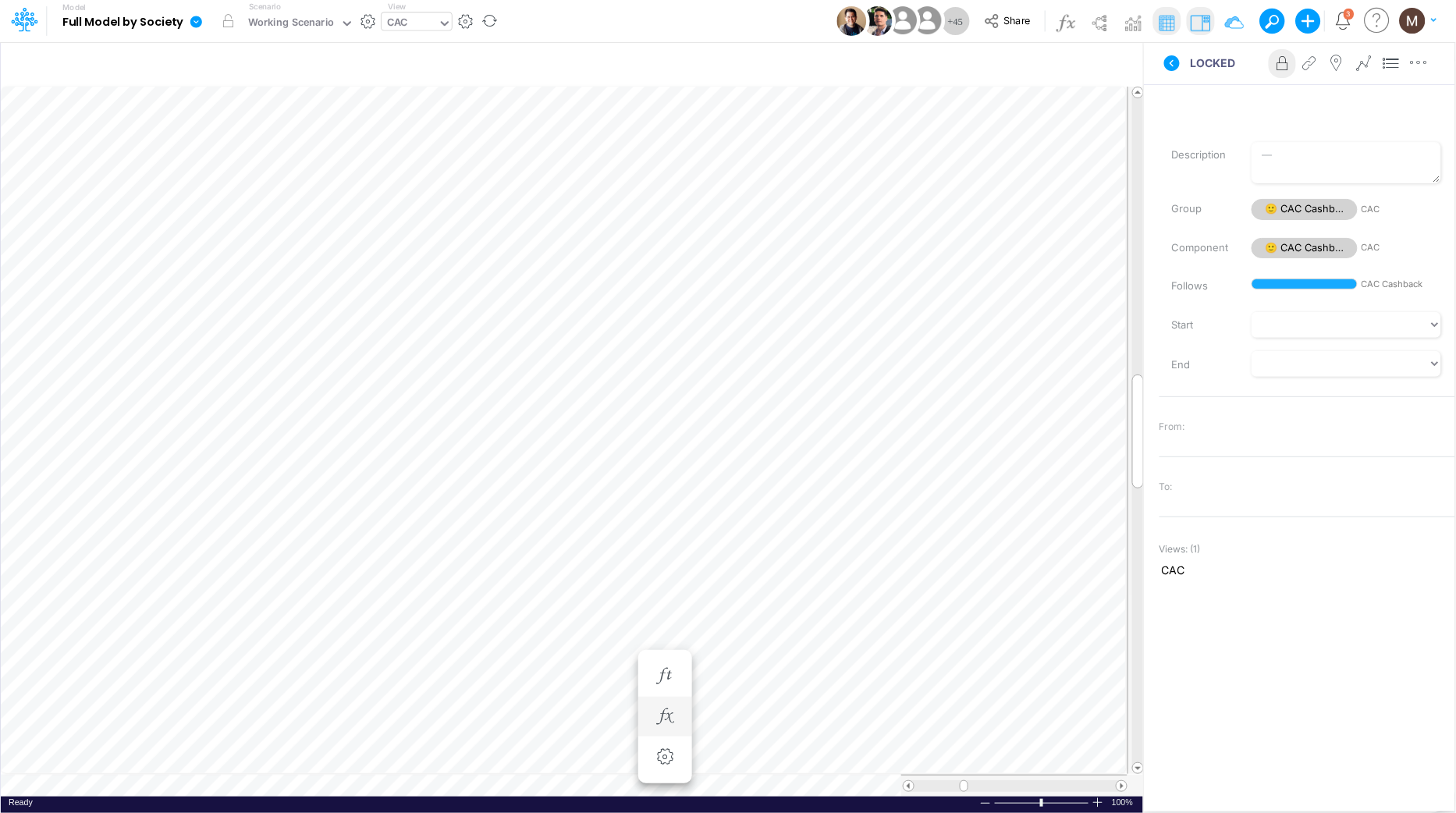
scroll to position [0, 1]
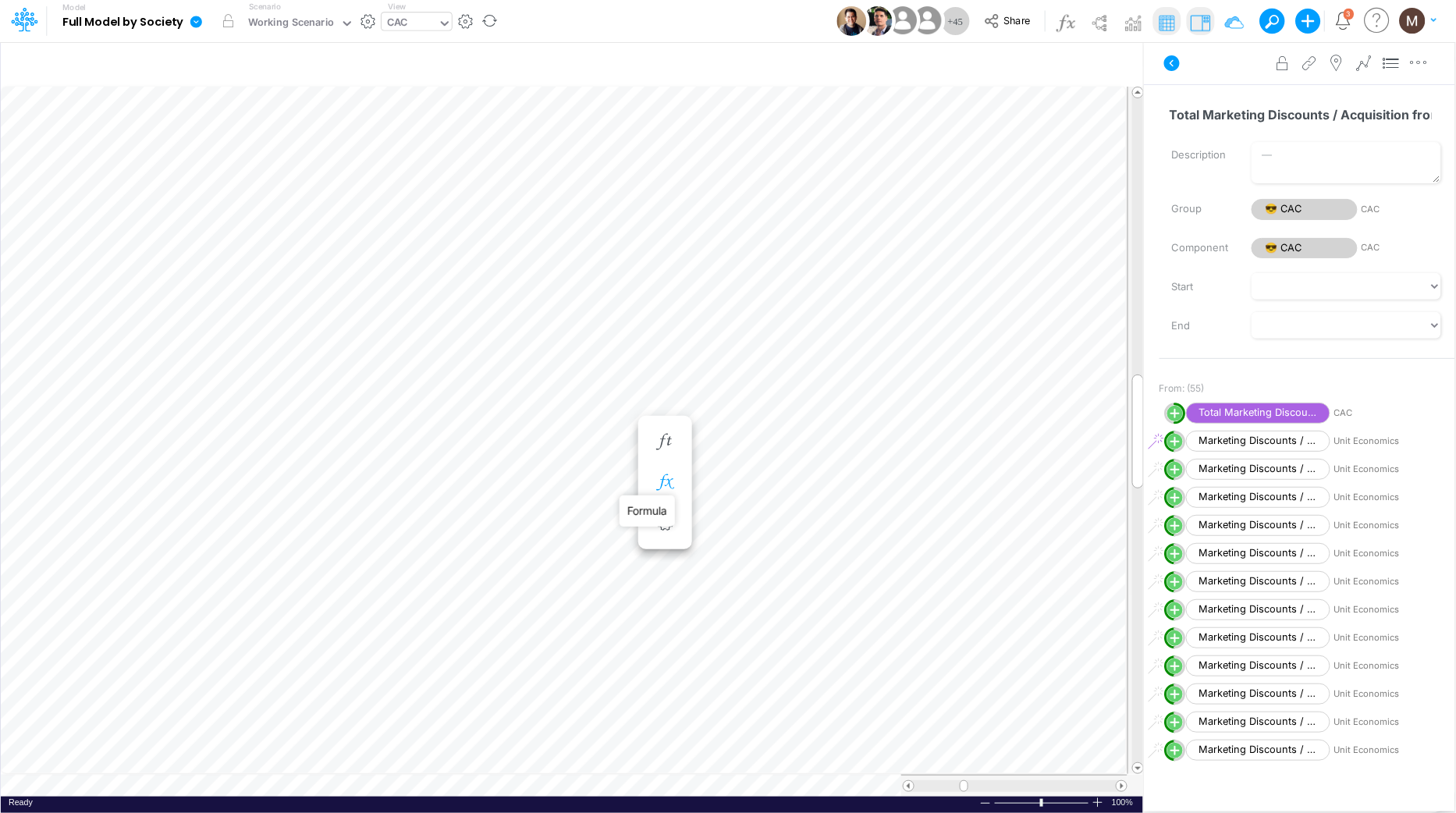
click at [660, 488] on icon "button" at bounding box center [664, 481] width 23 height 16
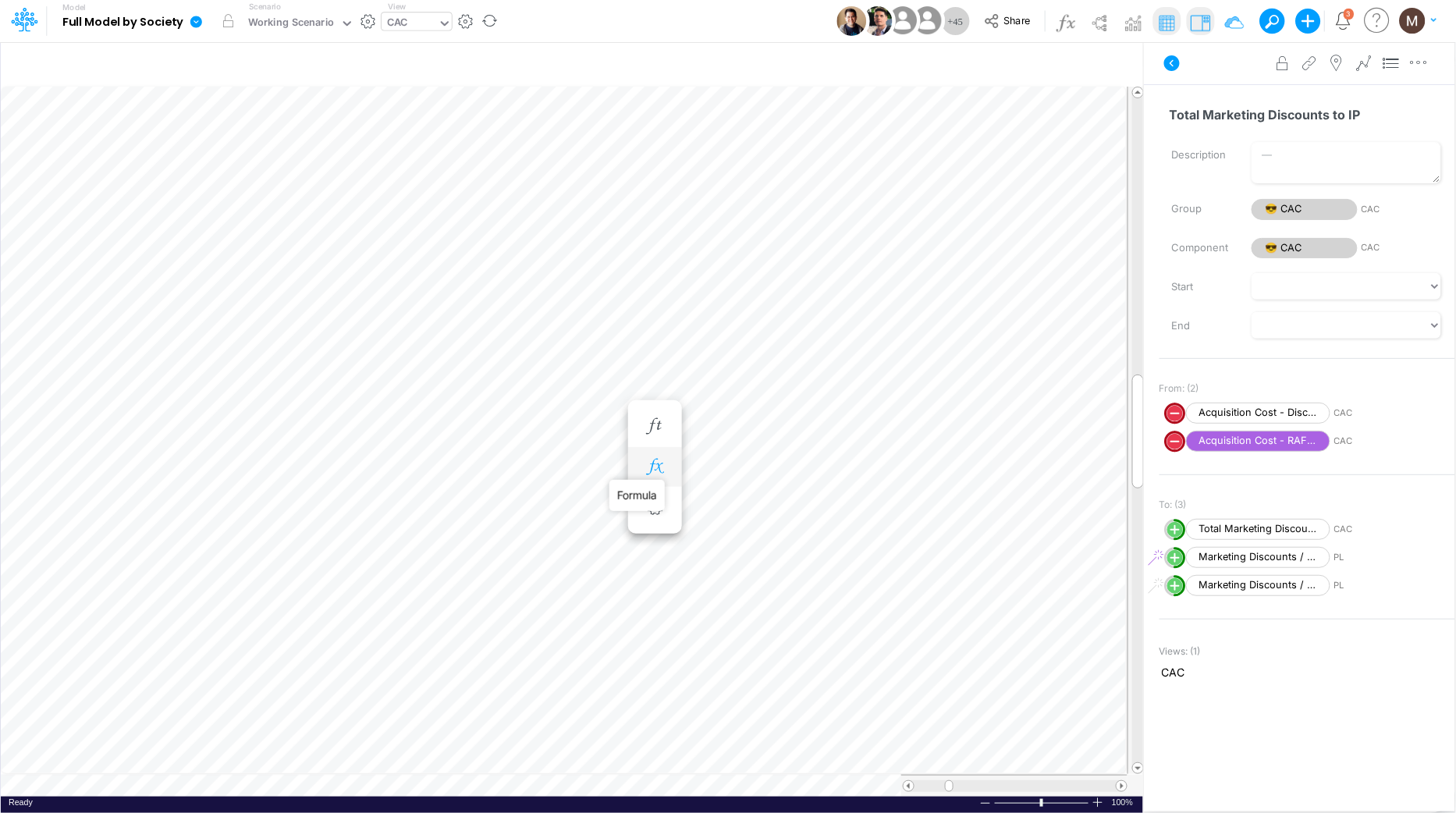
click at [649, 468] on icon "button" at bounding box center [654, 466] width 23 height 16
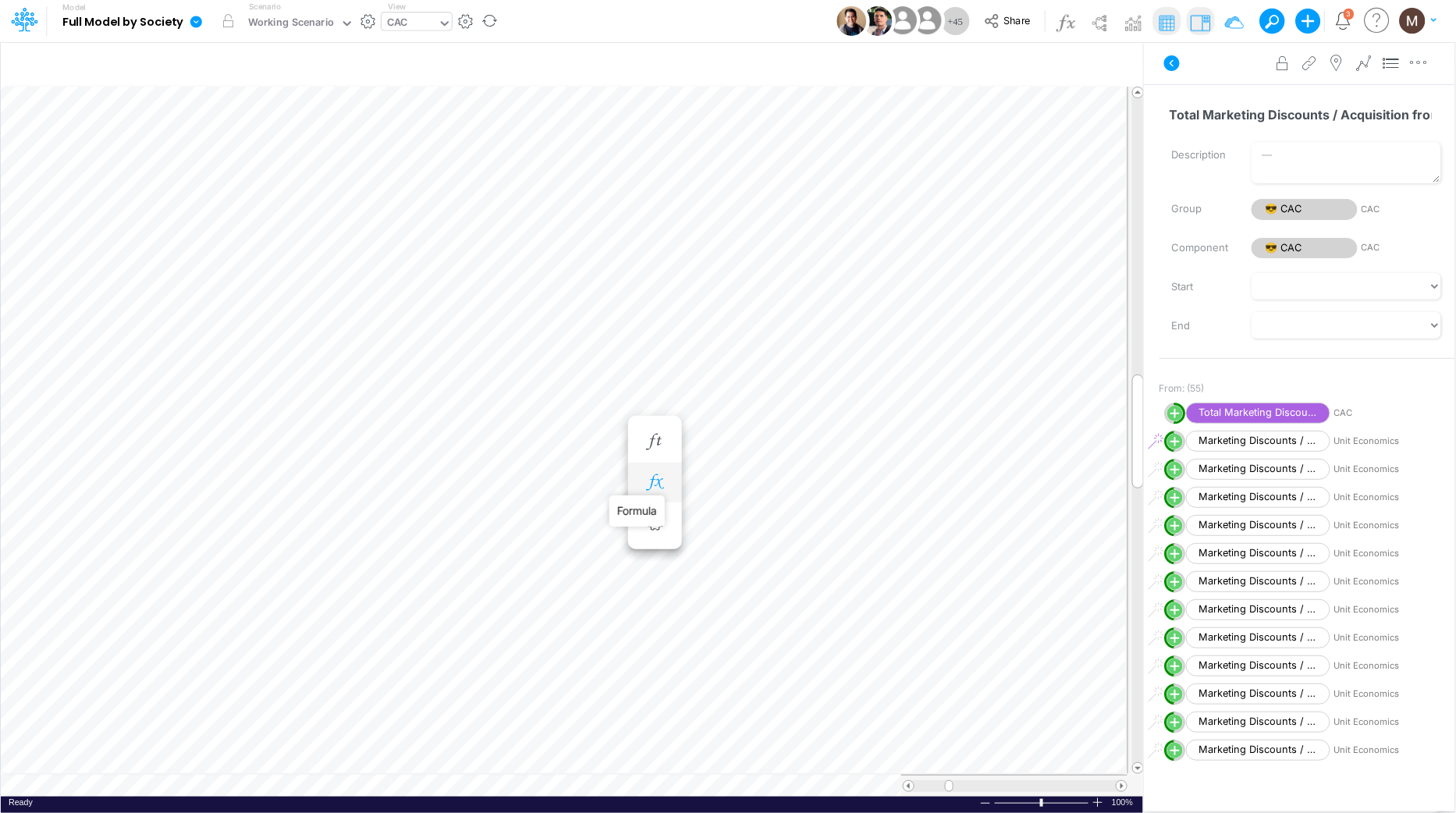
click at [656, 487] on icon "button" at bounding box center [654, 481] width 23 height 16
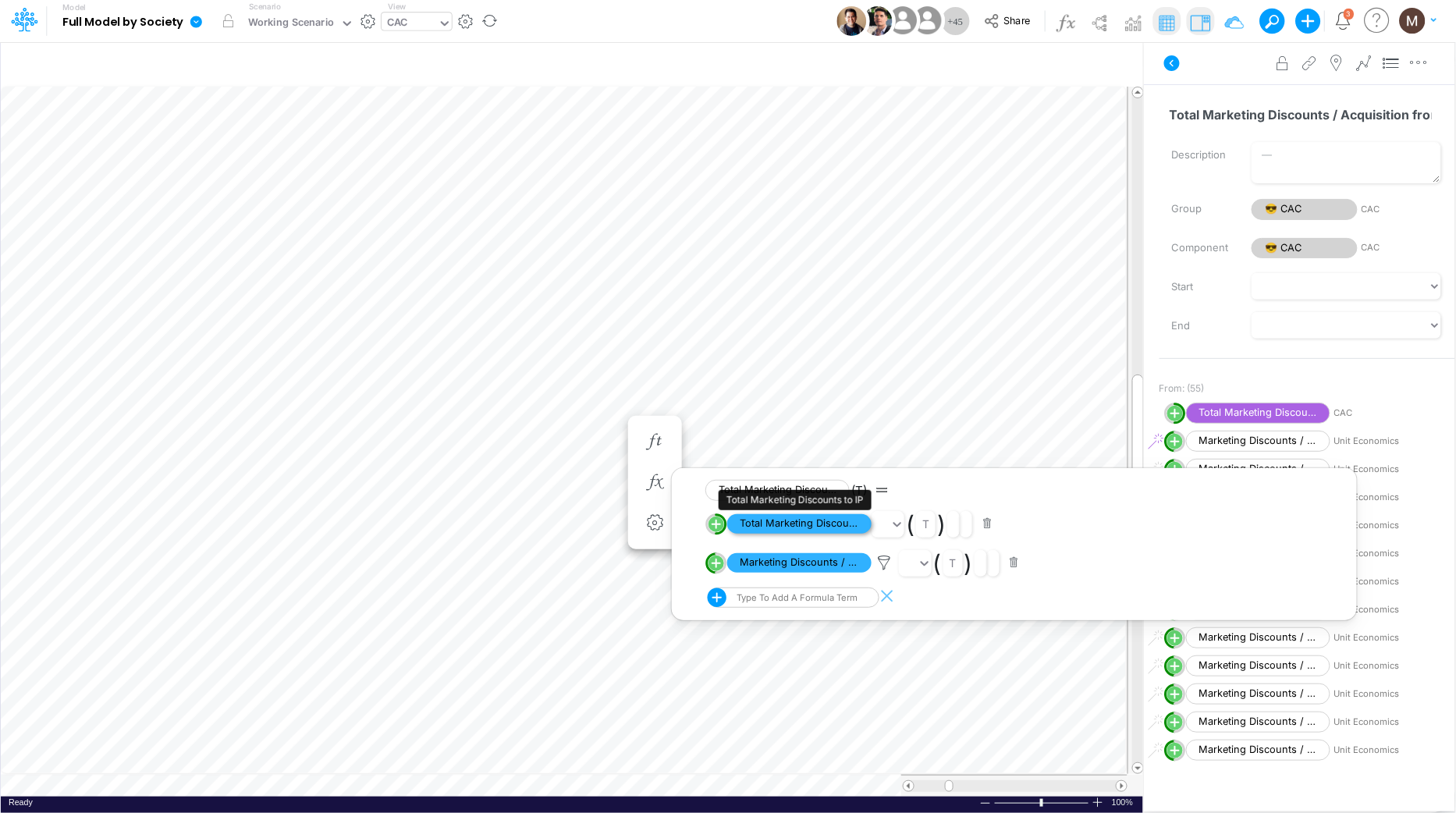
click at [773, 525] on span "Total Marketing Discounts to IP" at bounding box center [799, 524] width 144 height 20
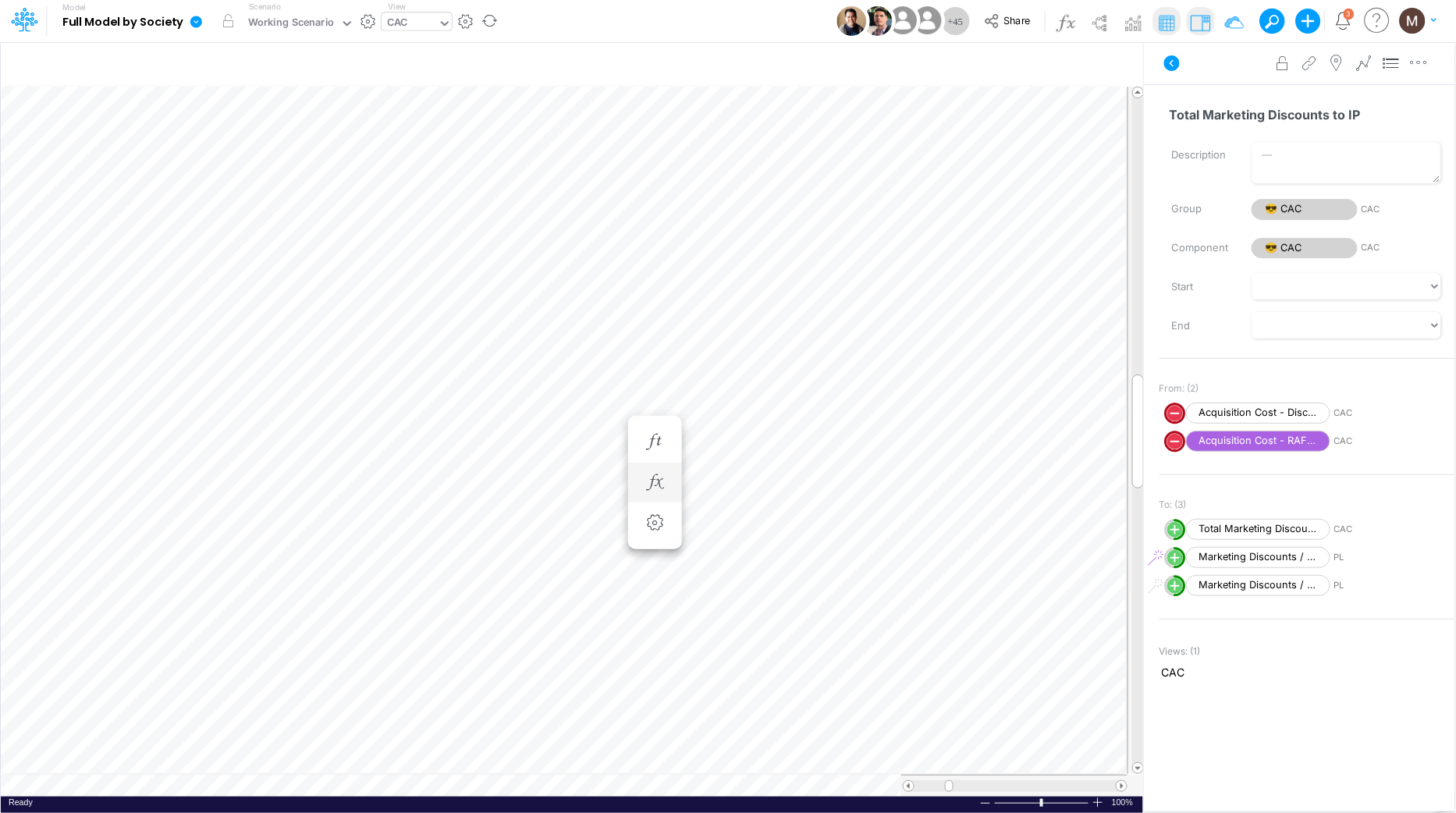
scroll to position [0, 1]
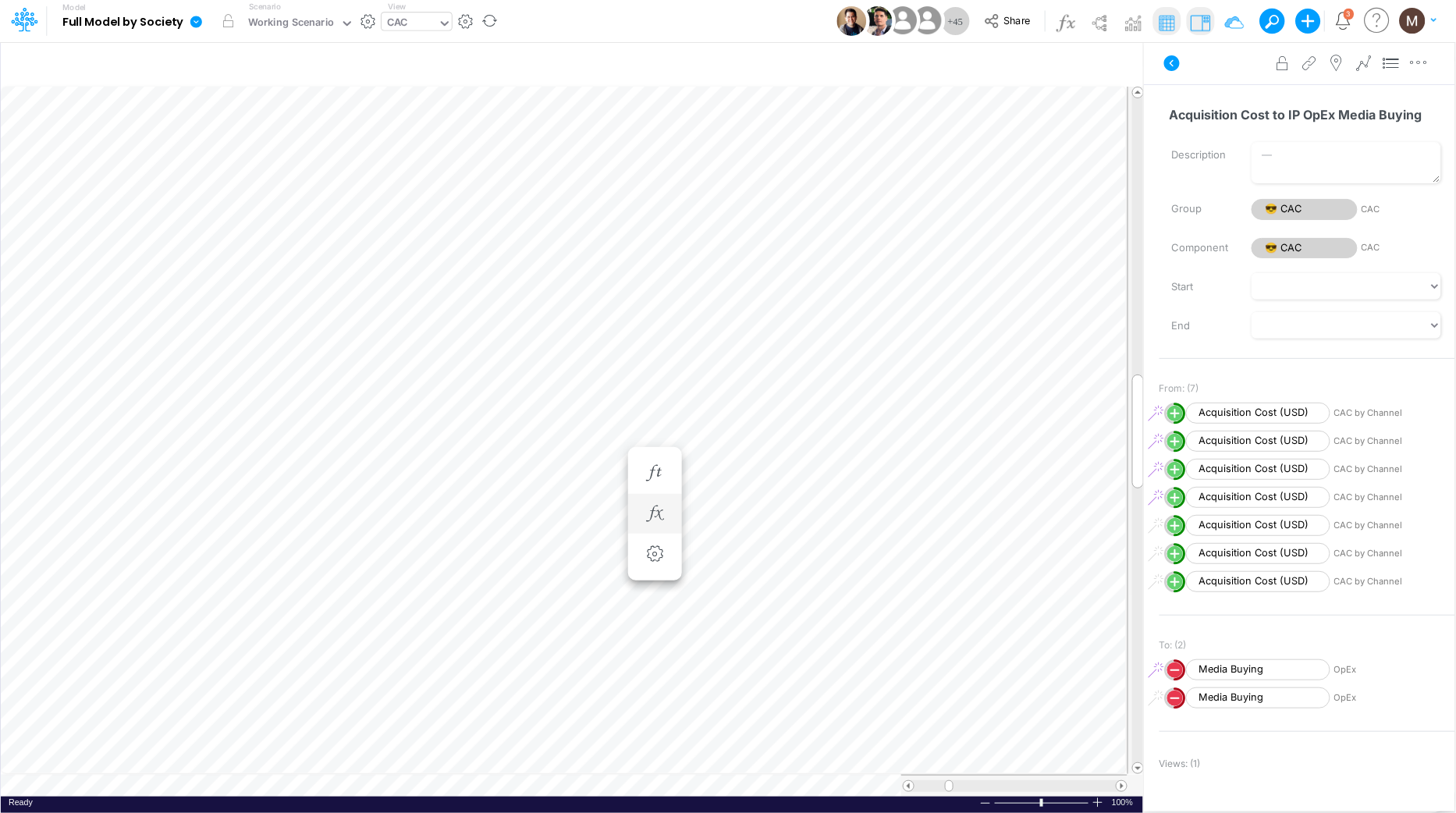
scroll to position [0, 1]
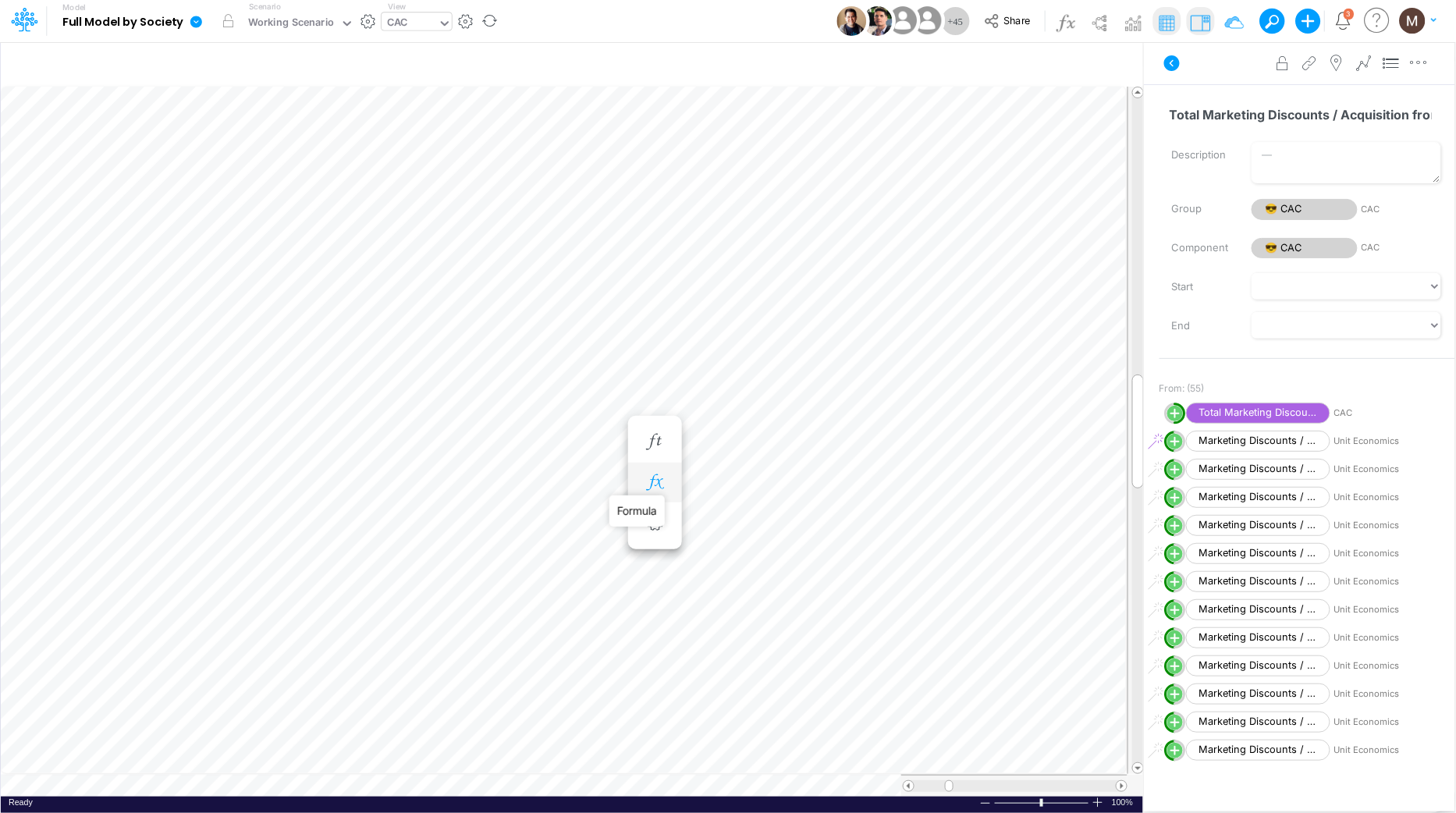
click at [651, 480] on icon "button" at bounding box center [654, 481] width 23 height 16
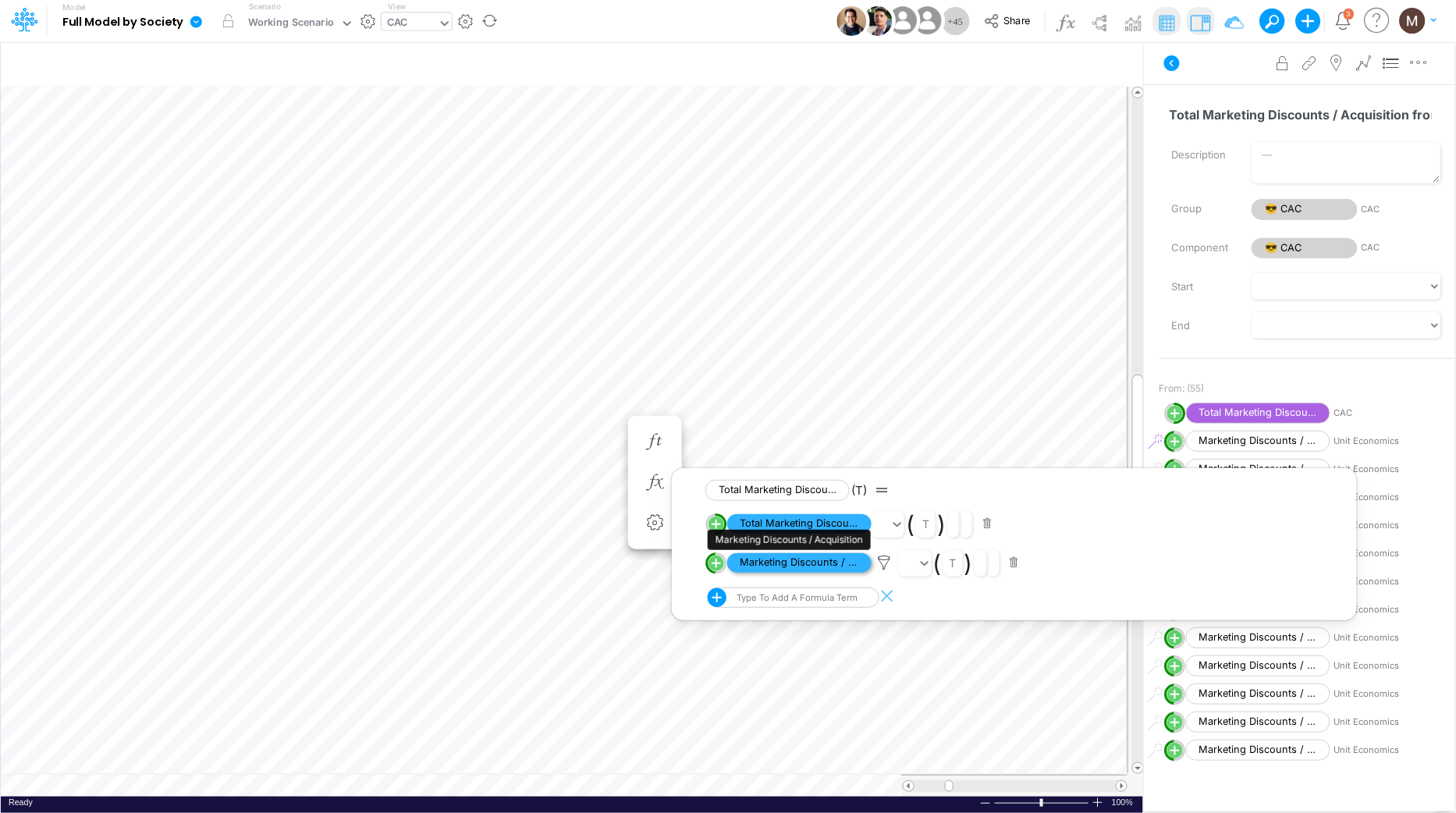
click at [753, 566] on span "Marketing Discounts / Acquisition" at bounding box center [799, 562] width 144 height 20
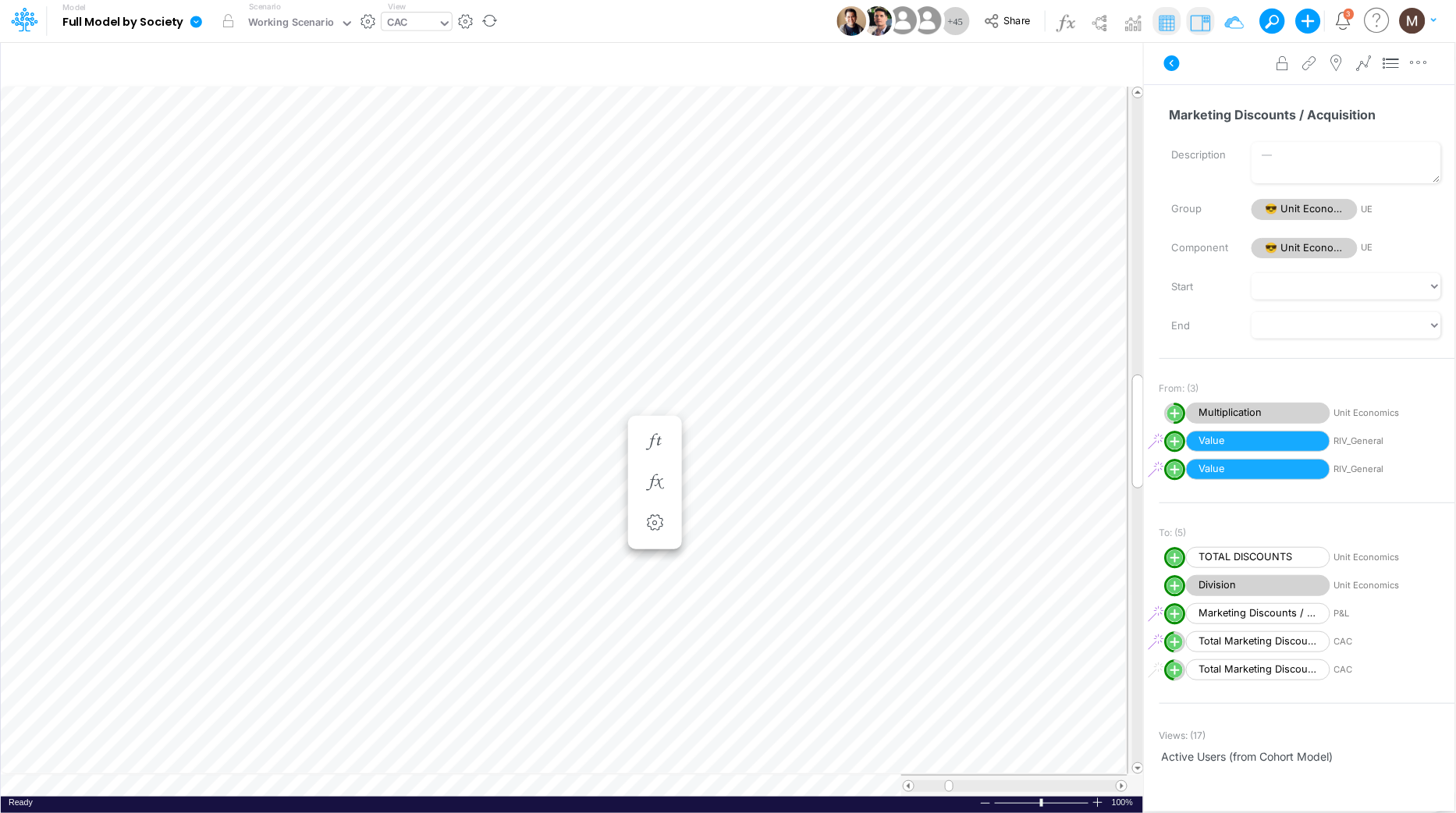
scroll to position [0, 1]
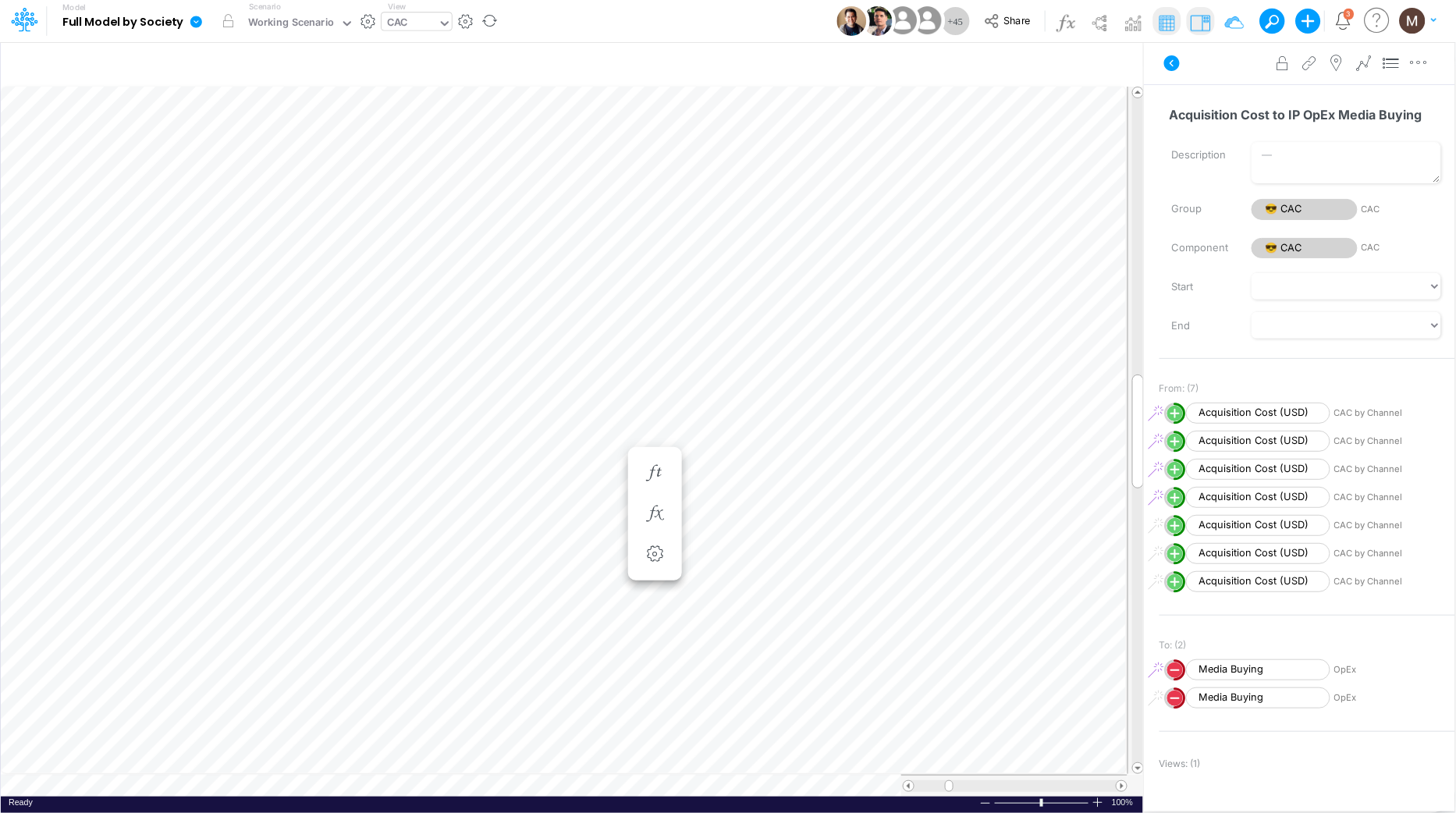
scroll to position [0, 1]
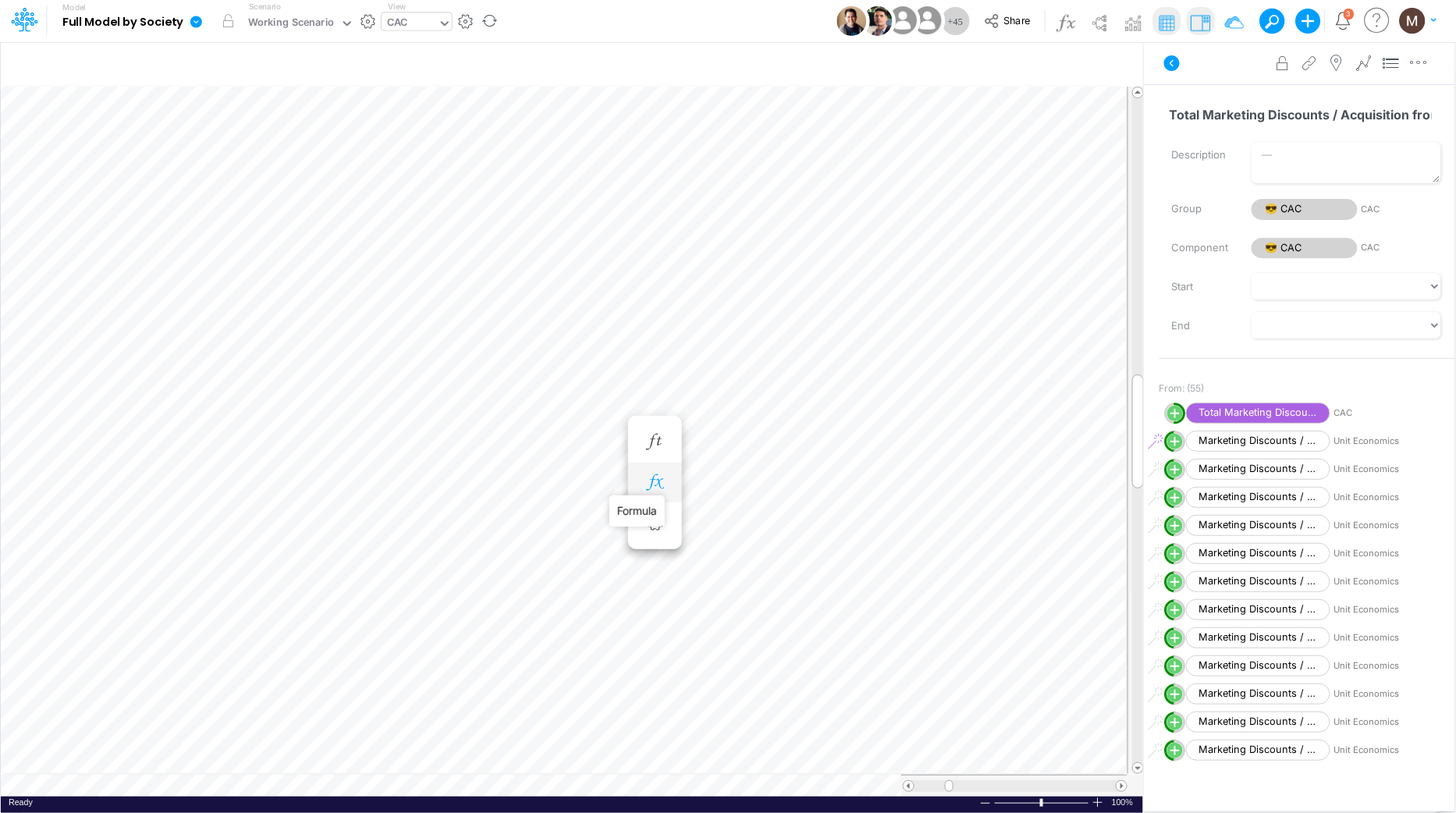
click at [653, 483] on icon "button" at bounding box center [654, 481] width 23 height 16
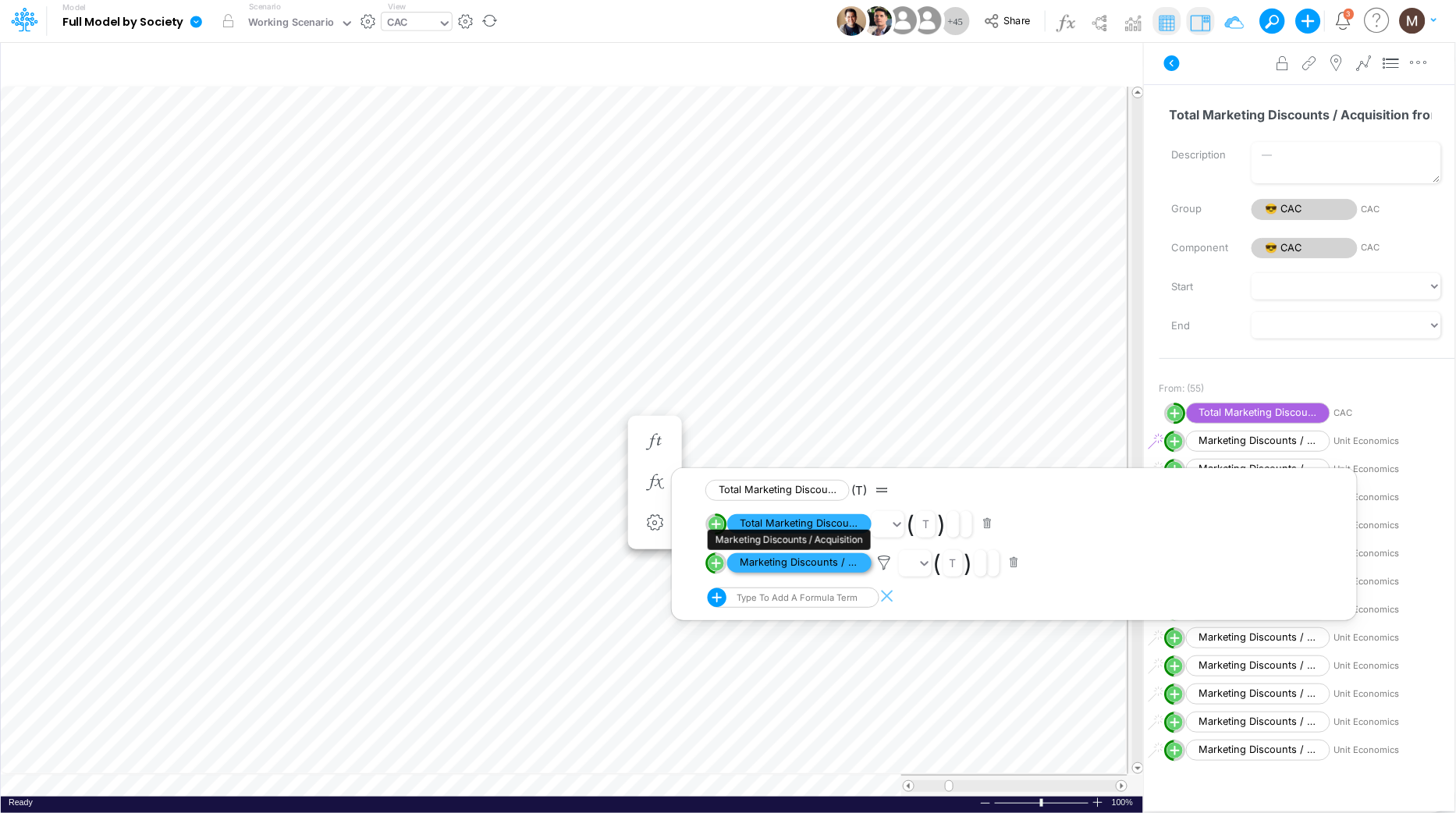
click at [813, 566] on span "Marketing Discounts / Acquisition" at bounding box center [799, 562] width 144 height 20
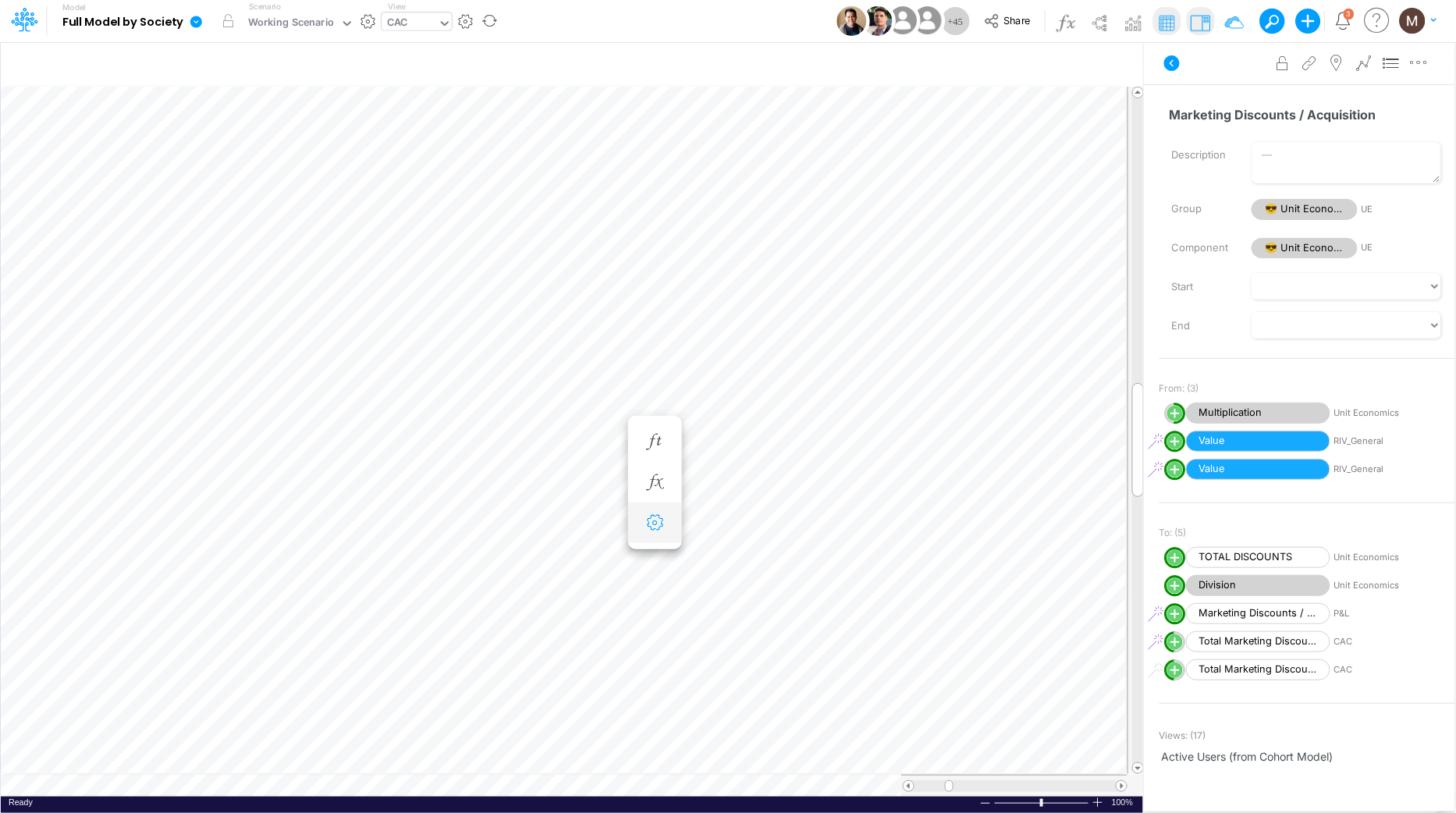
scroll to position [0, 1]
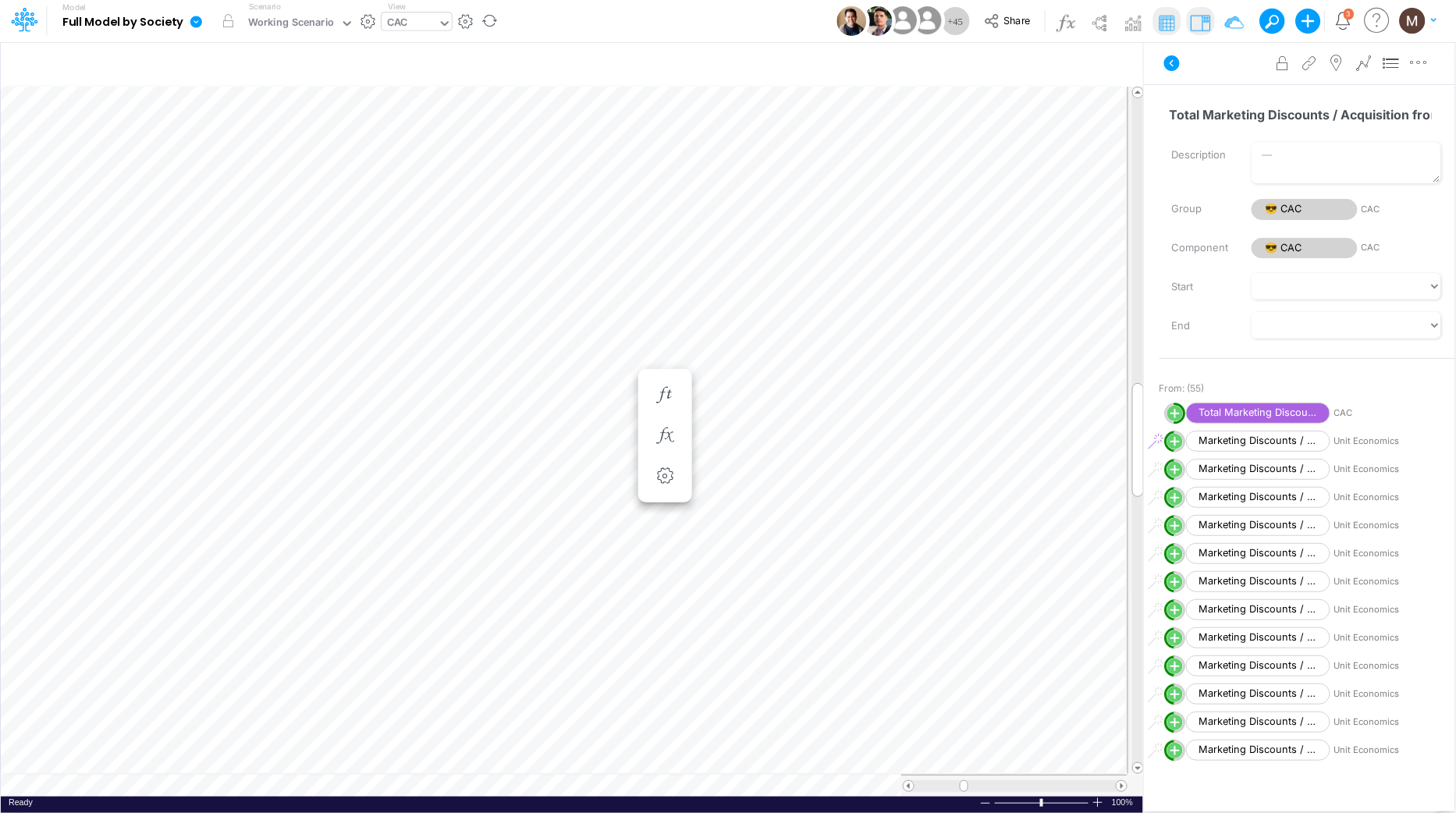
scroll to position [0, 1]
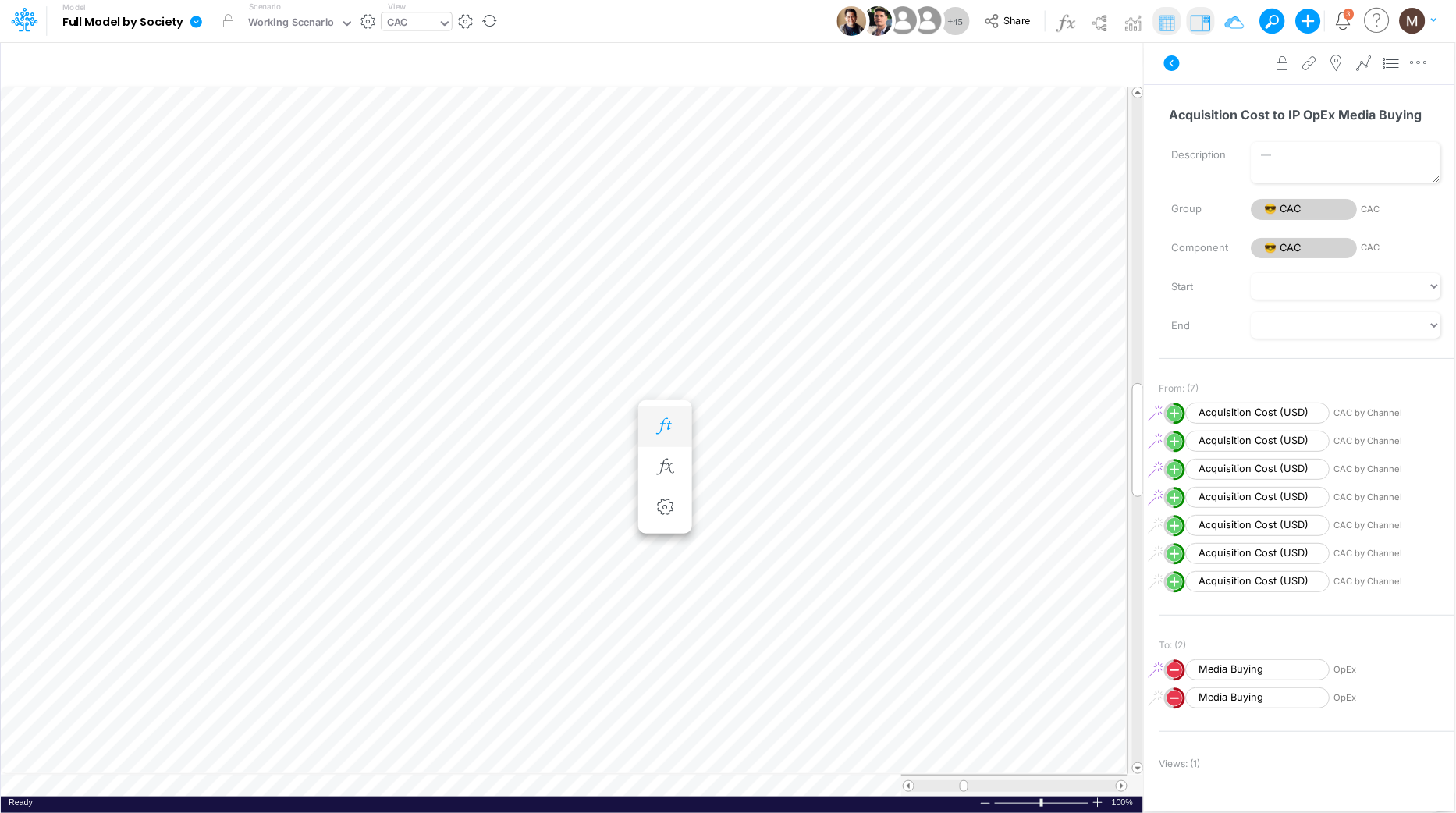
click at [662, 429] on icon "button" at bounding box center [664, 425] width 23 height 16
click at [675, 466] on icon "button" at bounding box center [664, 466] width 23 height 16
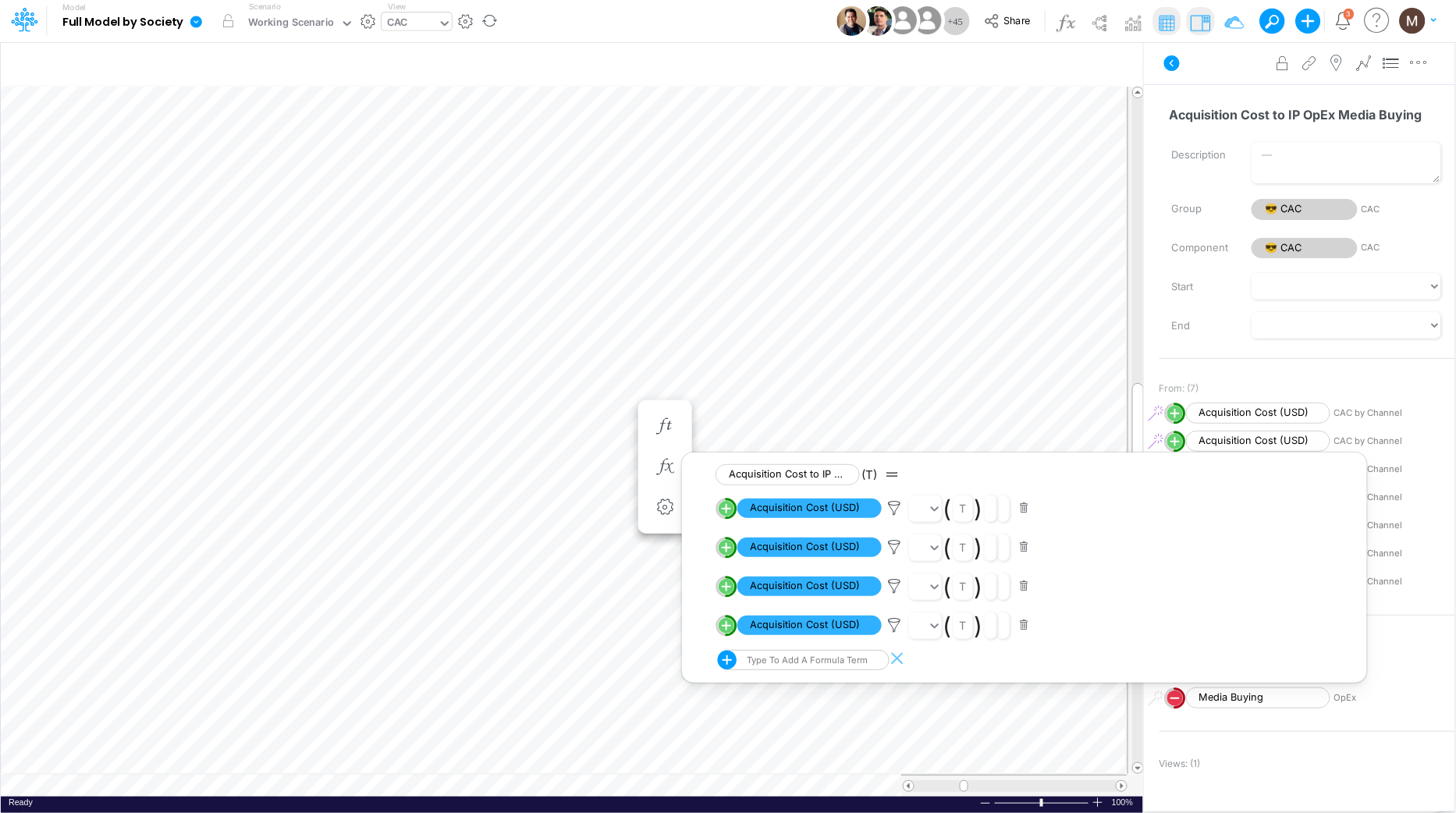
click at [1181, 752] on div "Views: ( 1 )" at bounding box center [1307, 759] width 296 height 30
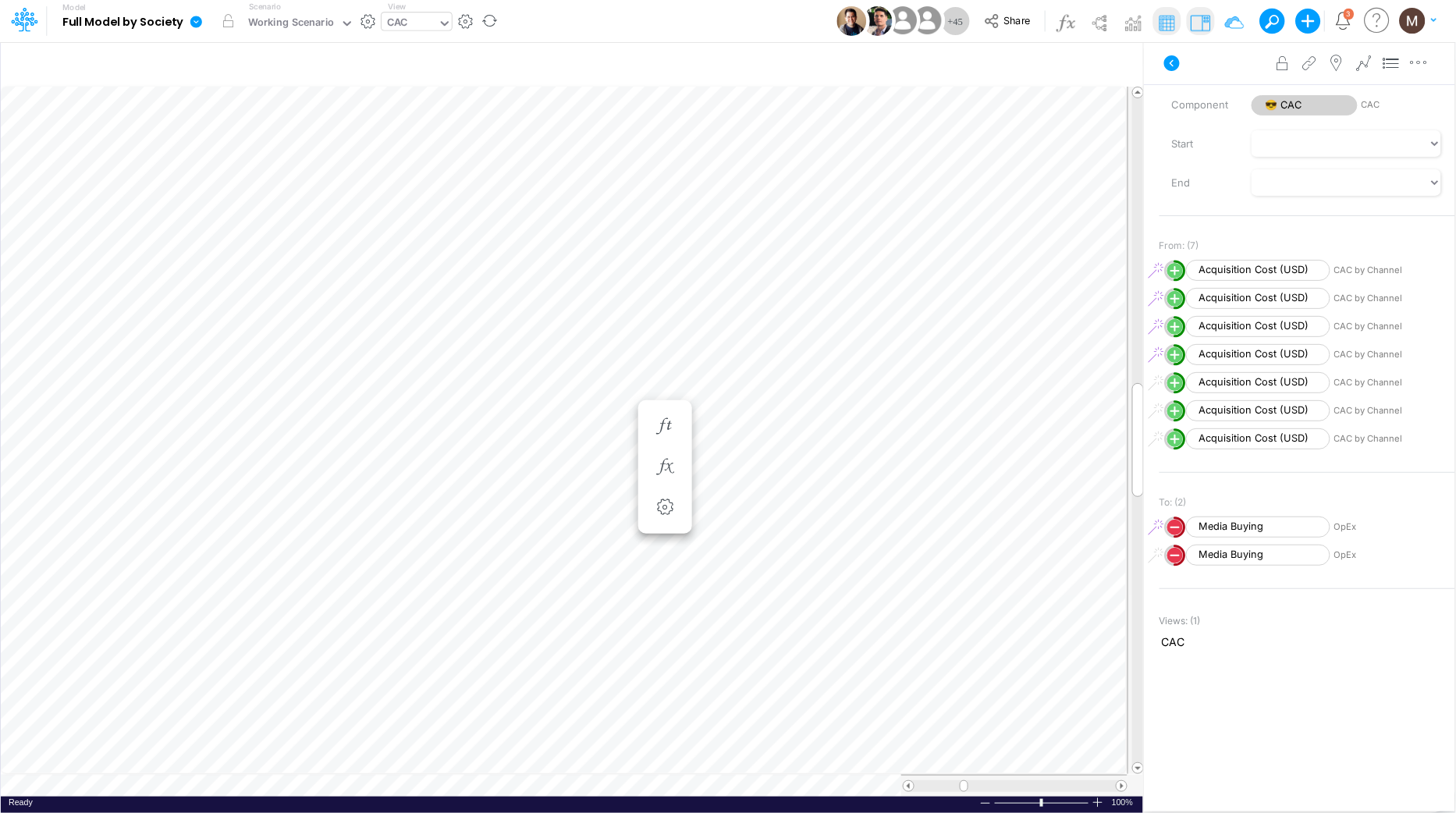
scroll to position [151, 0]
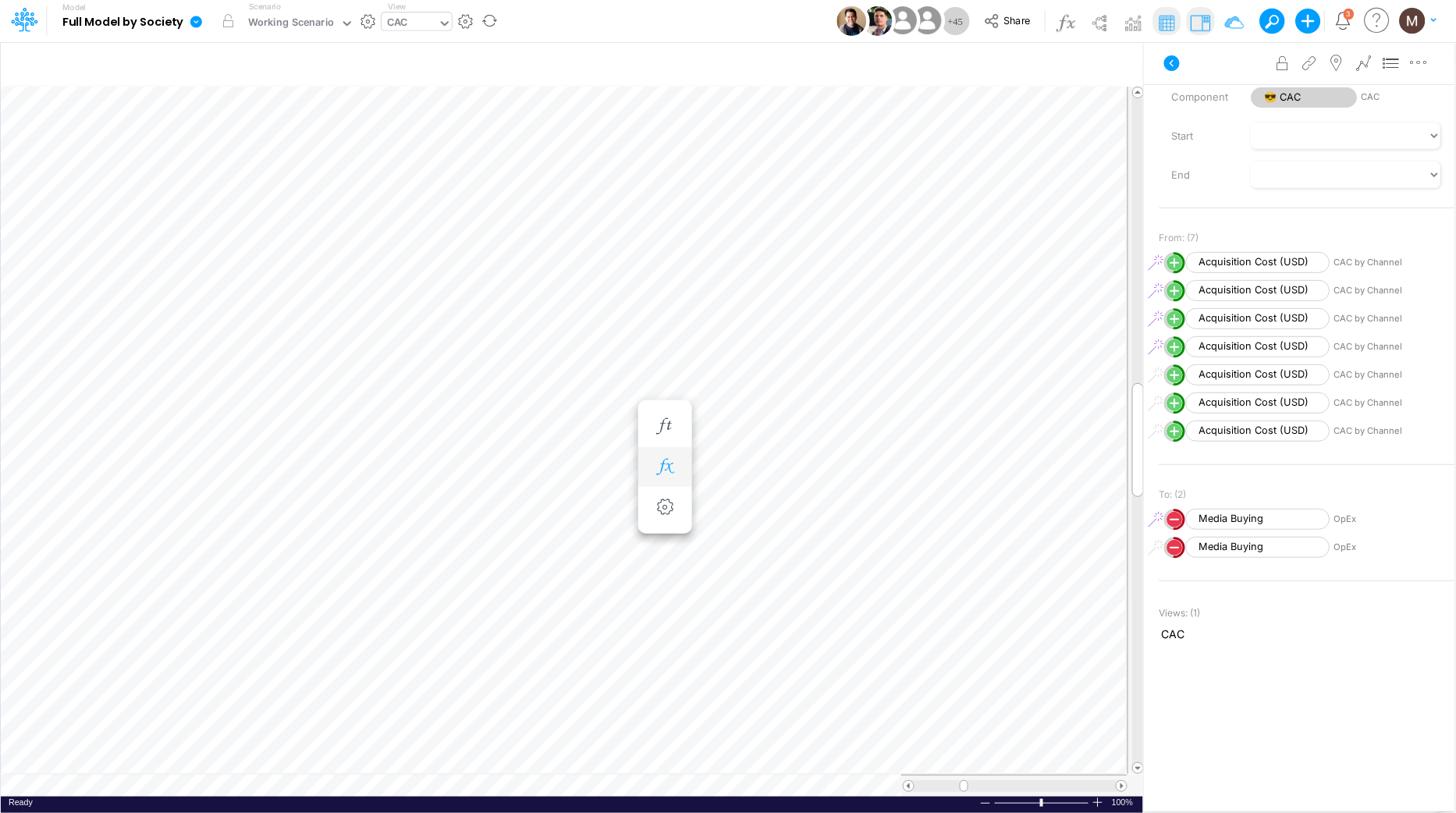
click at [669, 474] on icon "button" at bounding box center [664, 466] width 23 height 16
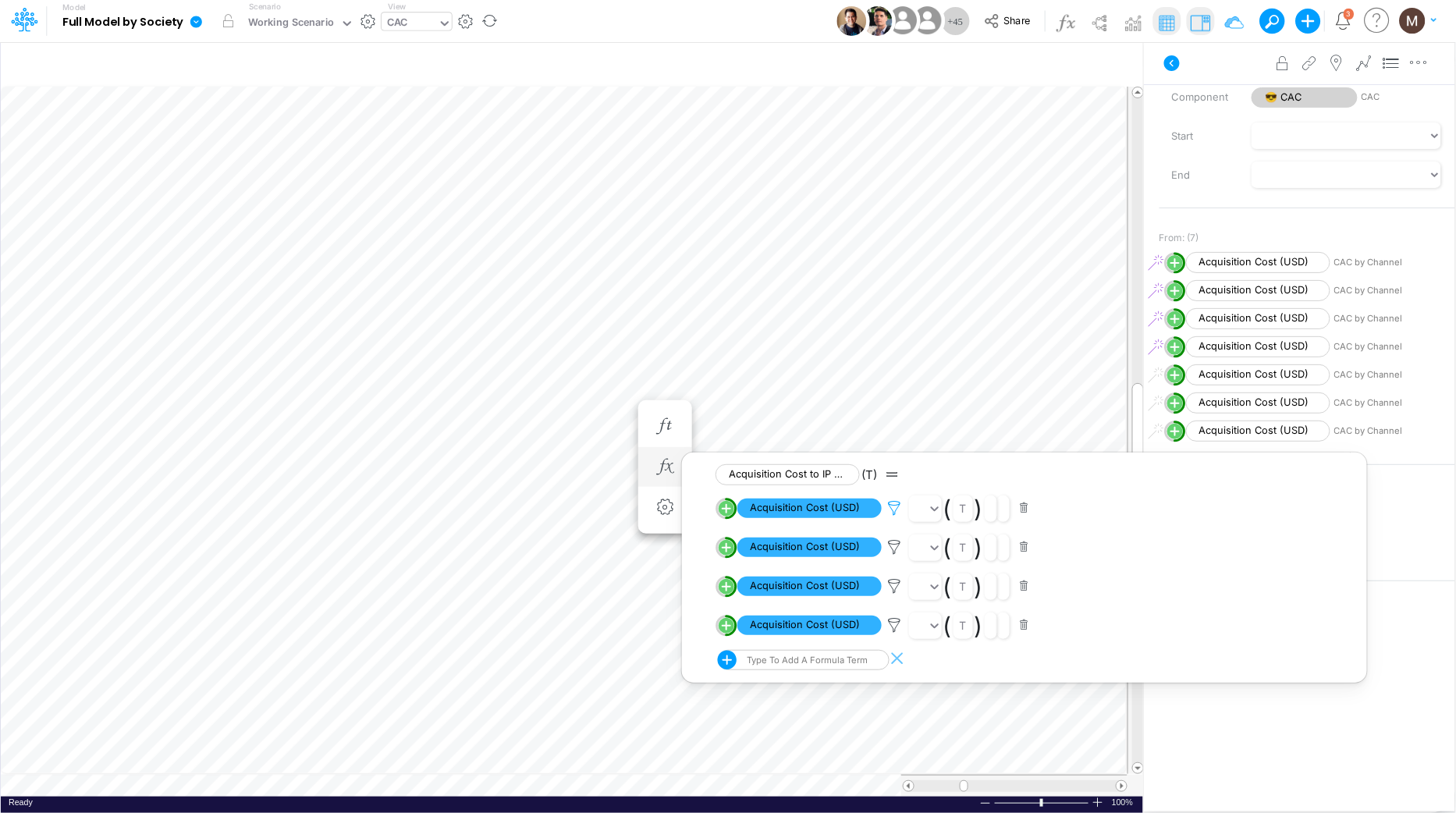
click at [896, 510] on icon at bounding box center [894, 508] width 23 height 16
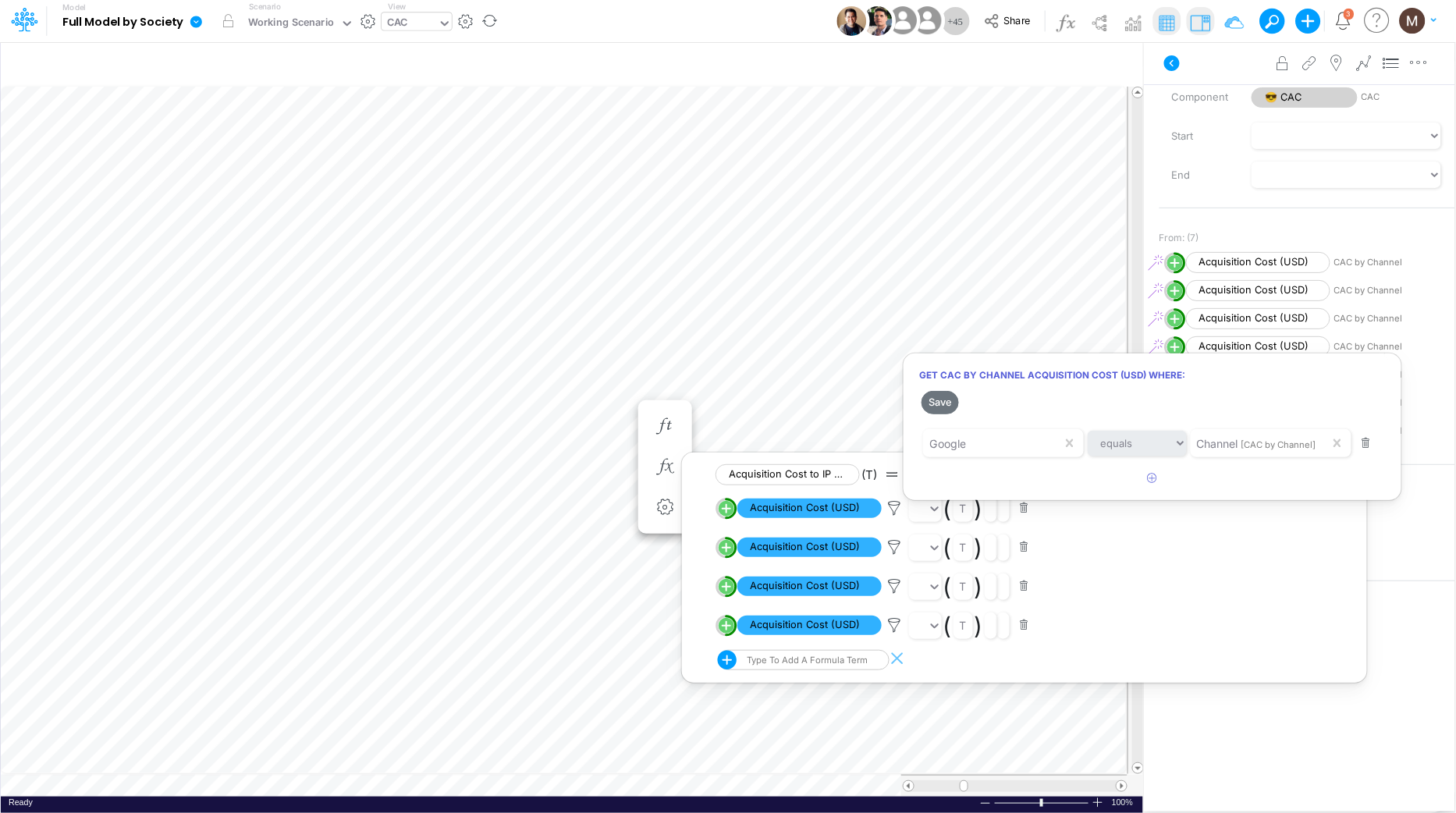
click at [891, 546] on div at bounding box center [728, 409] width 1456 height 805
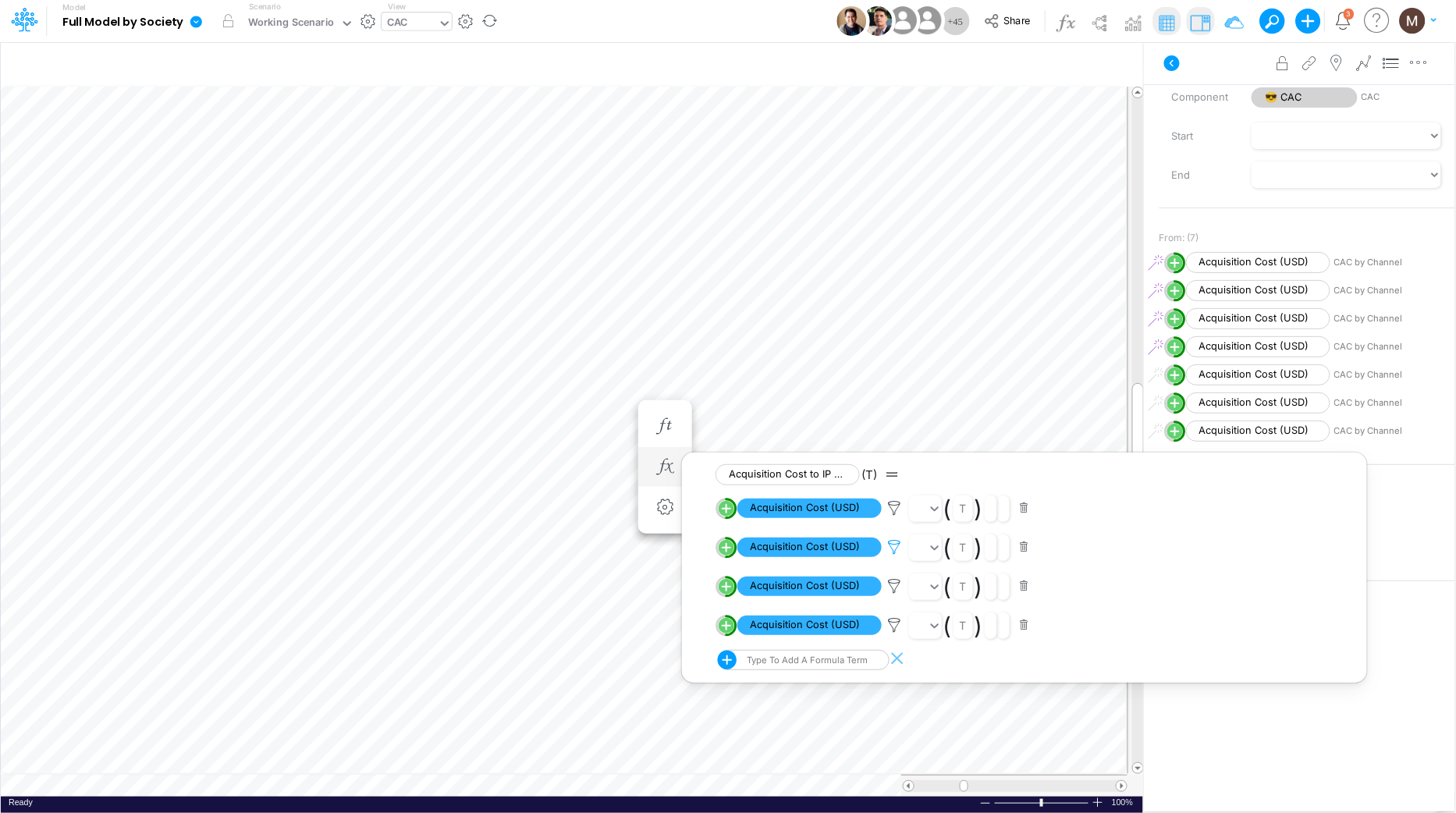
click at [892, 548] on icon at bounding box center [894, 546] width 23 height 16
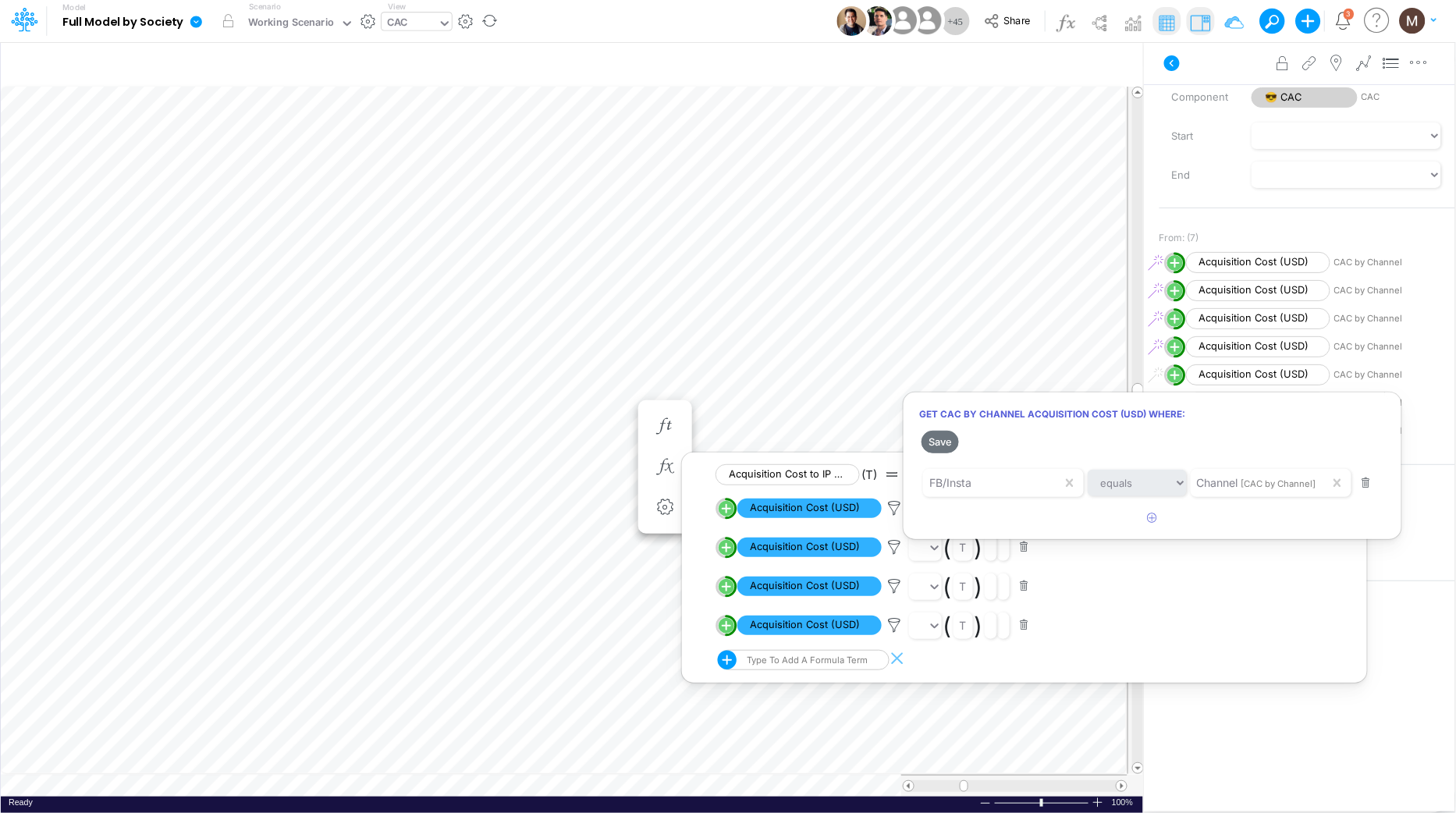
click at [889, 578] on div at bounding box center [728, 409] width 1456 height 805
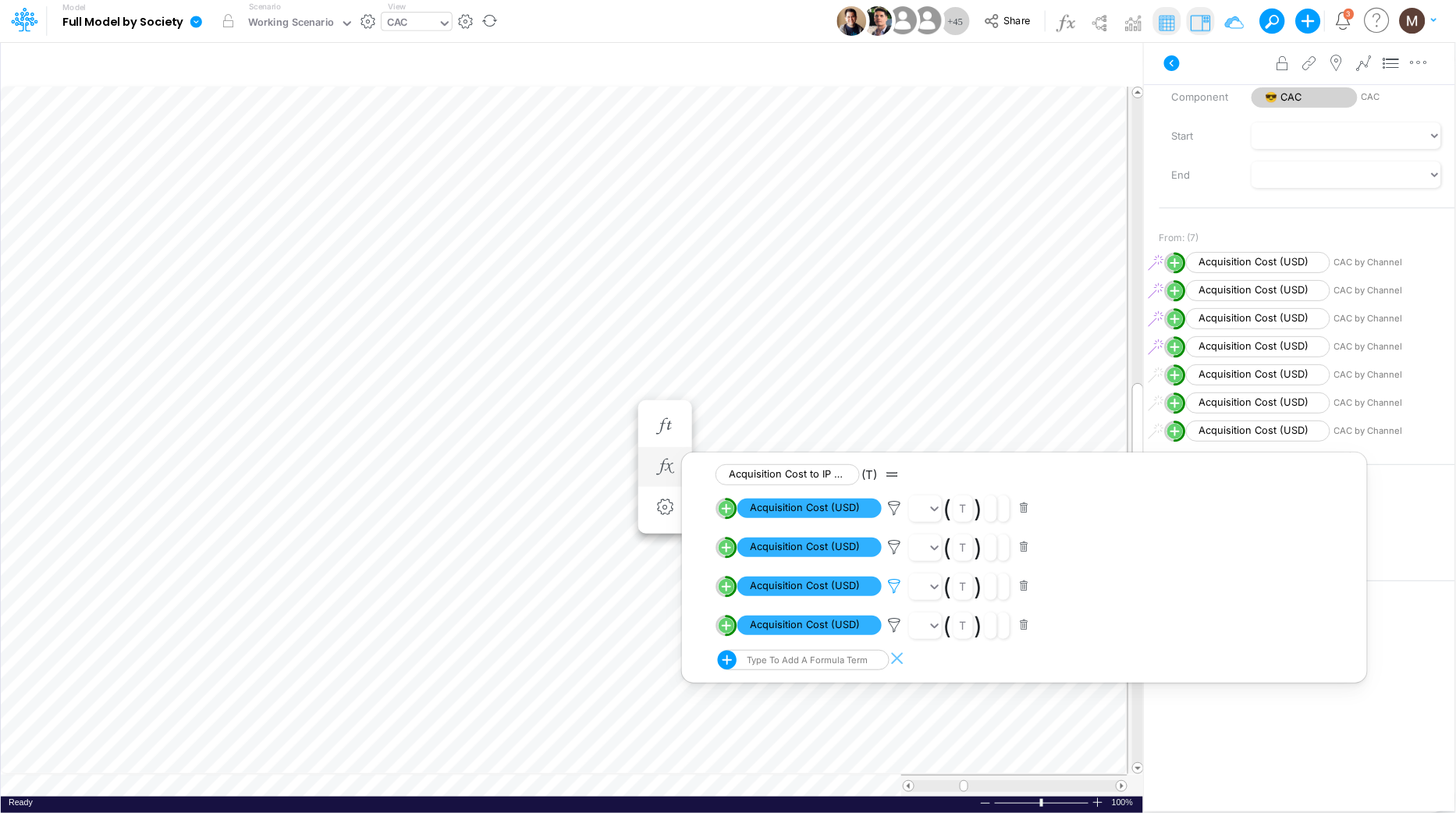
click at [893, 585] on icon at bounding box center [894, 585] width 23 height 16
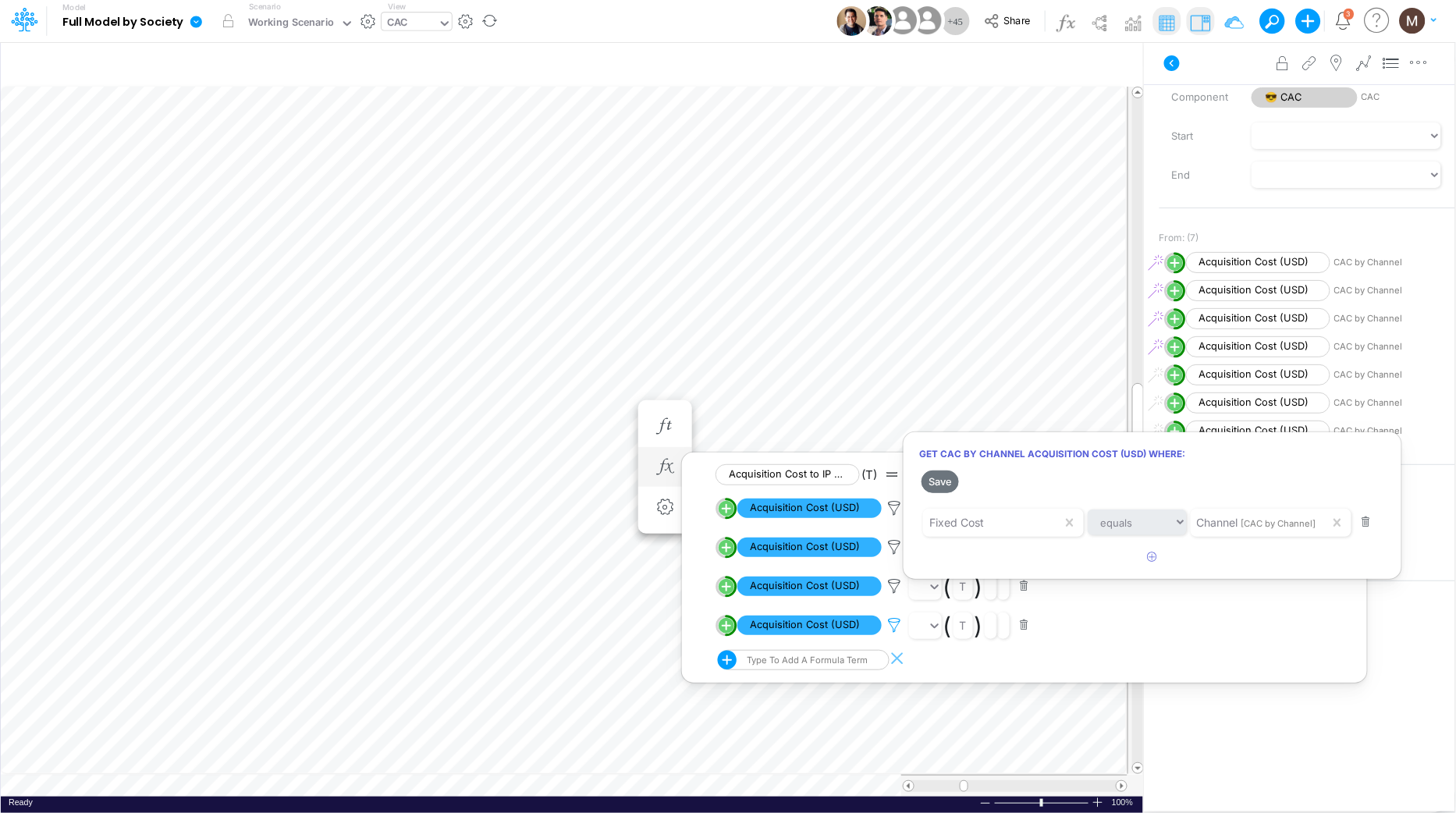
click at [896, 629] on div at bounding box center [728, 409] width 1456 height 805
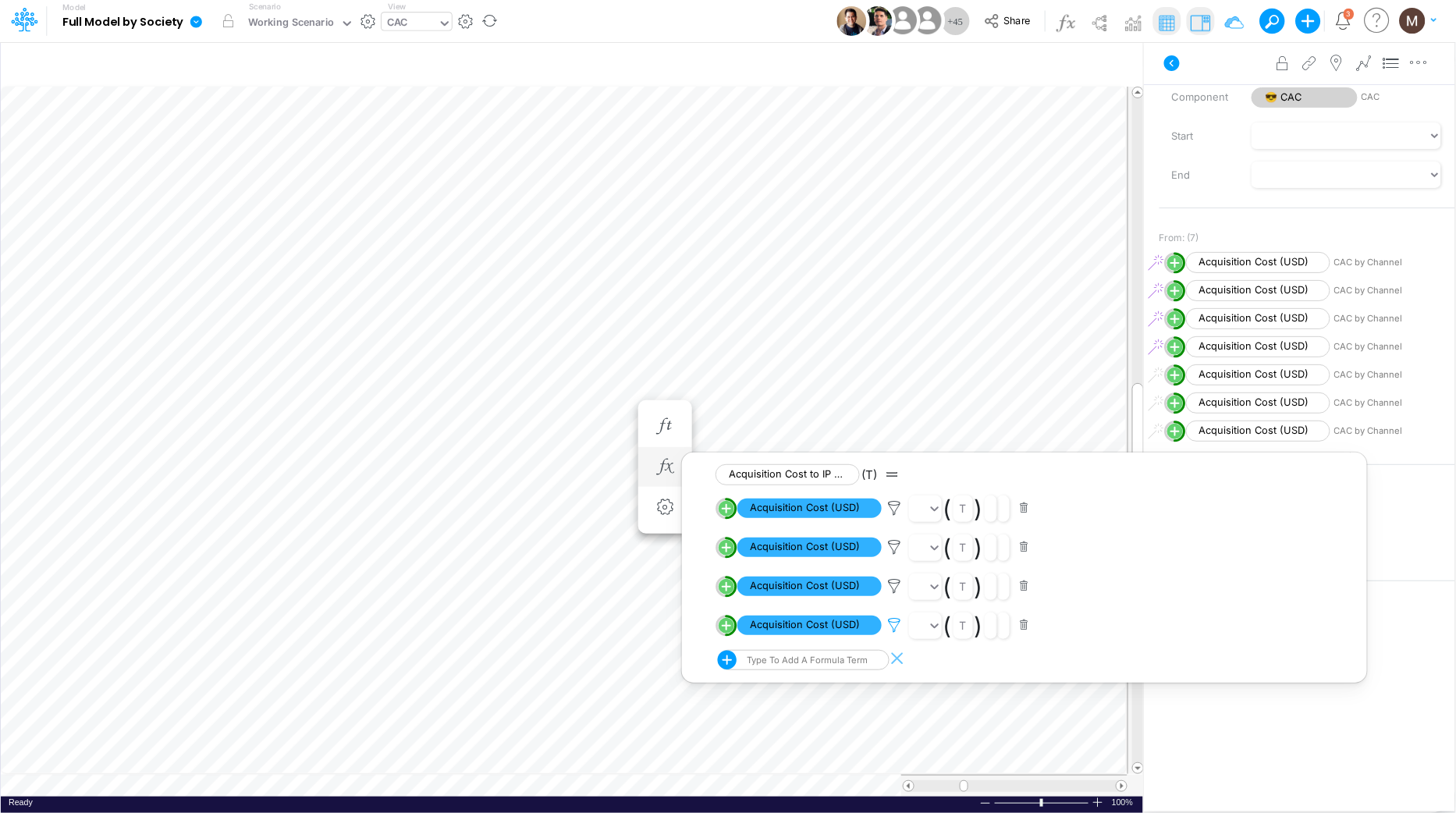
click at [892, 628] on icon at bounding box center [894, 625] width 23 height 16
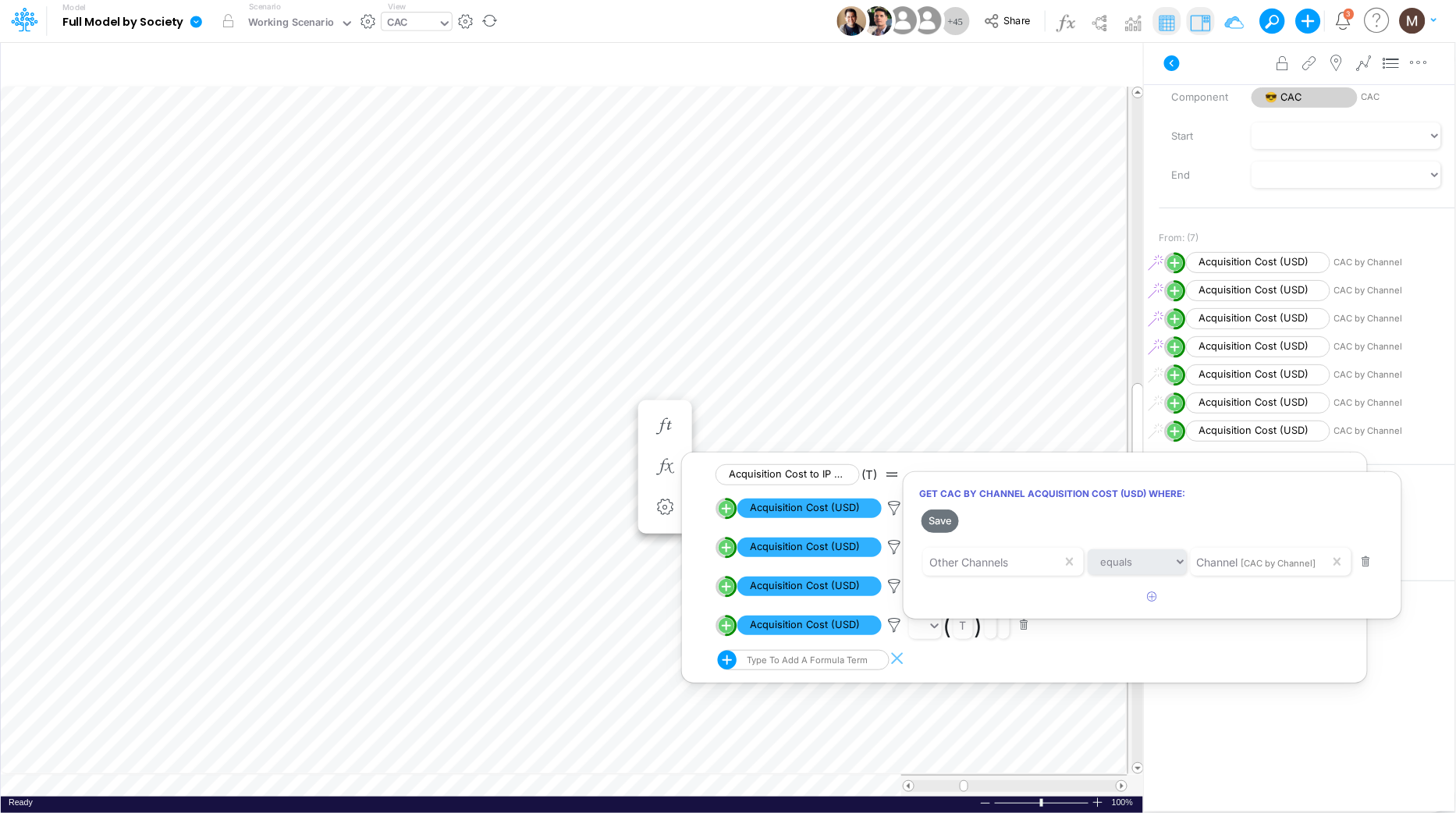
click at [893, 510] on div at bounding box center [728, 409] width 1456 height 805
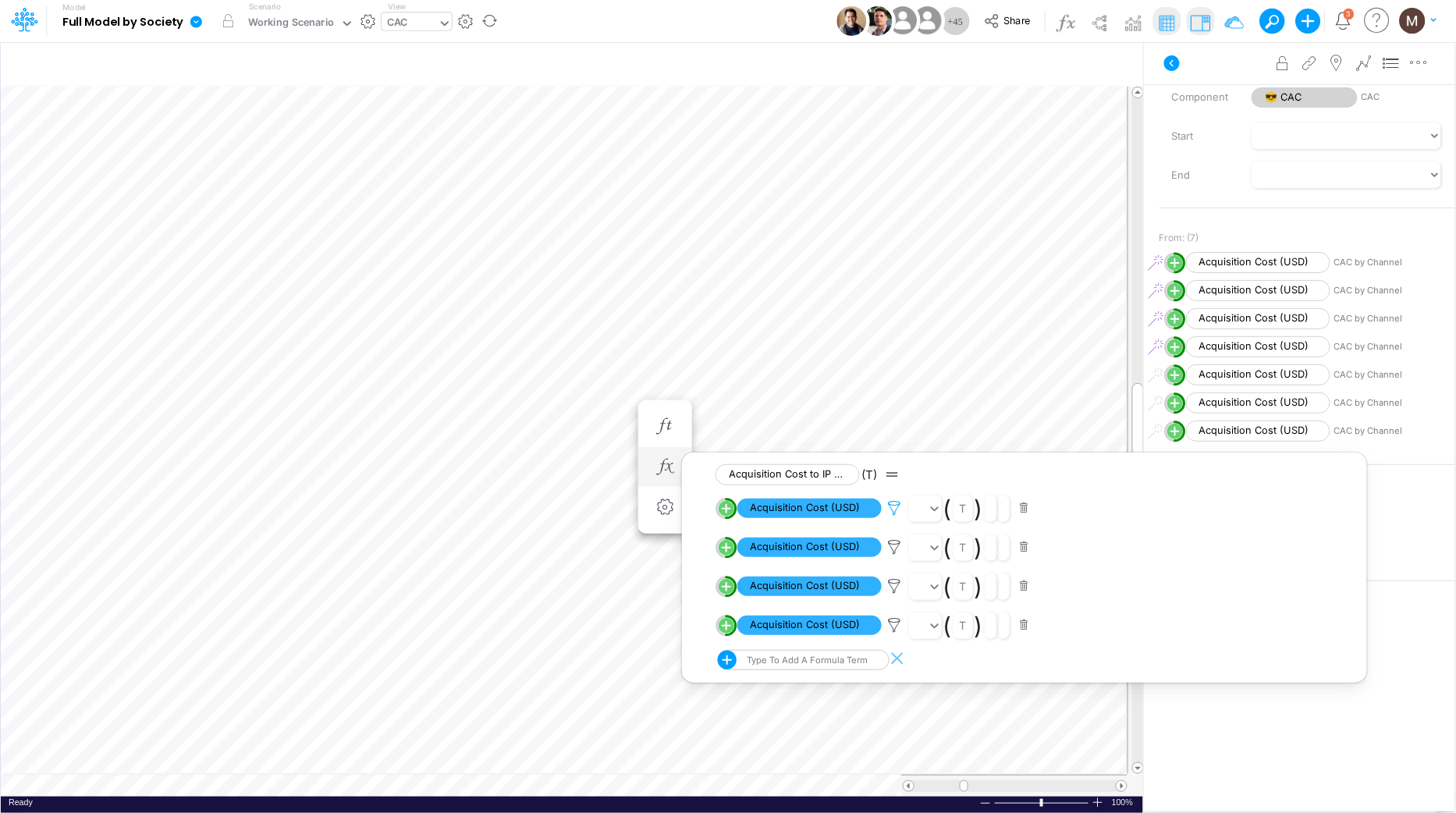
click at [890, 510] on icon at bounding box center [894, 508] width 23 height 16
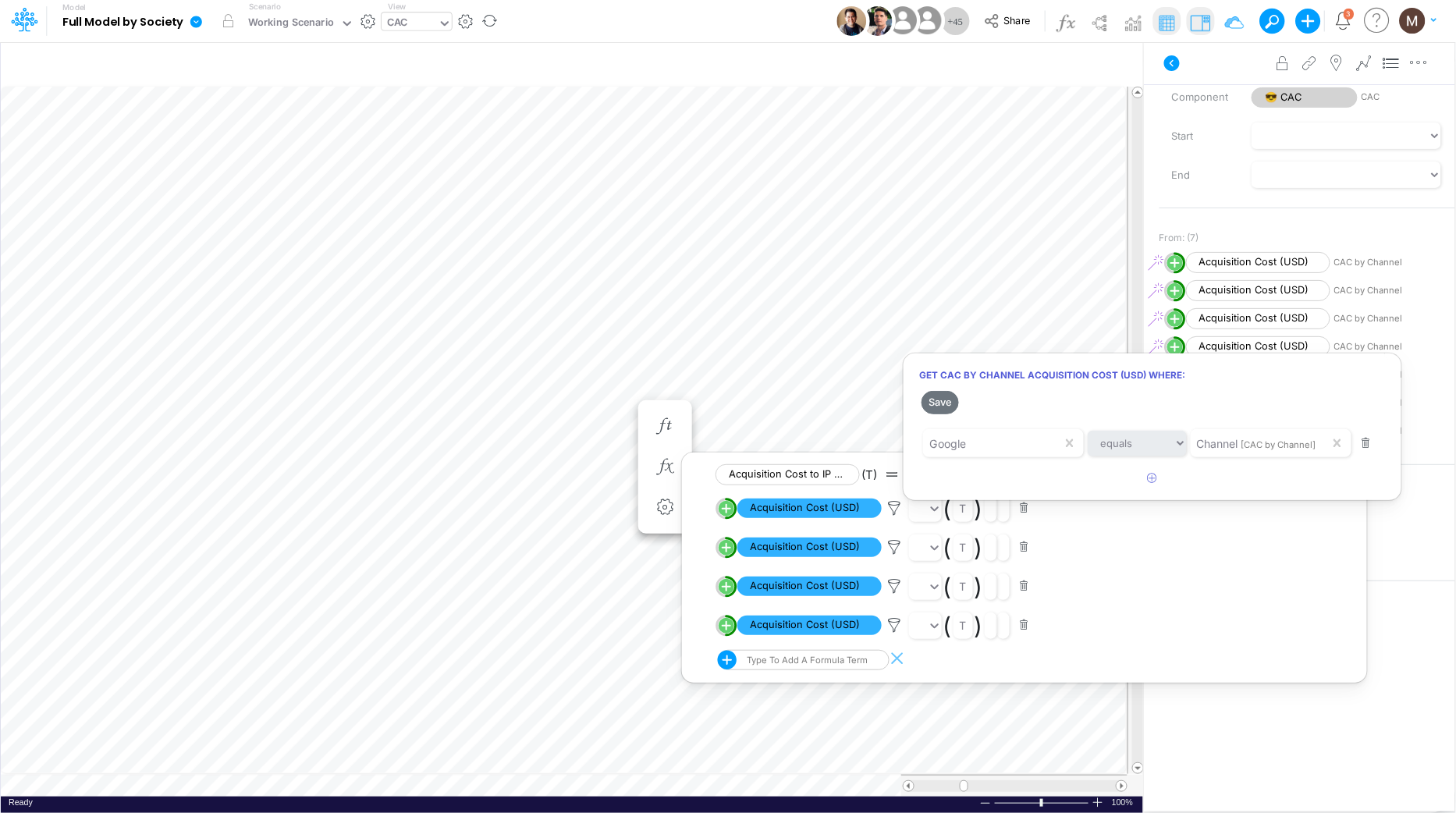
click at [892, 545] on div at bounding box center [728, 409] width 1456 height 805
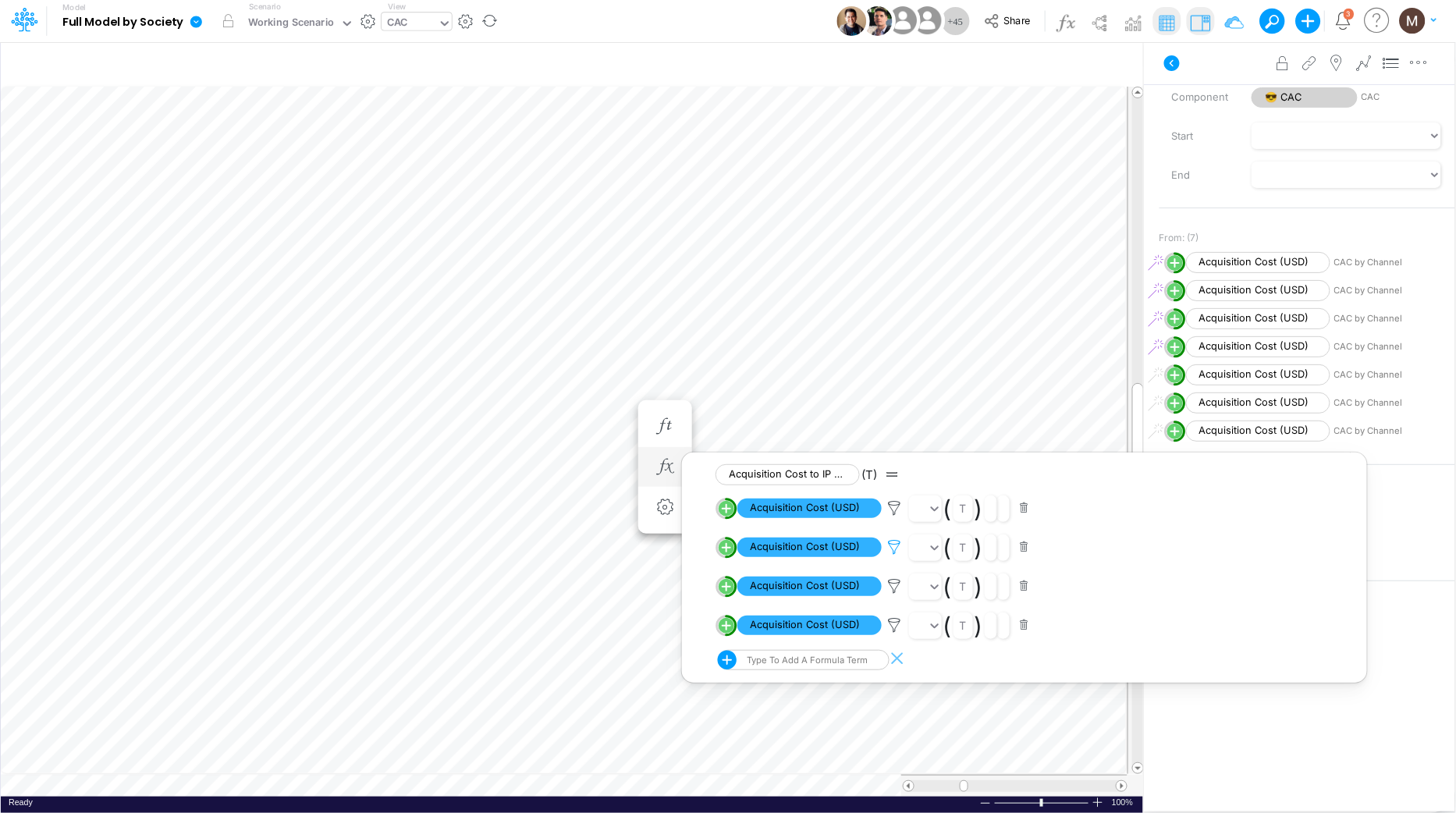
click at [892, 548] on icon at bounding box center [894, 546] width 23 height 16
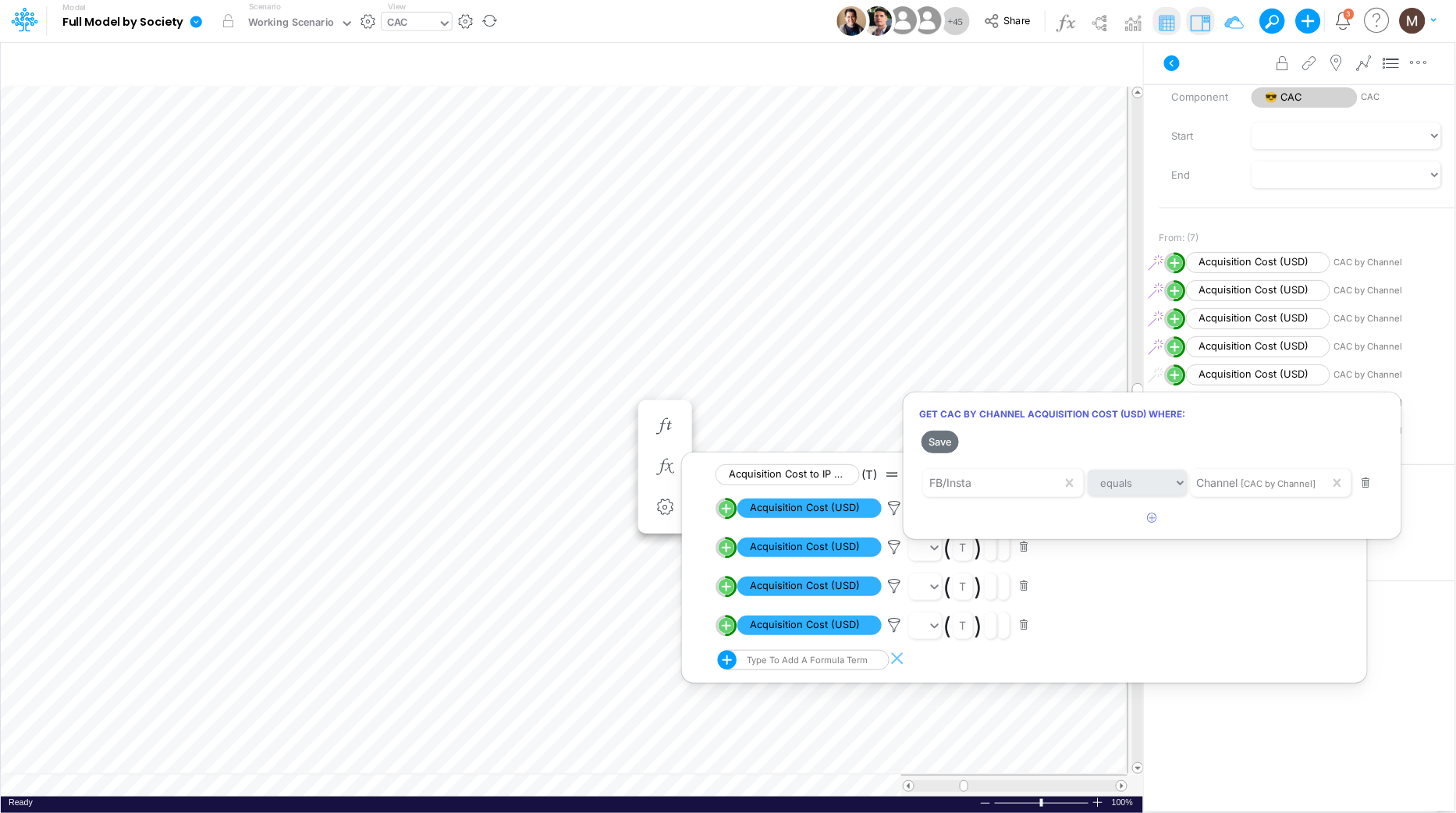
click at [887, 589] on div at bounding box center [728, 409] width 1456 height 805
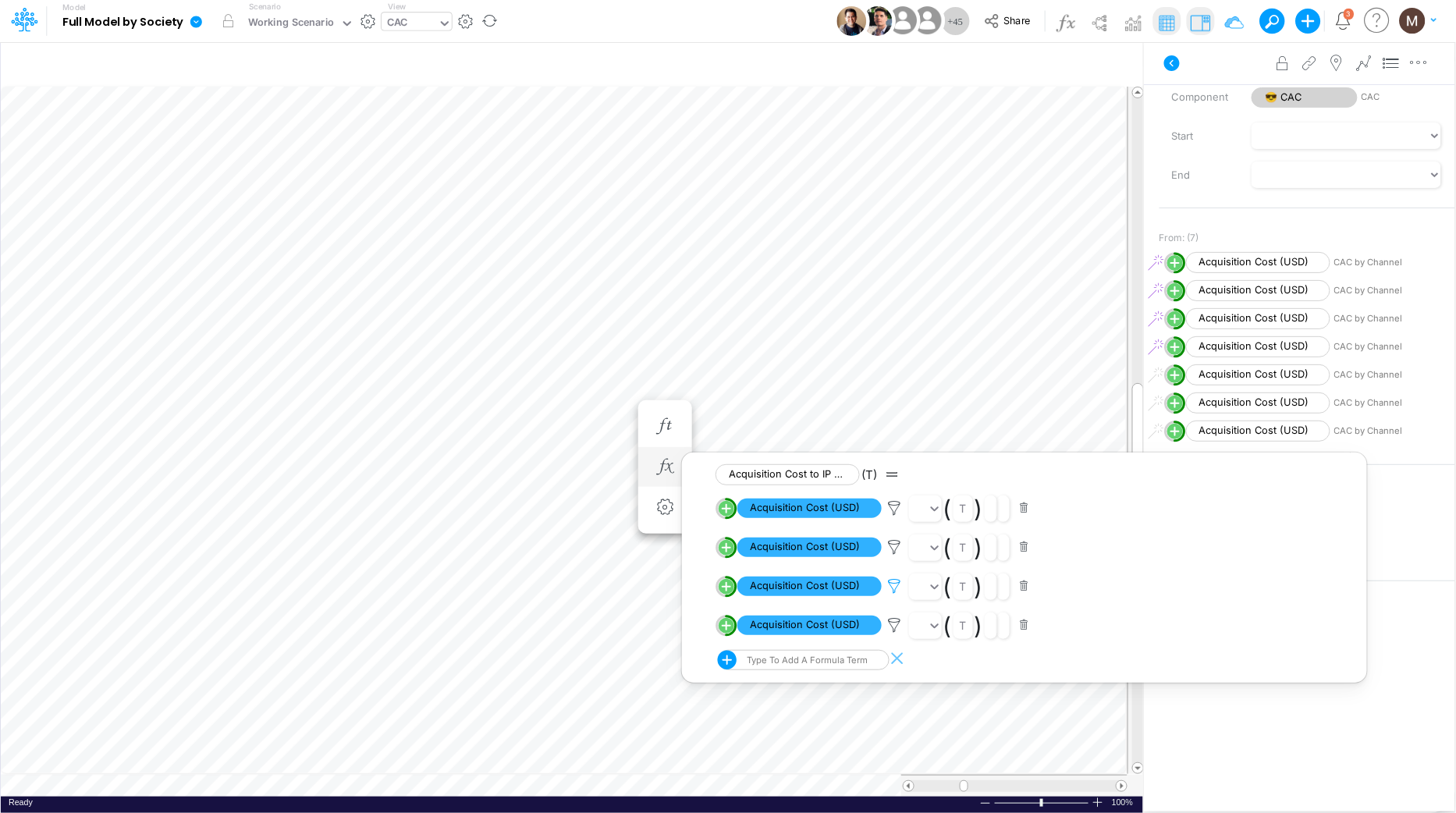
click at [895, 588] on icon at bounding box center [894, 585] width 23 height 16
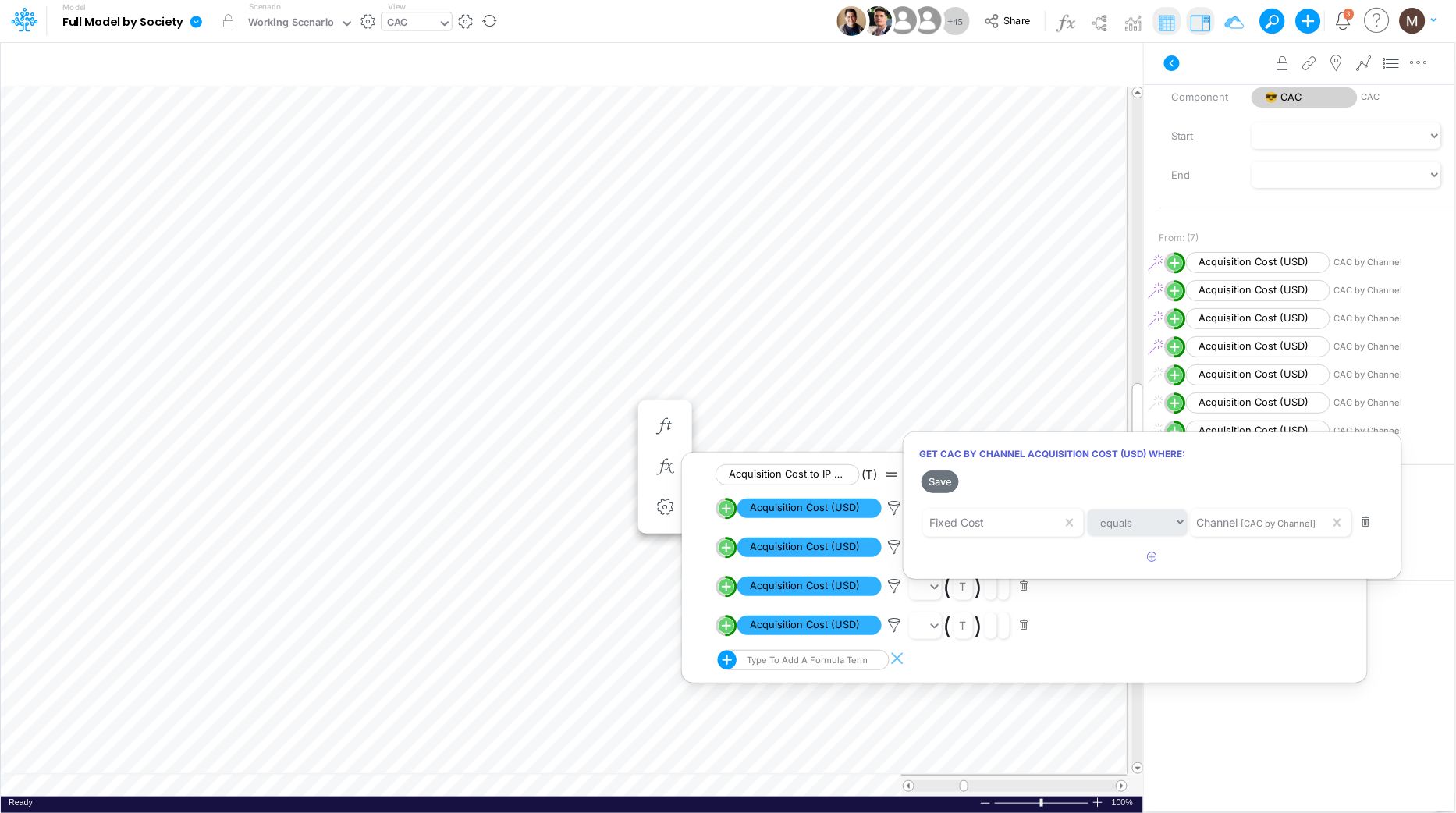
click at [893, 626] on div at bounding box center [728, 409] width 1456 height 805
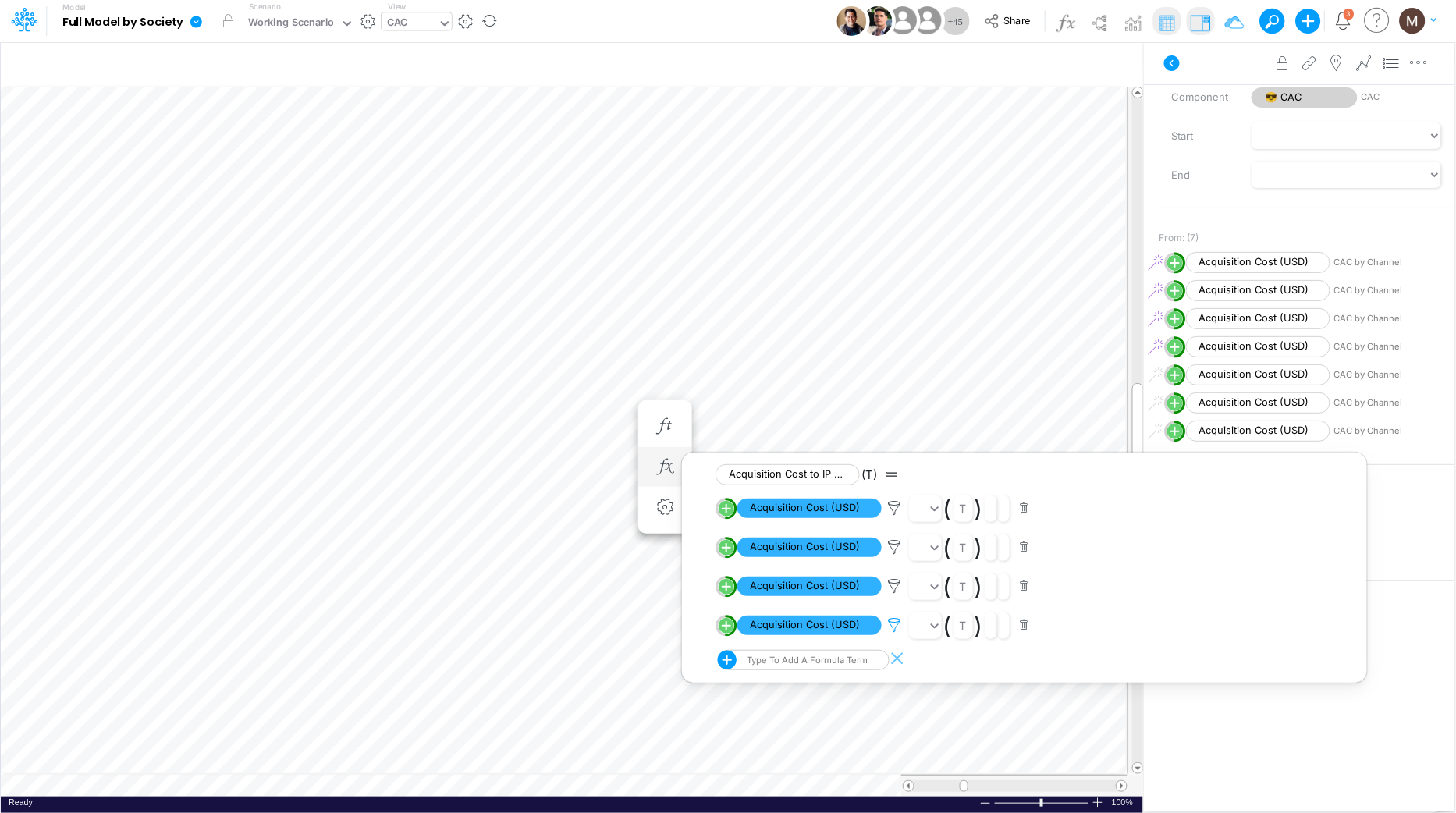
click at [896, 626] on icon at bounding box center [894, 625] width 23 height 16
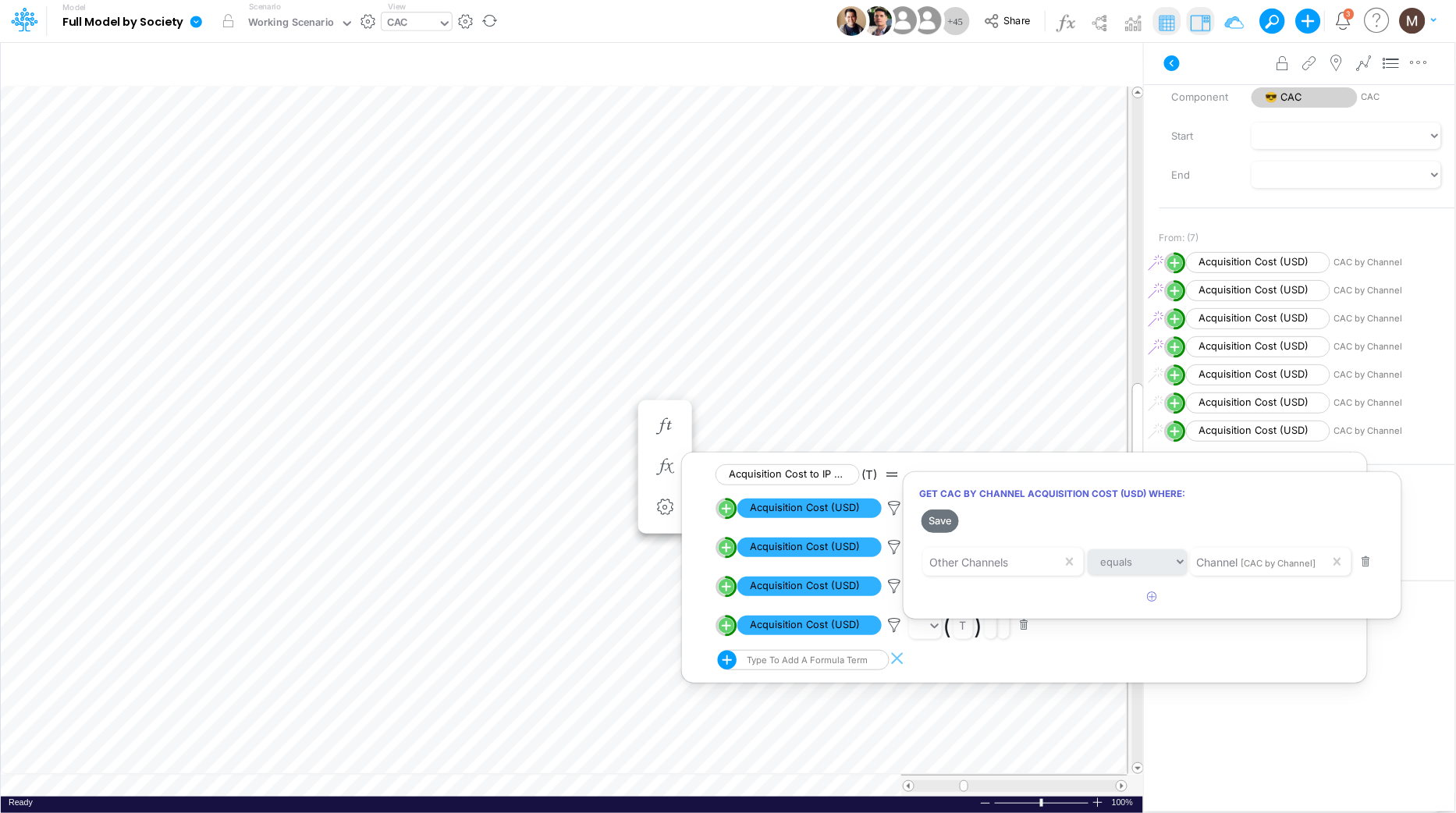
click at [897, 584] on div at bounding box center [728, 409] width 1456 height 805
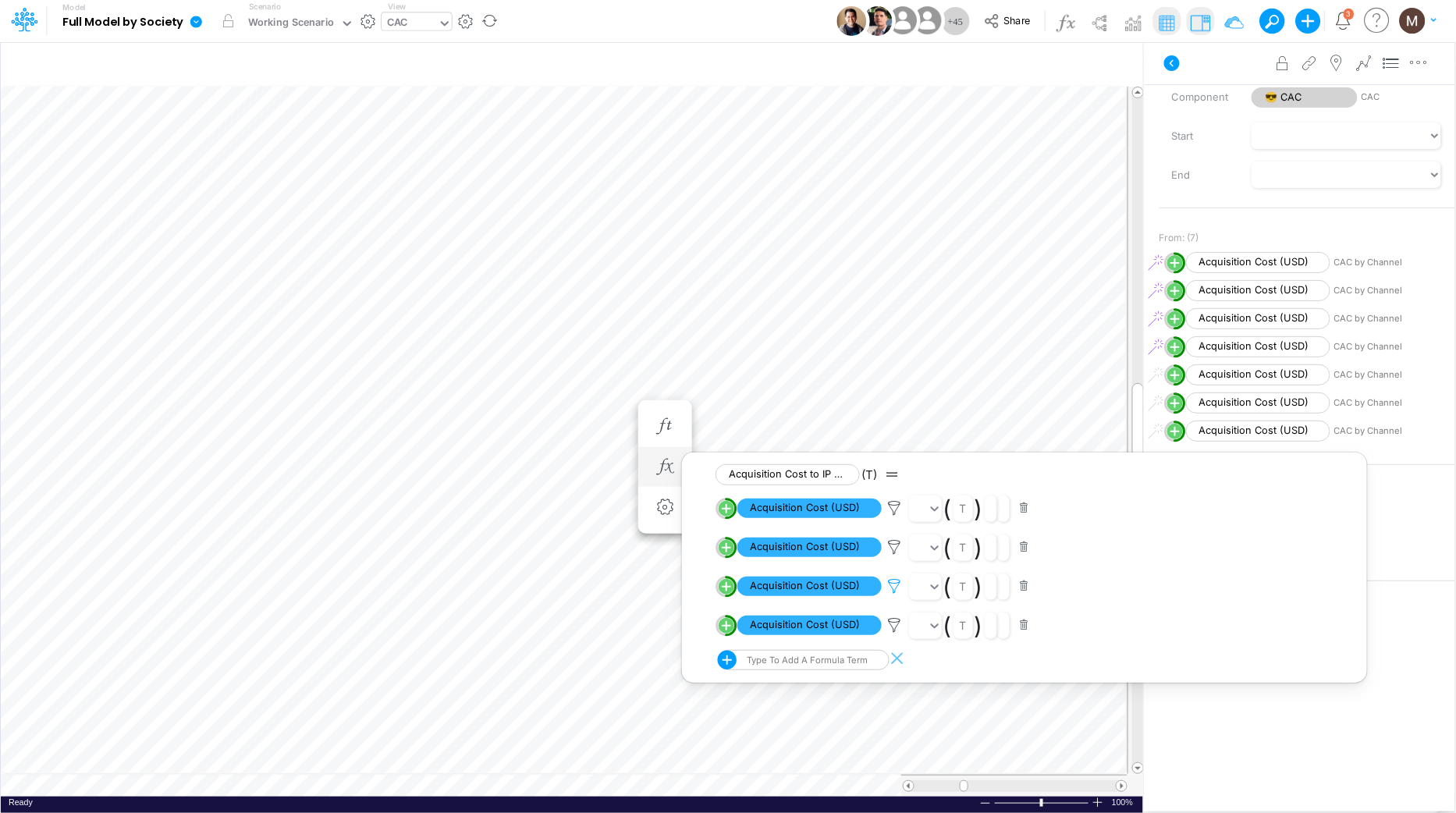
click at [894, 584] on icon at bounding box center [894, 585] width 23 height 16
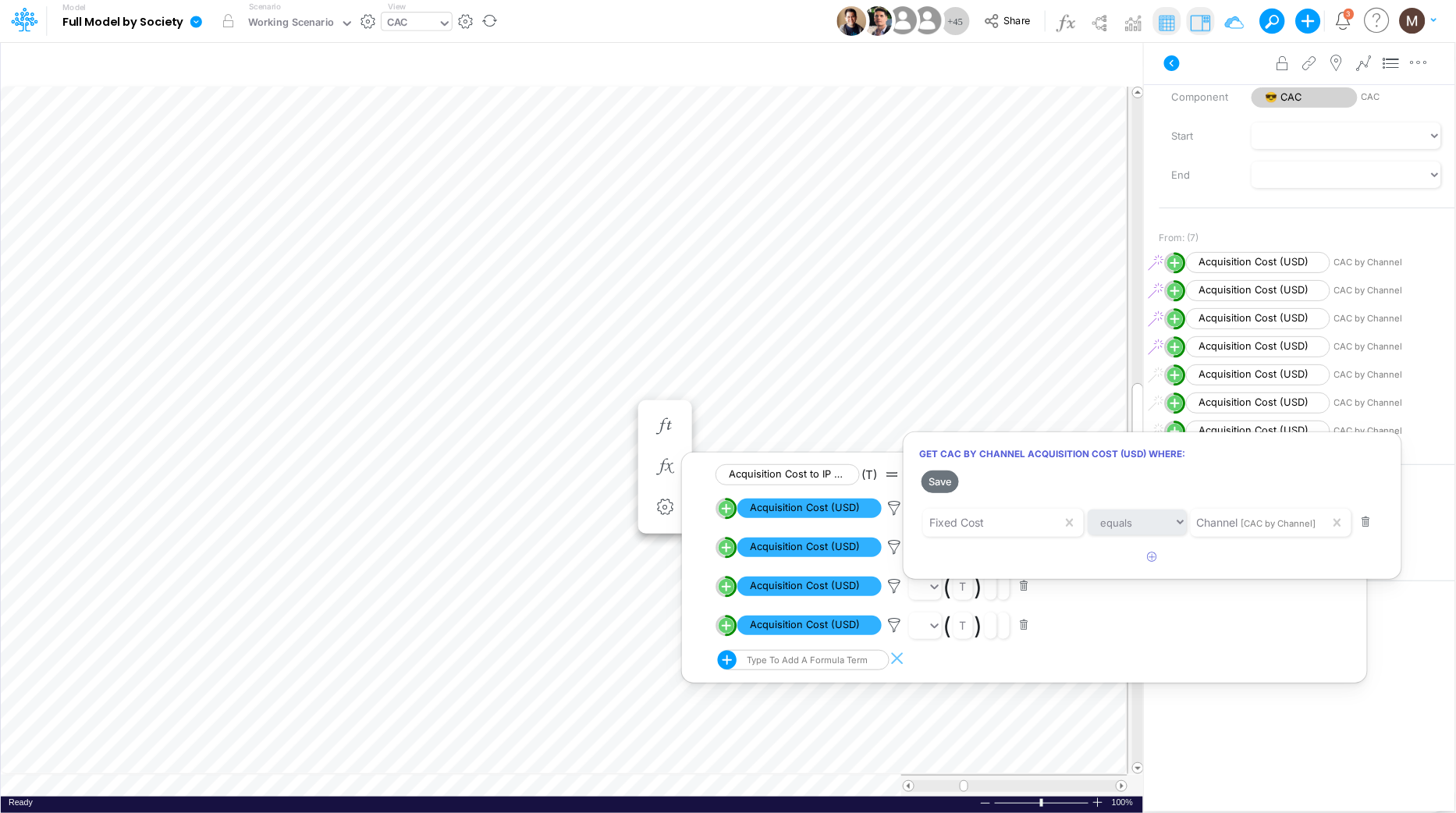
click at [899, 554] on div at bounding box center [728, 409] width 1456 height 805
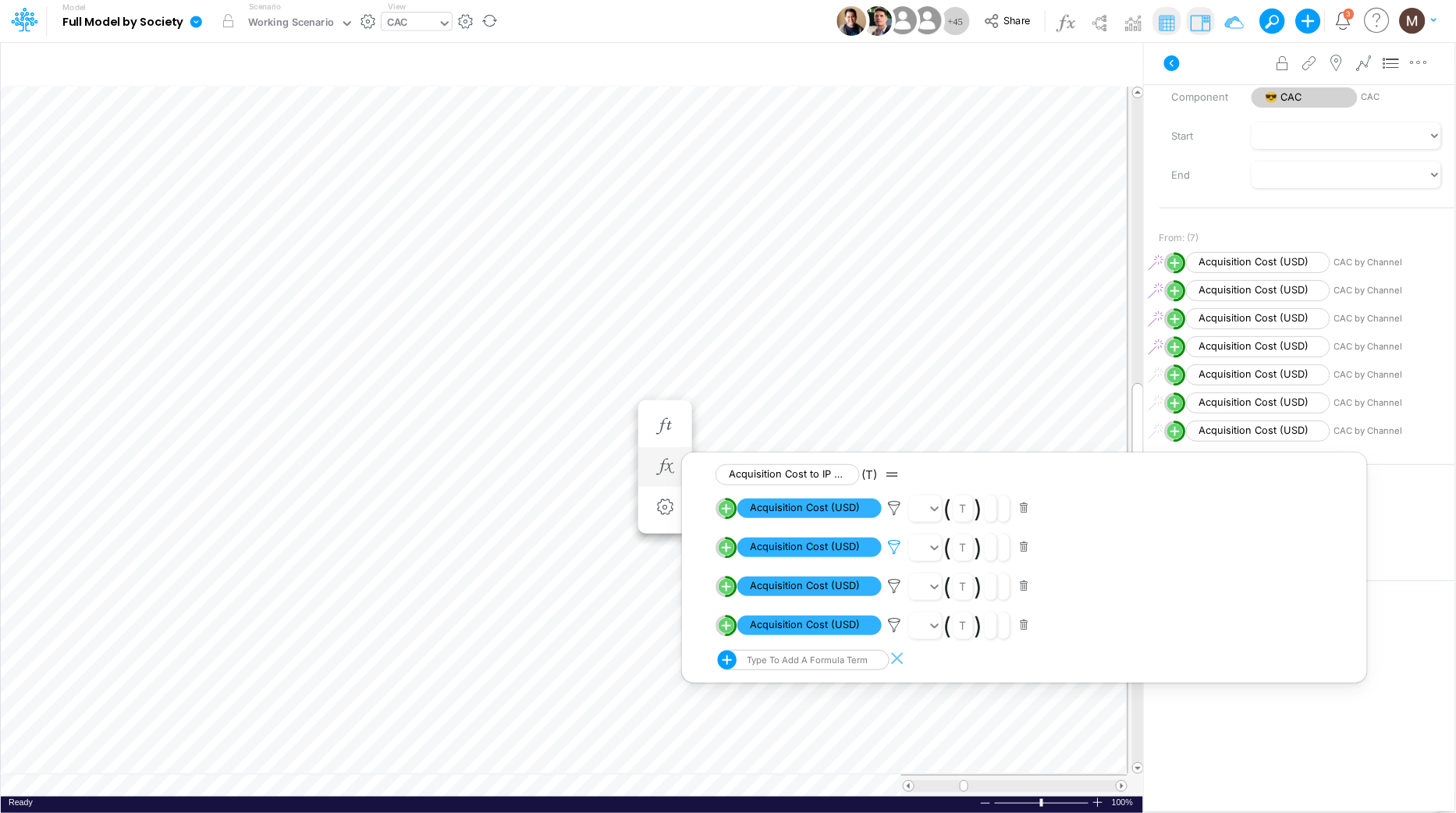
click at [895, 550] on icon at bounding box center [894, 546] width 23 height 16
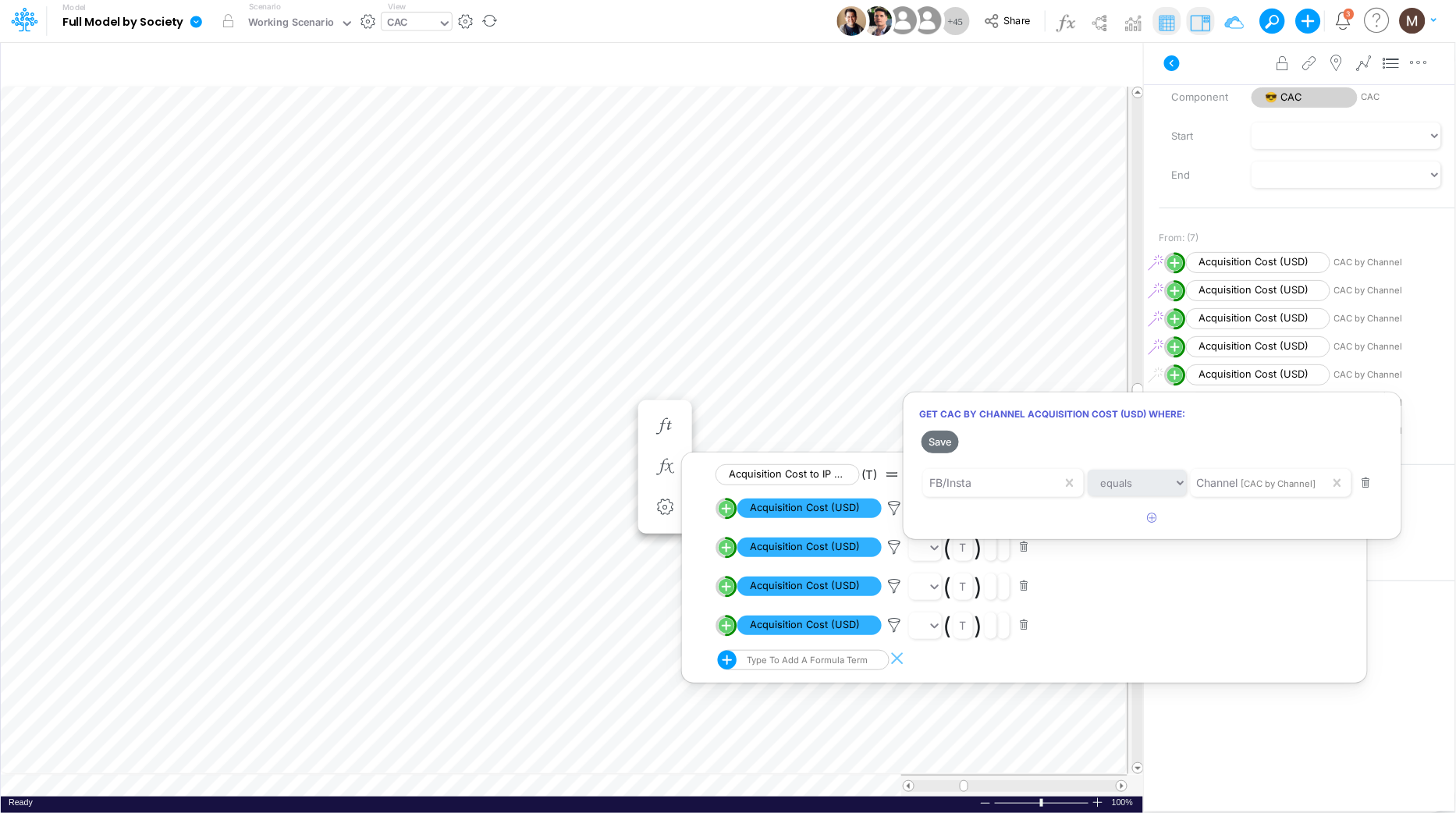
click at [892, 525] on div at bounding box center [728, 409] width 1456 height 805
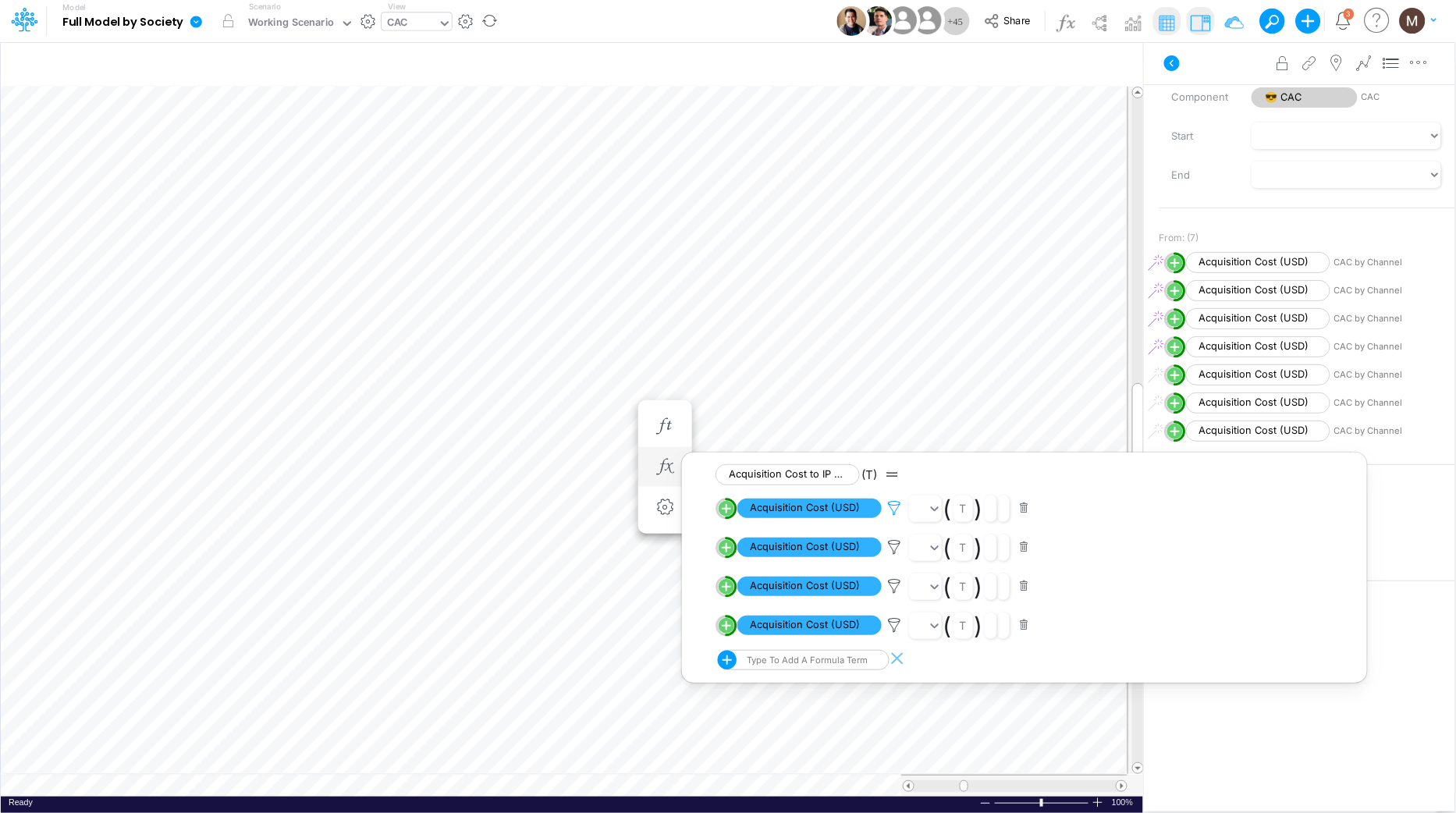
click at [892, 507] on icon at bounding box center [894, 508] width 23 height 16
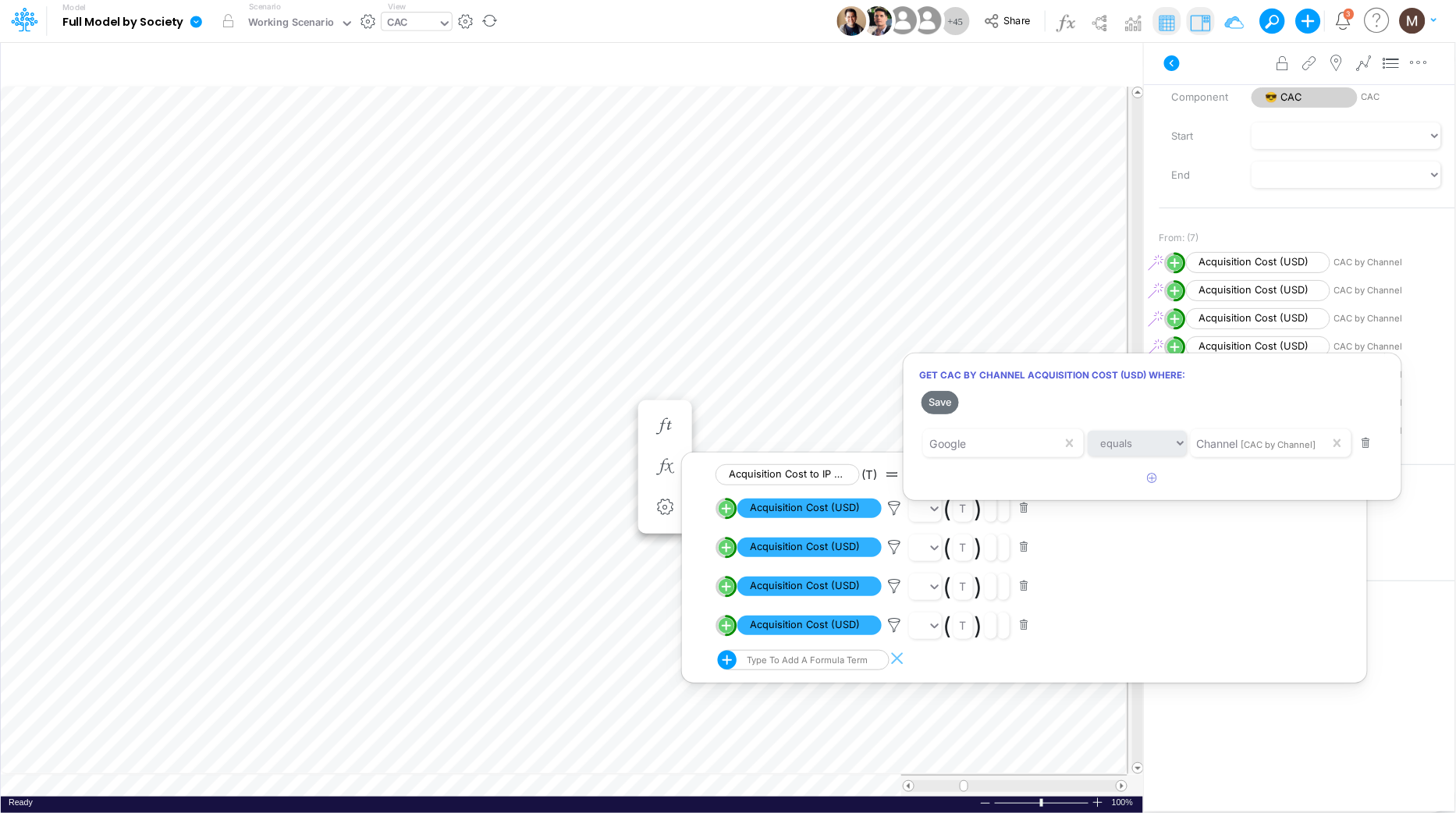
click at [575, 384] on div at bounding box center [728, 409] width 1456 height 805
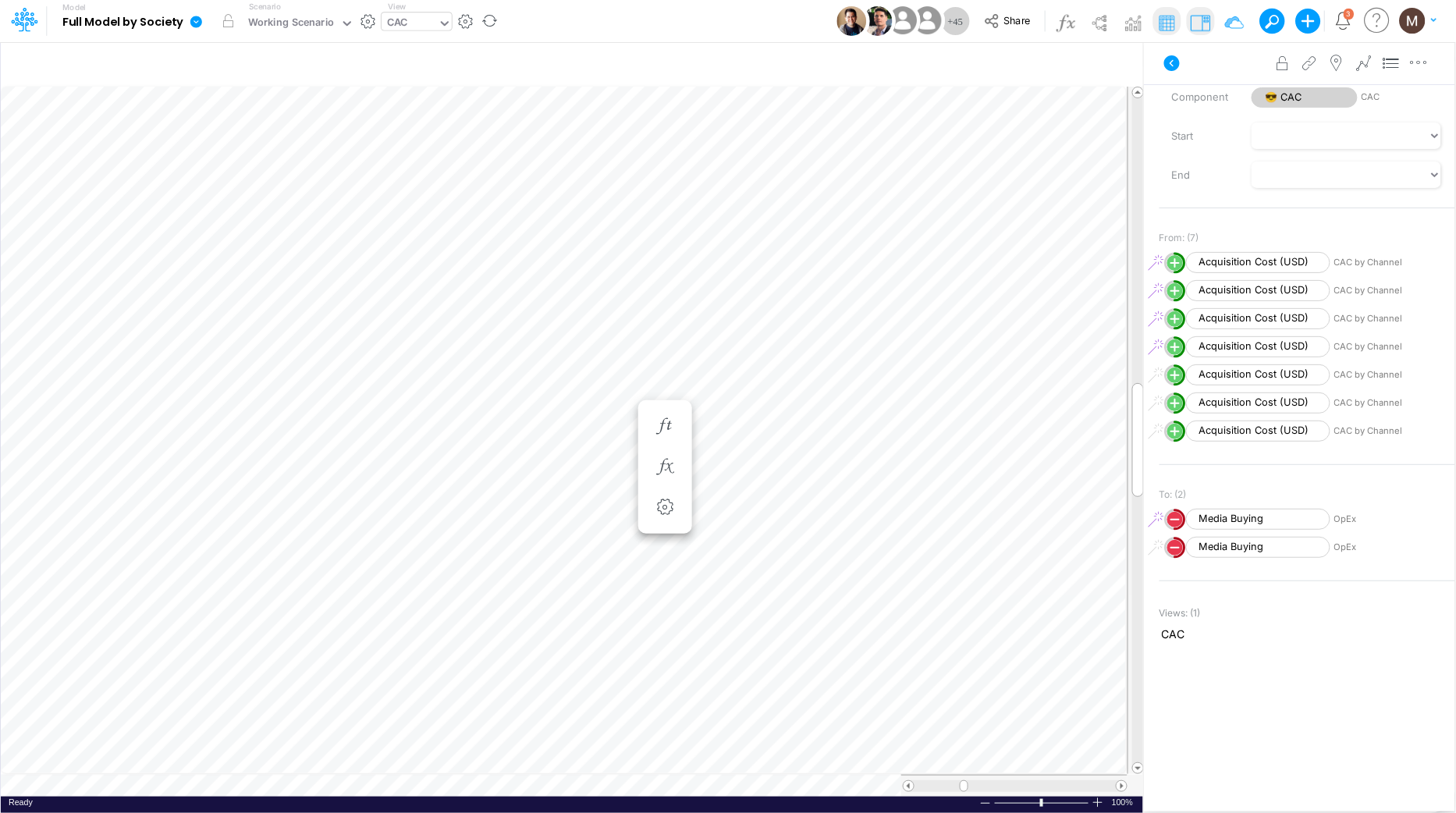
scroll to position [0, 1]
click at [674, 462] on icon "button" at bounding box center [664, 466] width 23 height 16
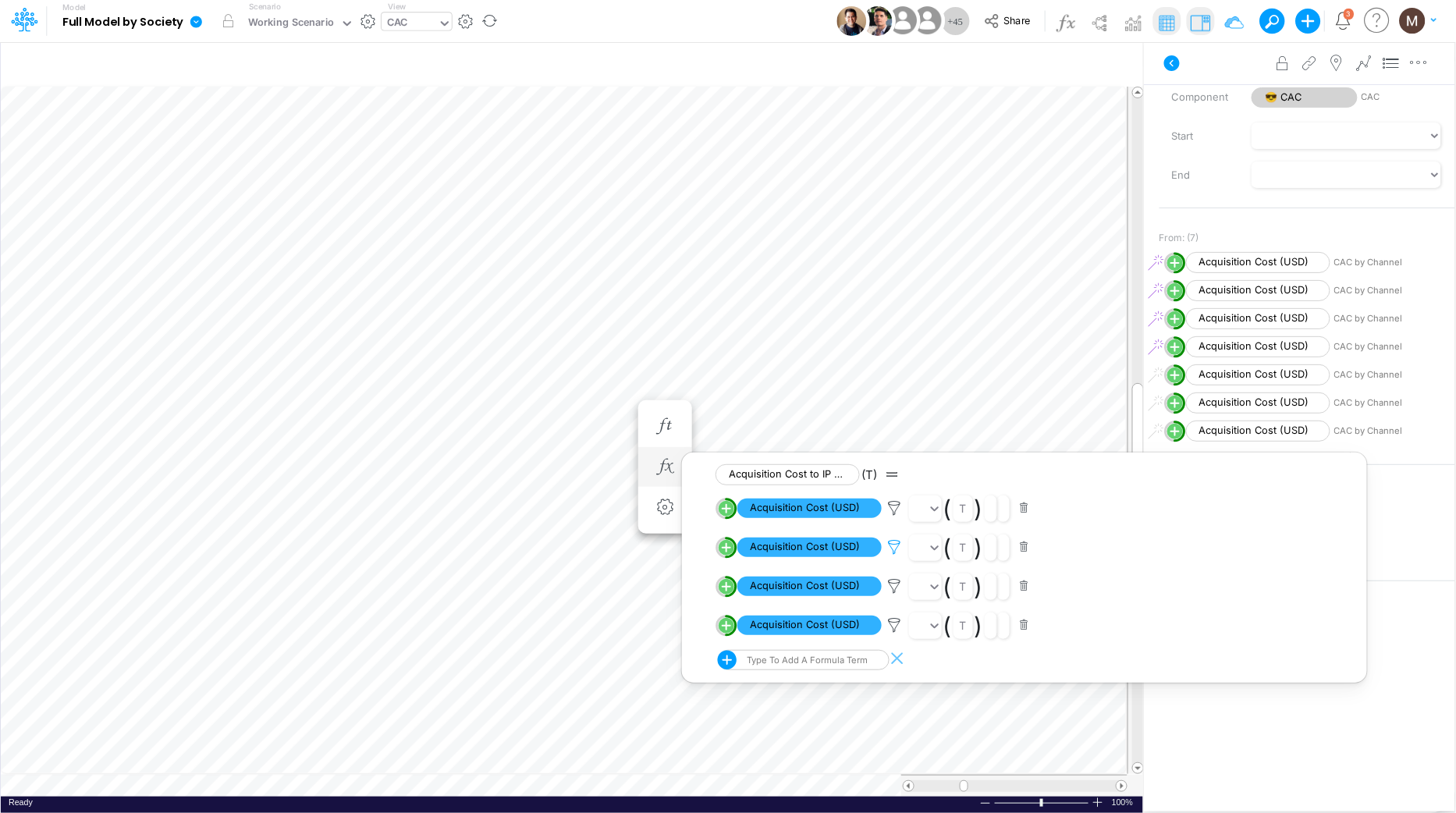
click at [901, 544] on icon at bounding box center [894, 546] width 23 height 16
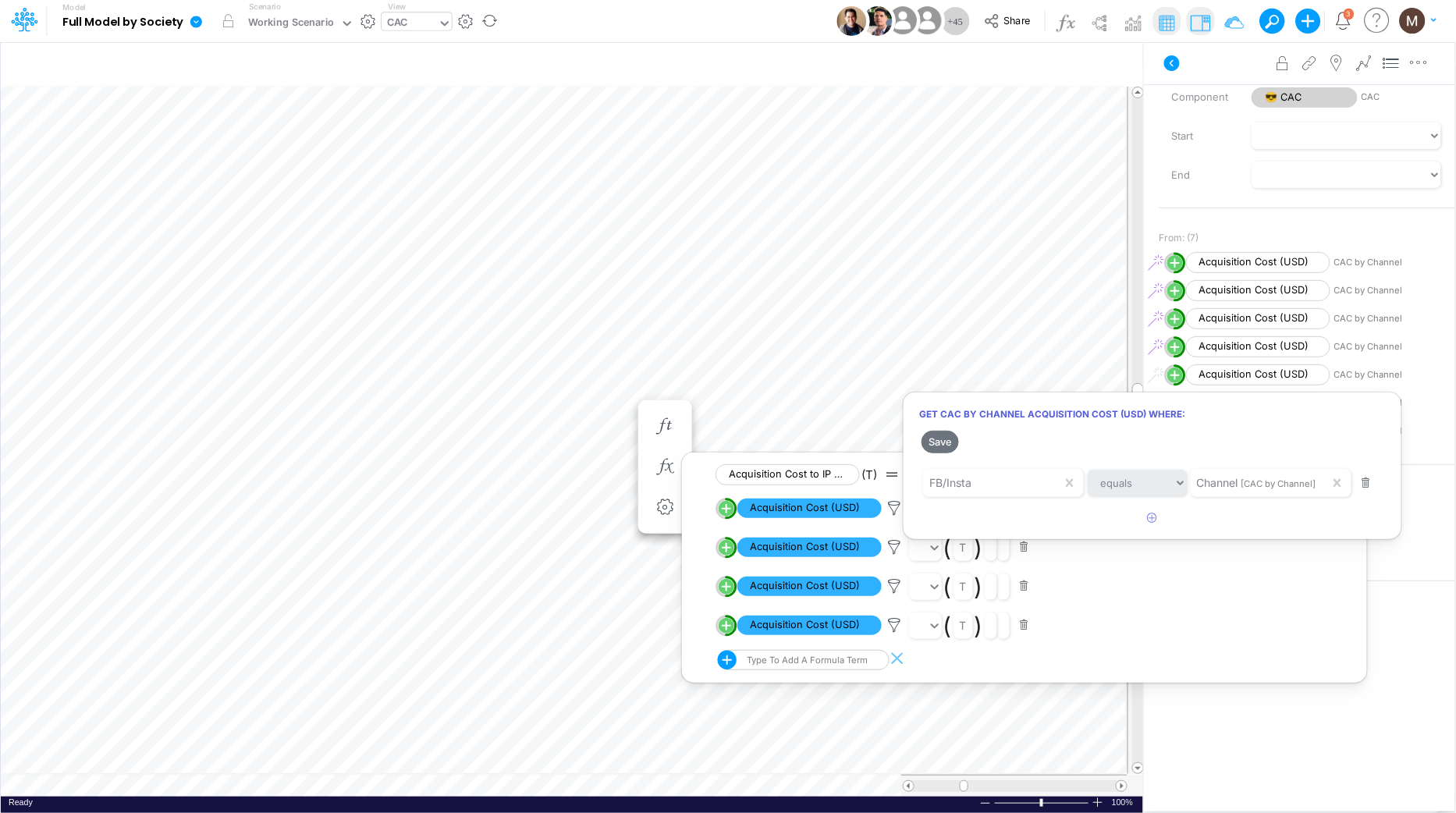
click at [895, 591] on div at bounding box center [728, 409] width 1456 height 805
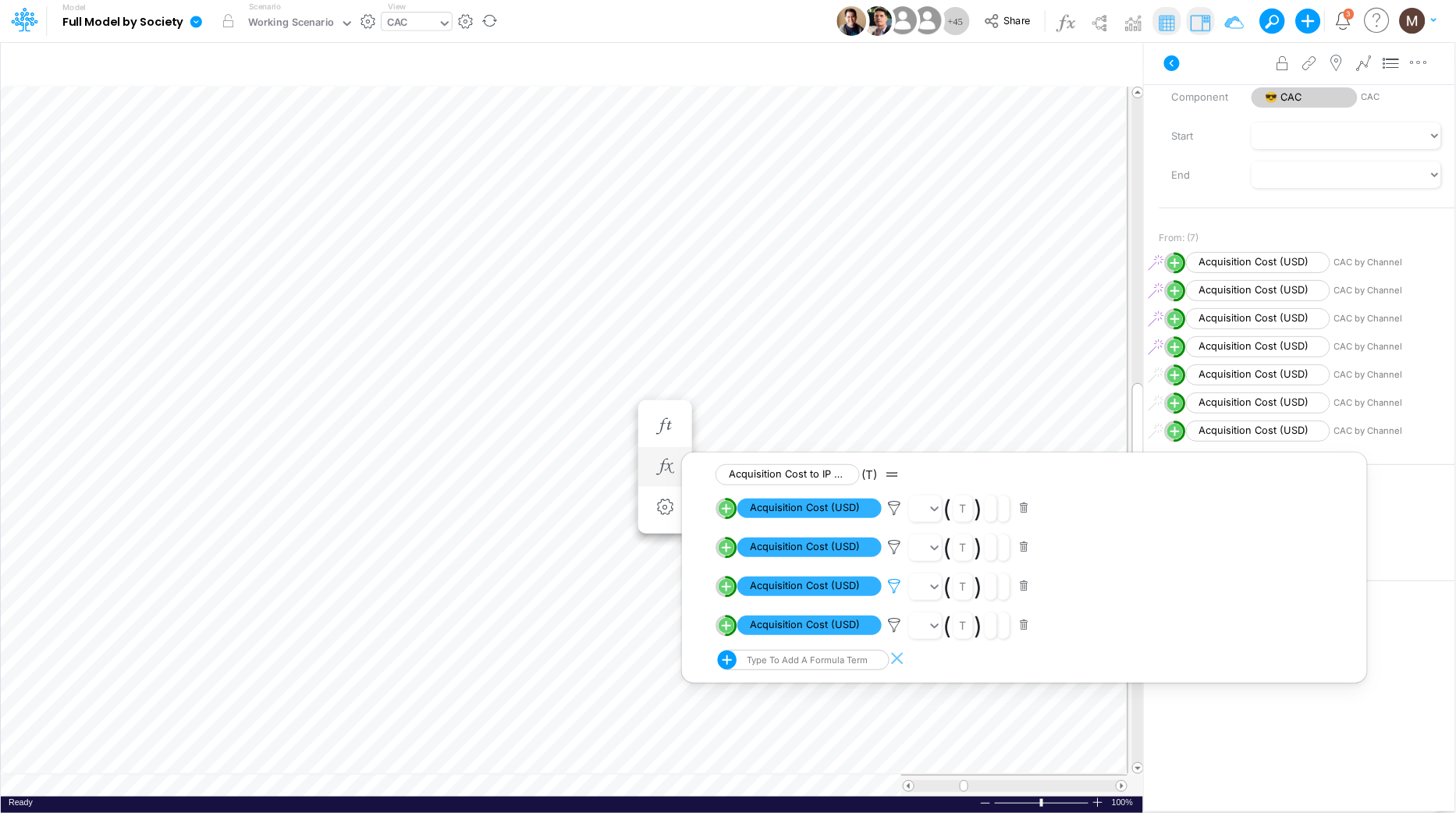
click at [892, 590] on icon at bounding box center [894, 585] width 23 height 16
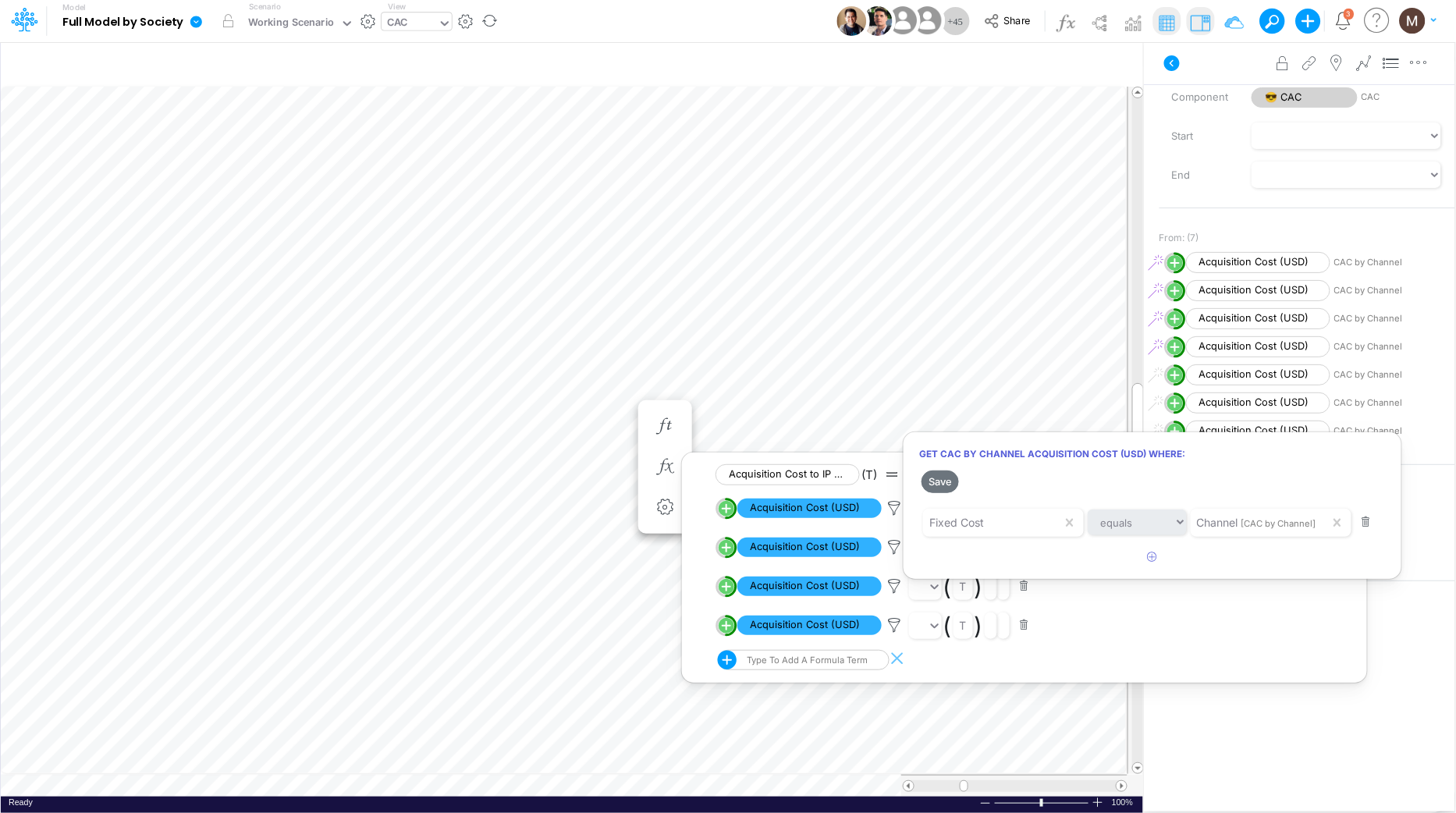
click at [404, 18] on div at bounding box center [728, 409] width 1456 height 805
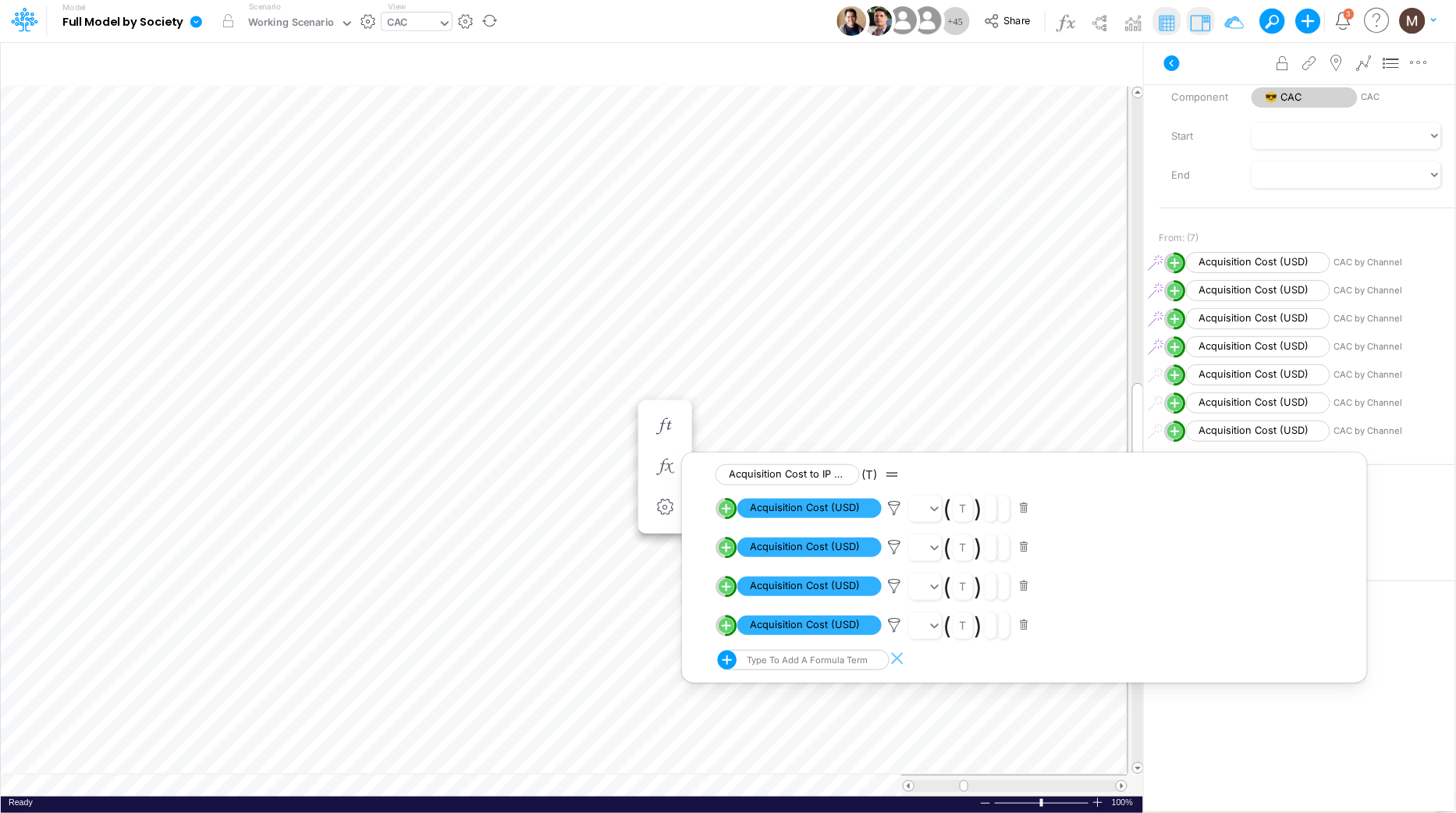
click at [414, 18] on div "CAC" at bounding box center [409, 23] width 56 height 23
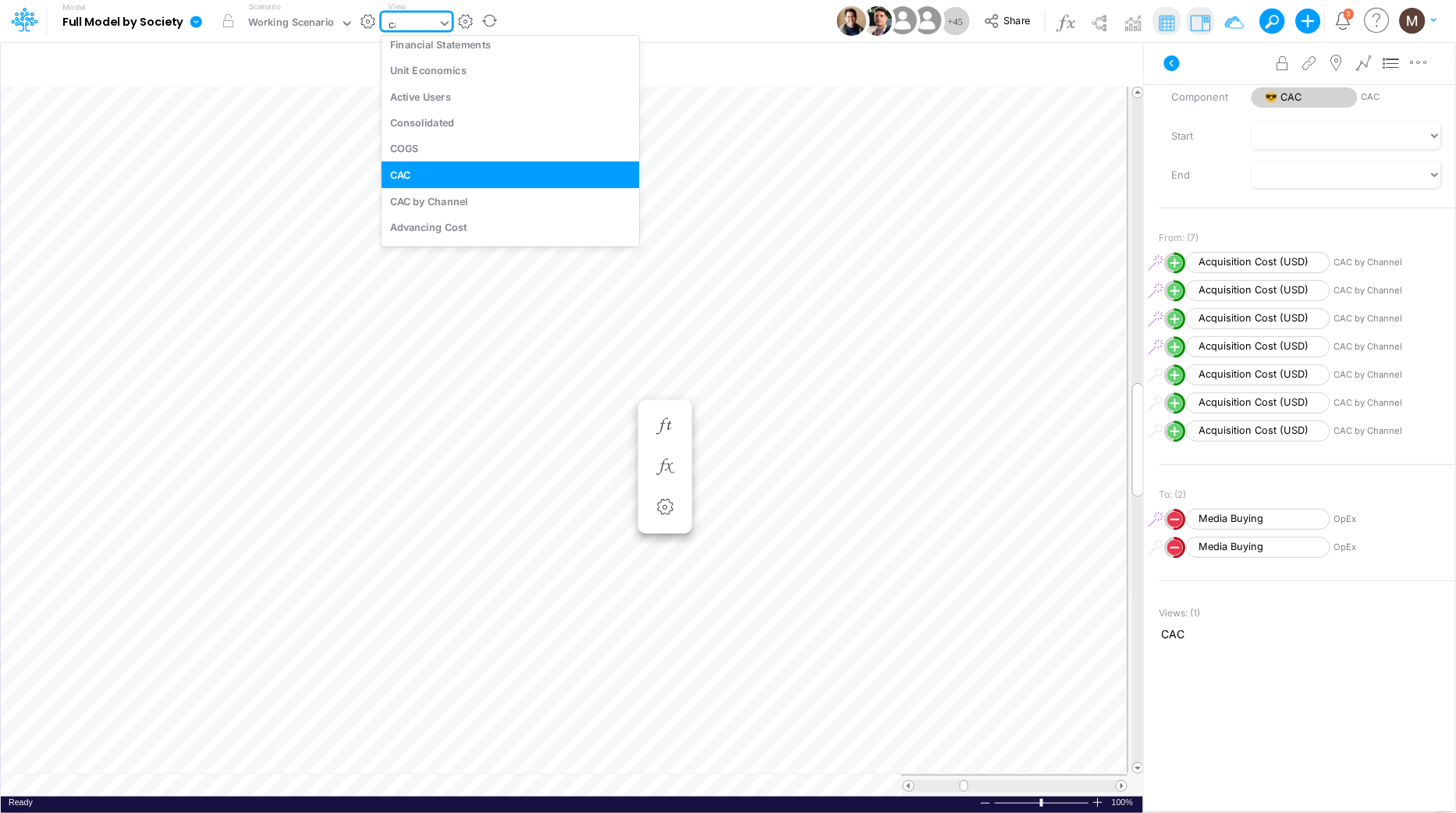
scroll to position [0, 0]
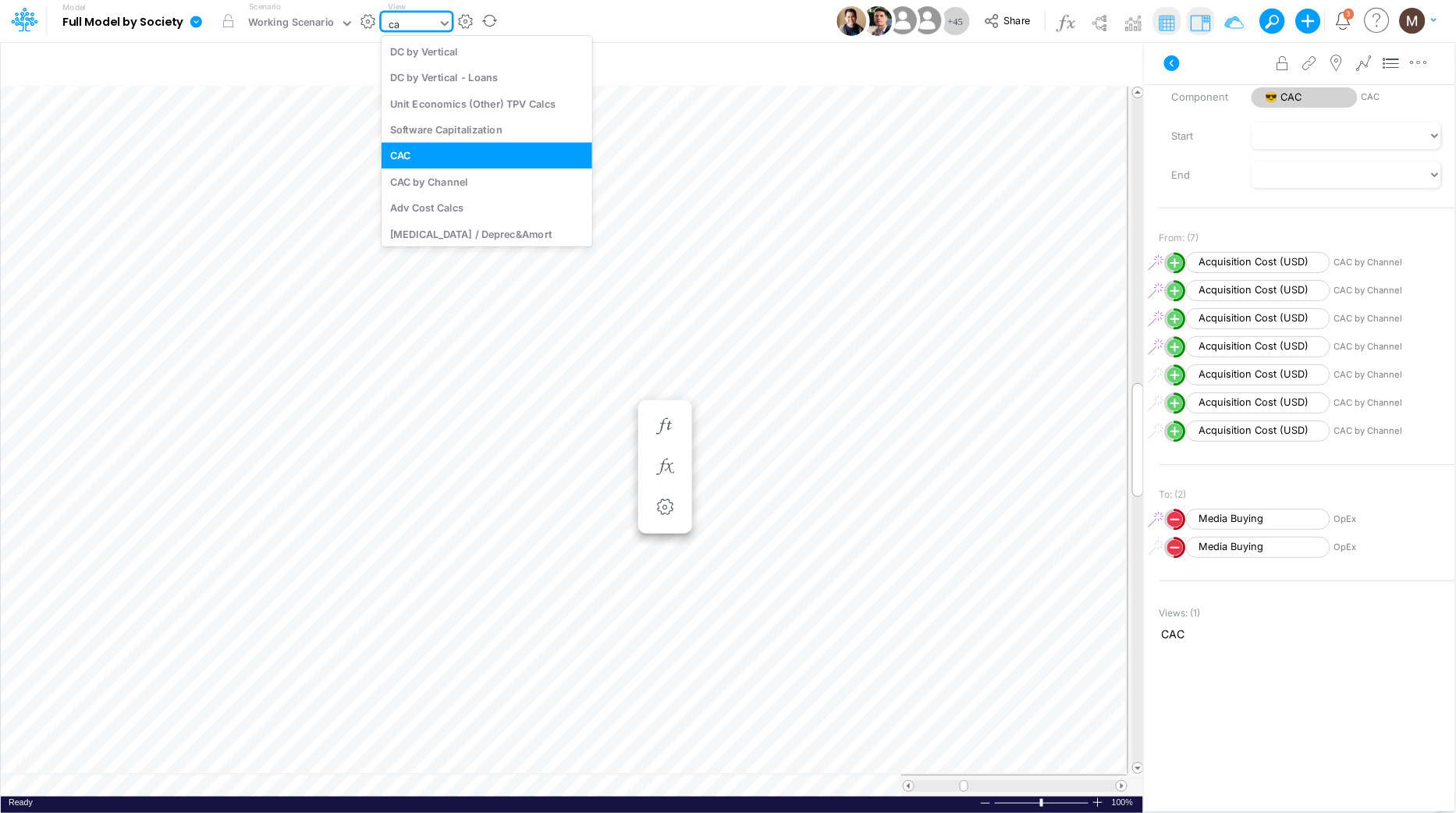
type input "cac"
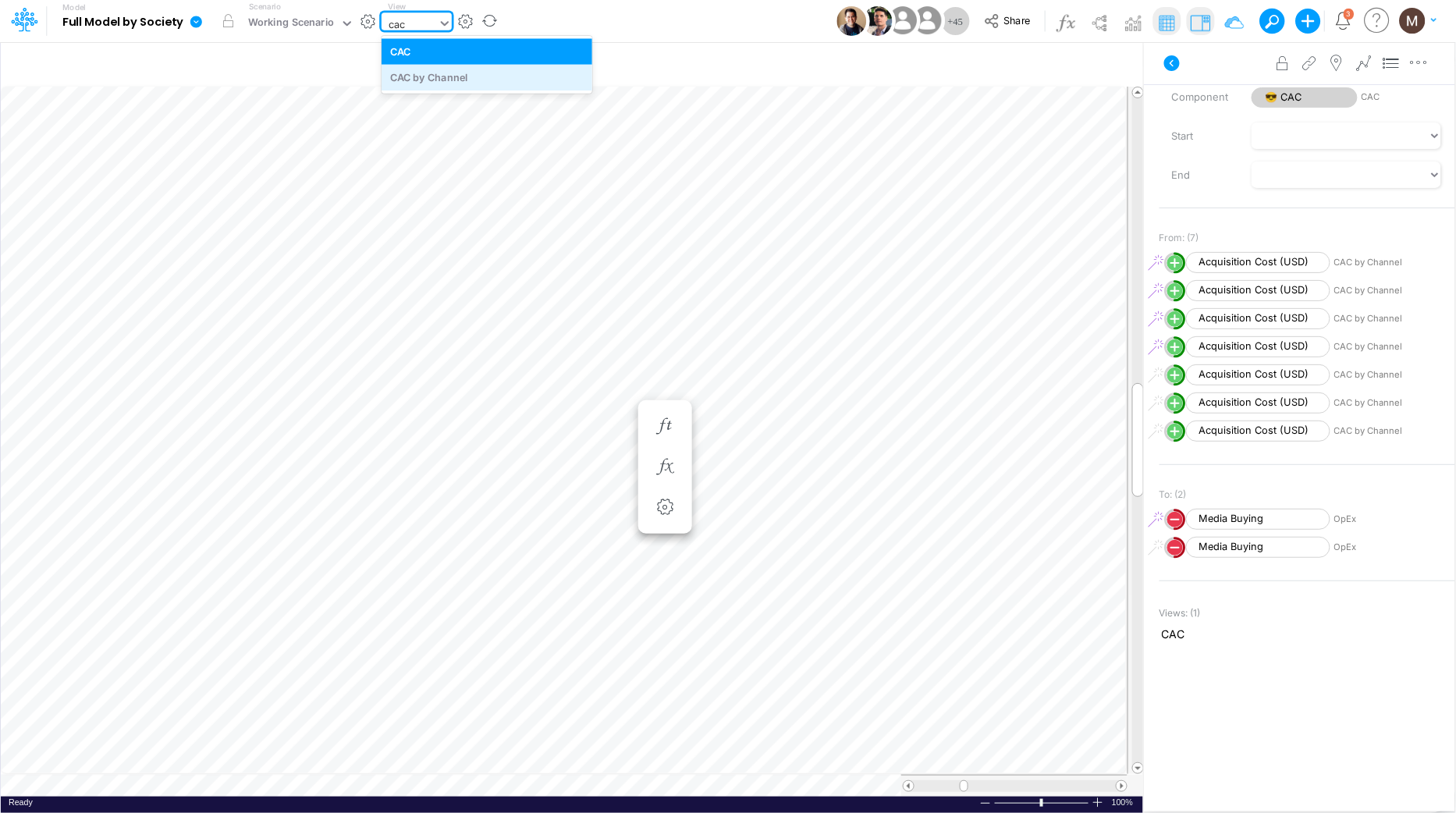
click at [423, 71] on div "CAC by Channel" at bounding box center [486, 77] width 211 height 25
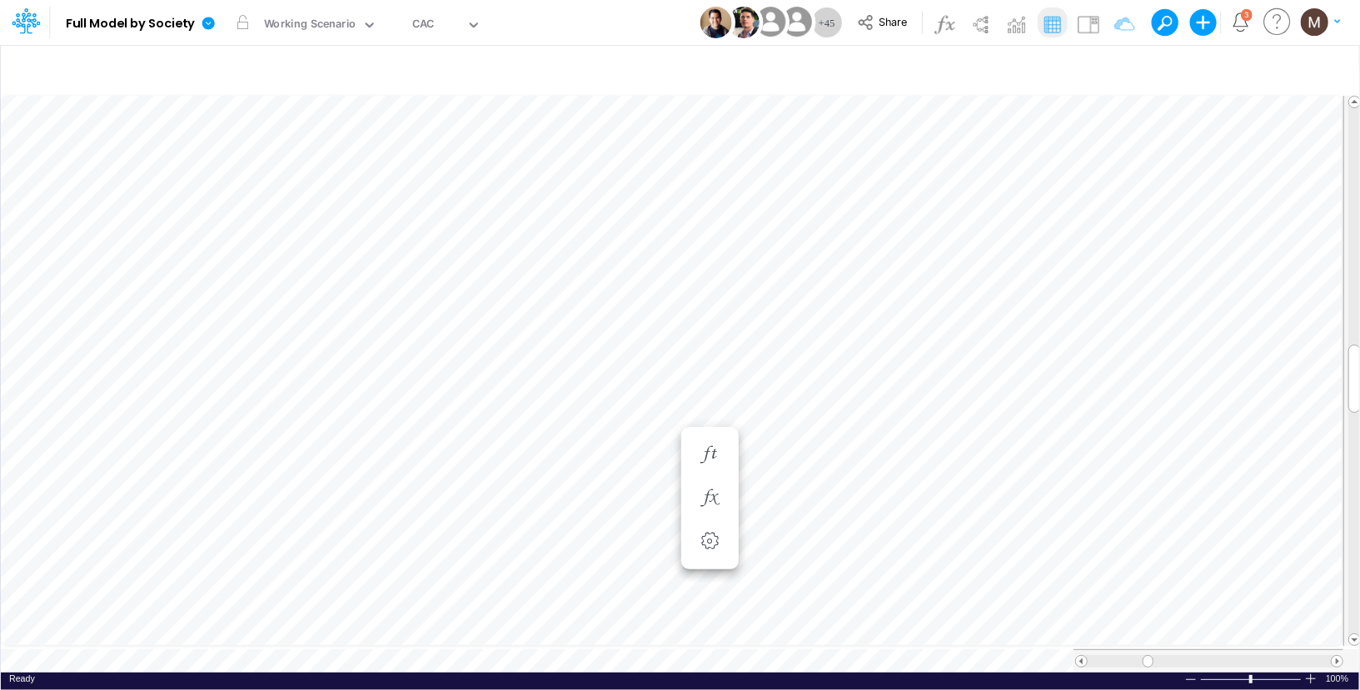
scroll to position [7, 1]
click at [442, 30] on div "CAC" at bounding box center [436, 25] width 60 height 25
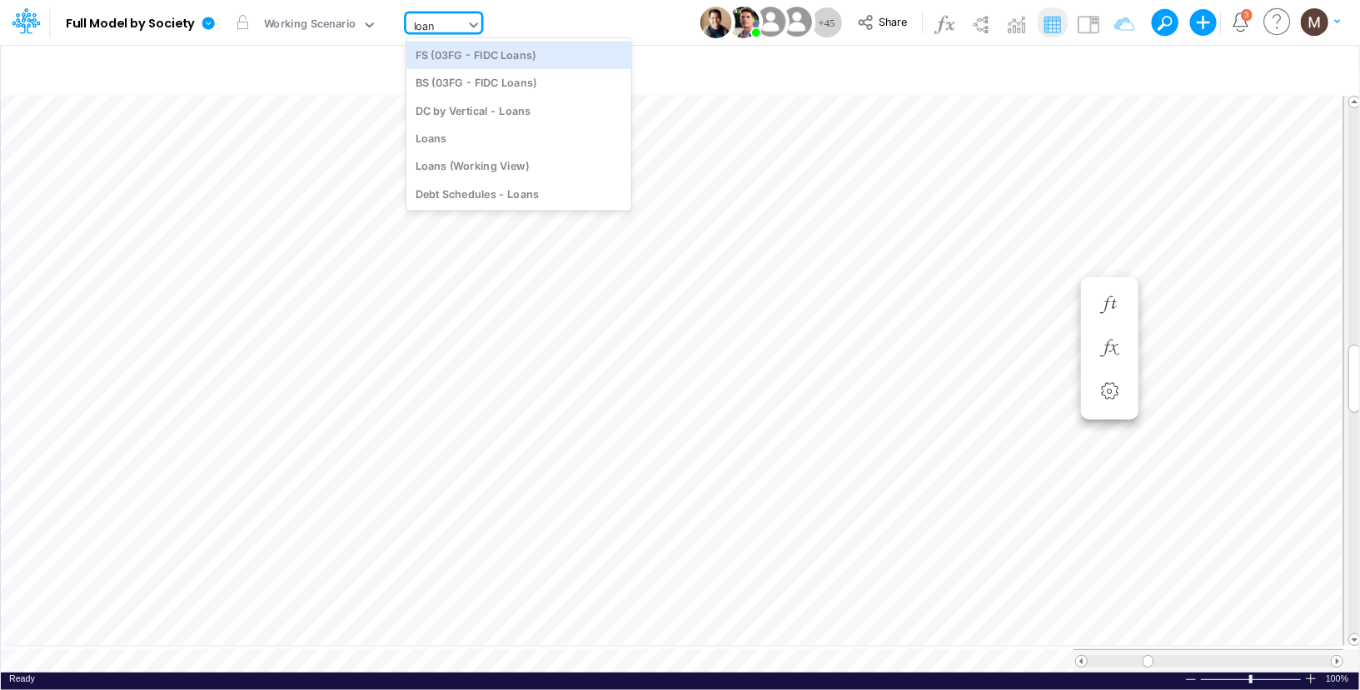
type input "loans"
click at [450, 134] on div "Loans" at bounding box center [518, 137] width 225 height 27
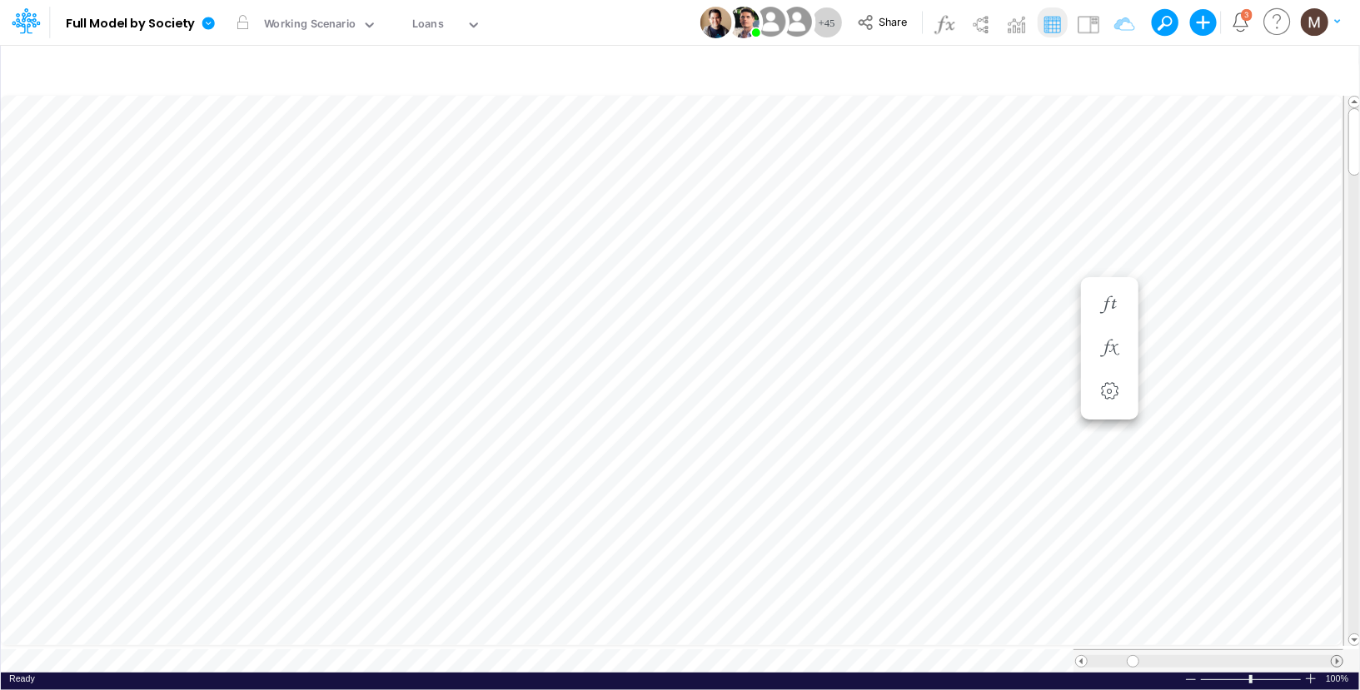
click at [1333, 656] on span at bounding box center [1336, 661] width 11 height 11
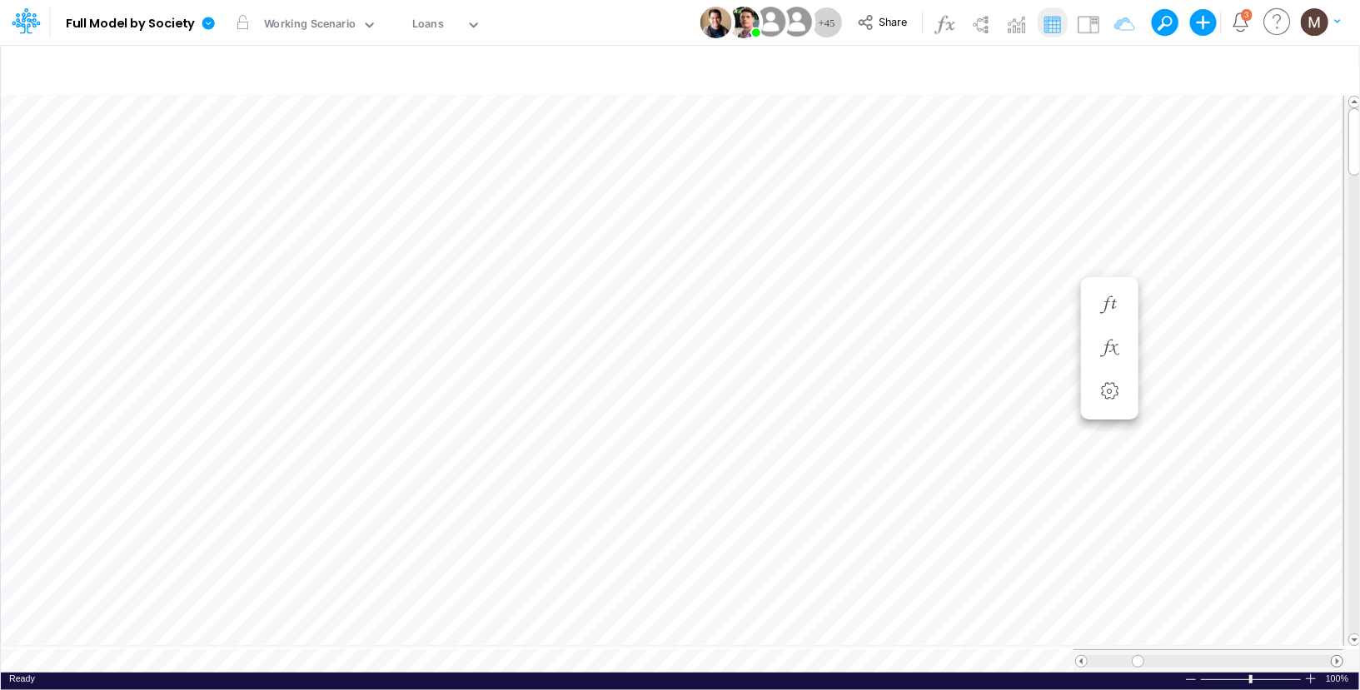
click at [1333, 656] on span at bounding box center [1336, 661] width 11 height 11
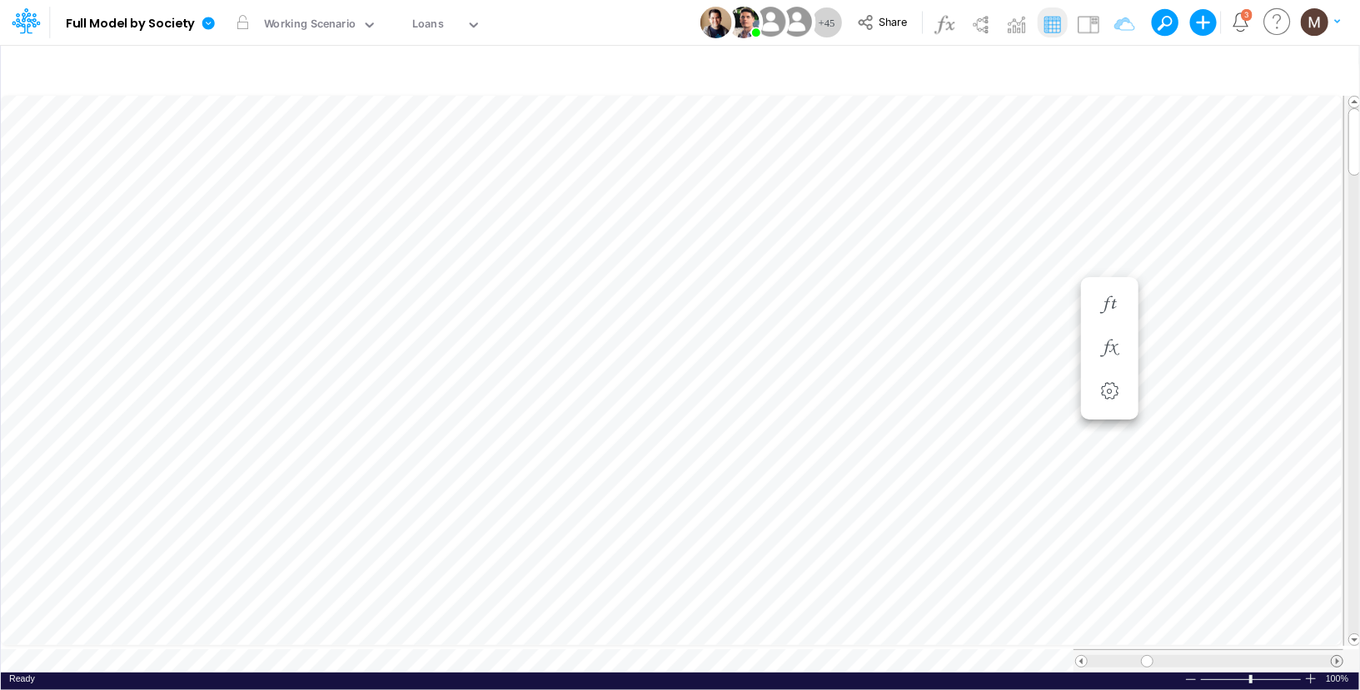
click at [1333, 656] on span at bounding box center [1336, 661] width 11 height 11
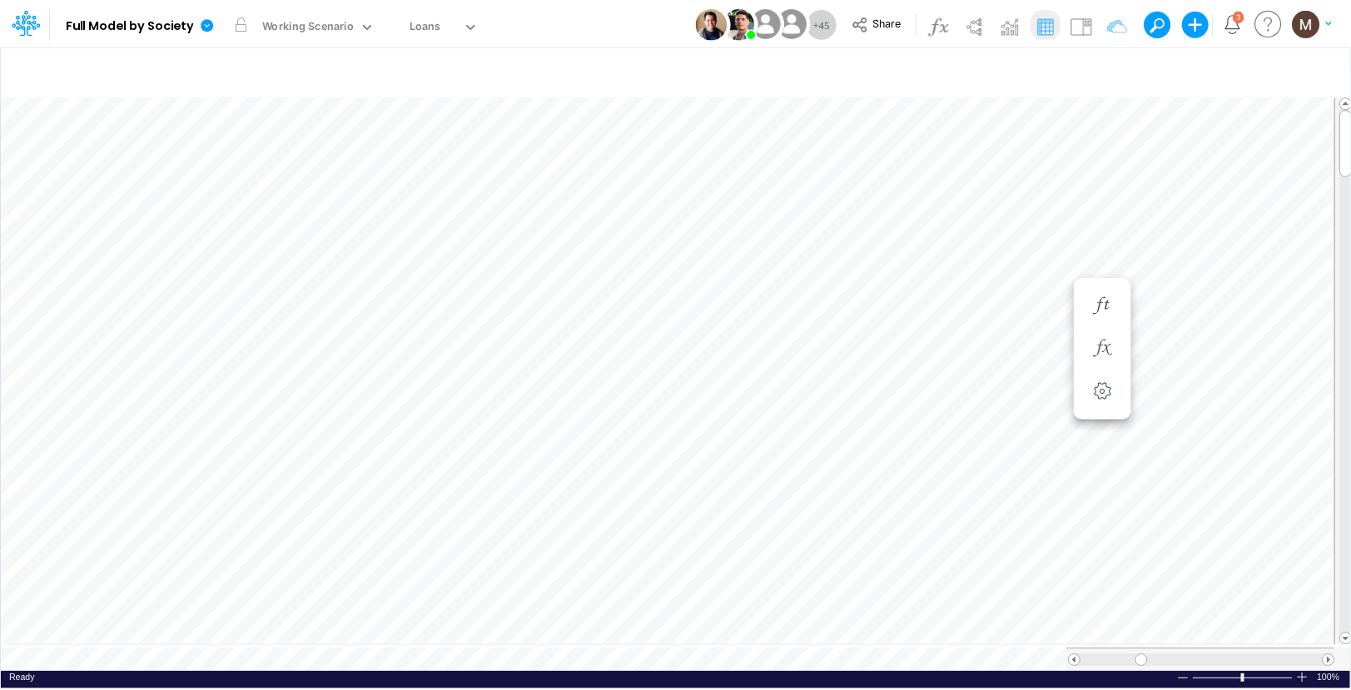
scroll to position [7, 1]
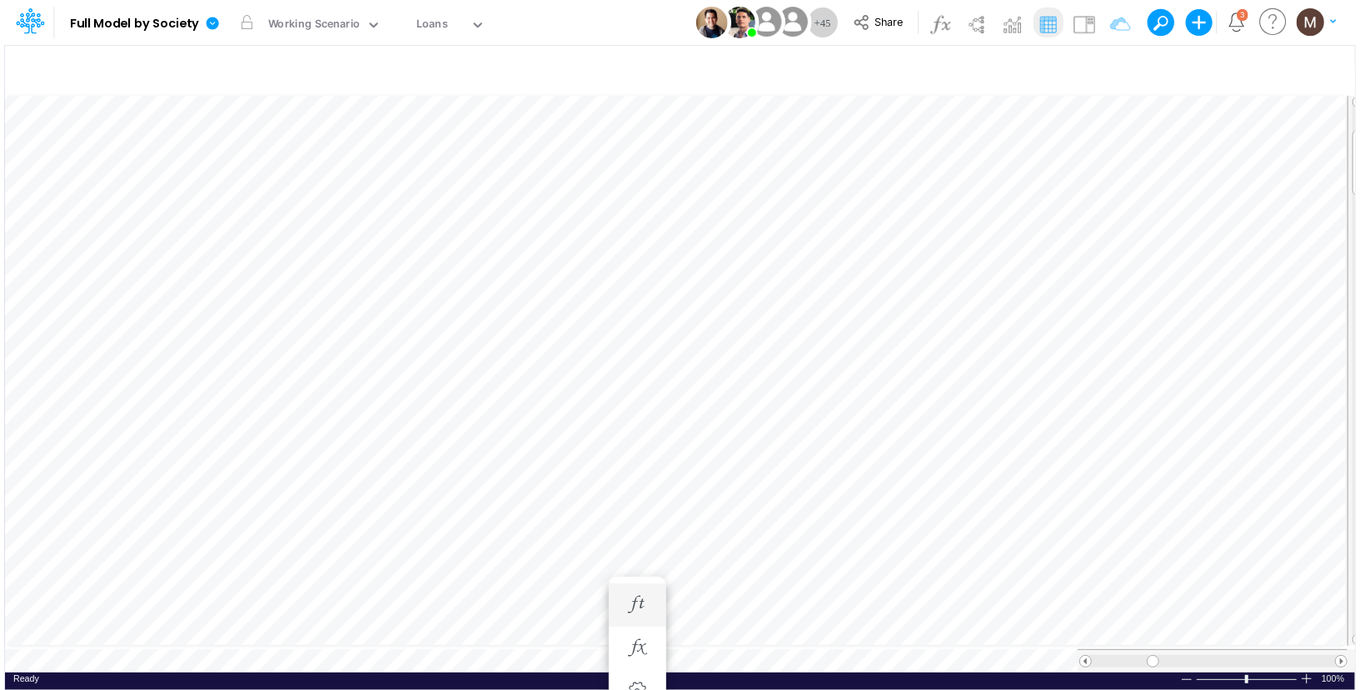
scroll to position [7, 1]
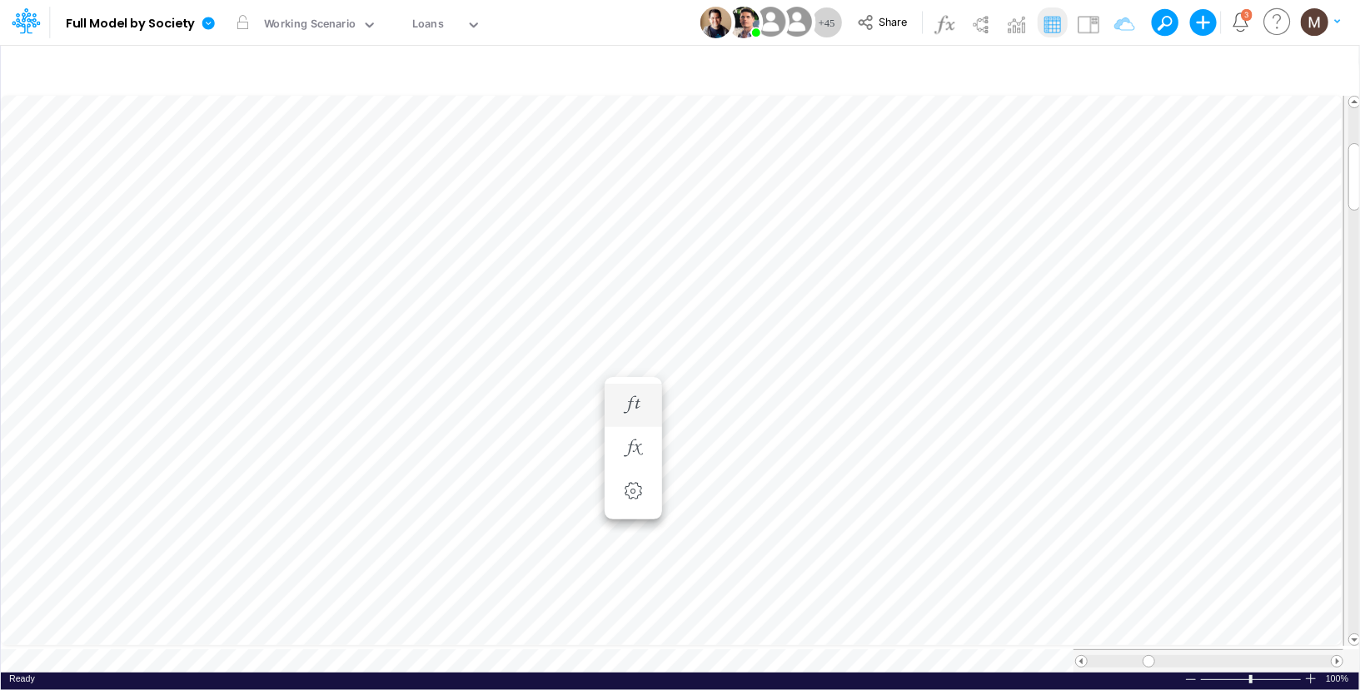
scroll to position [7, 1]
click at [629, 405] on button "button" at bounding box center [633, 398] width 31 height 33
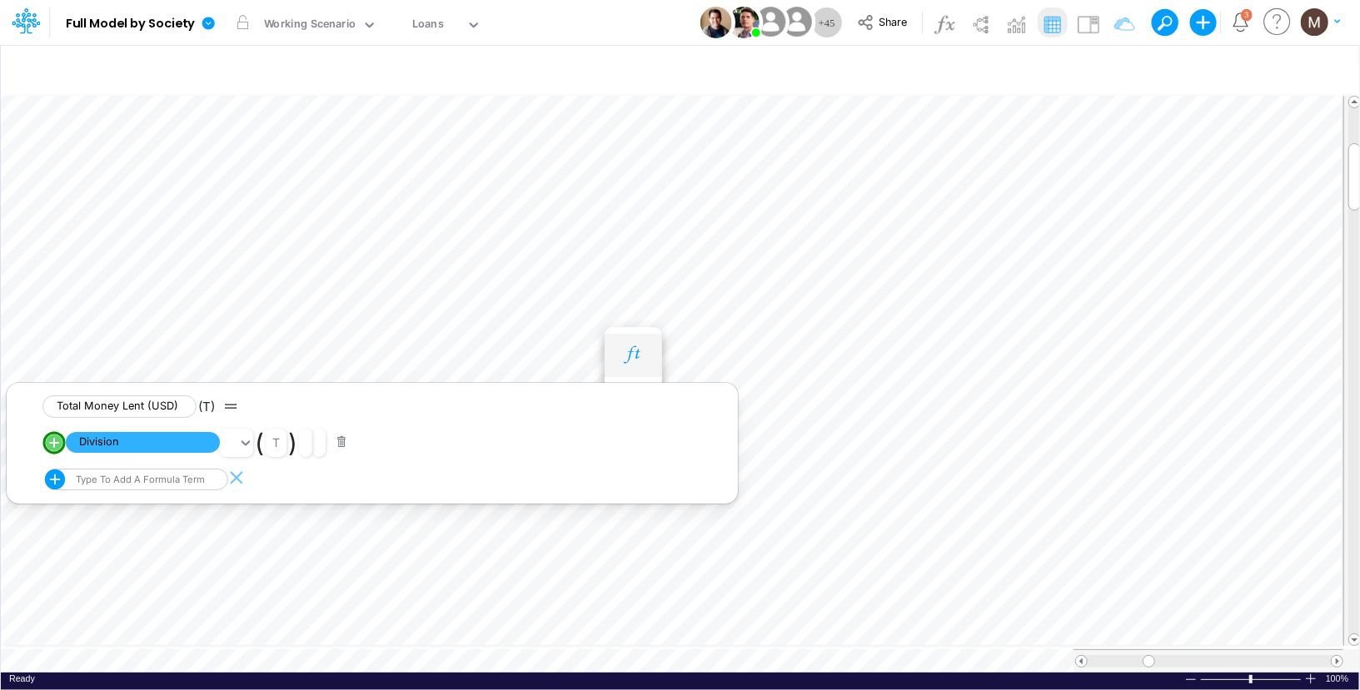
click at [625, 354] on icon "button" at bounding box center [632, 354] width 25 height 17
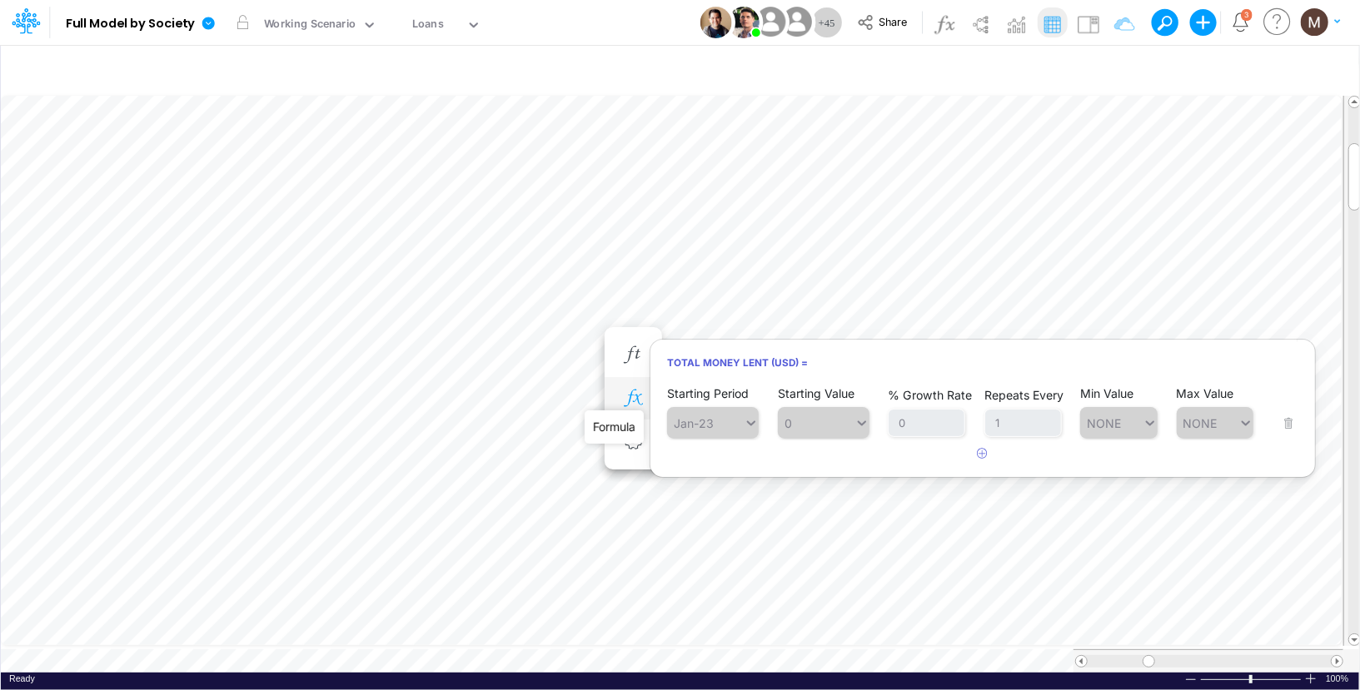
click at [635, 390] on icon "button" at bounding box center [632, 398] width 25 height 17
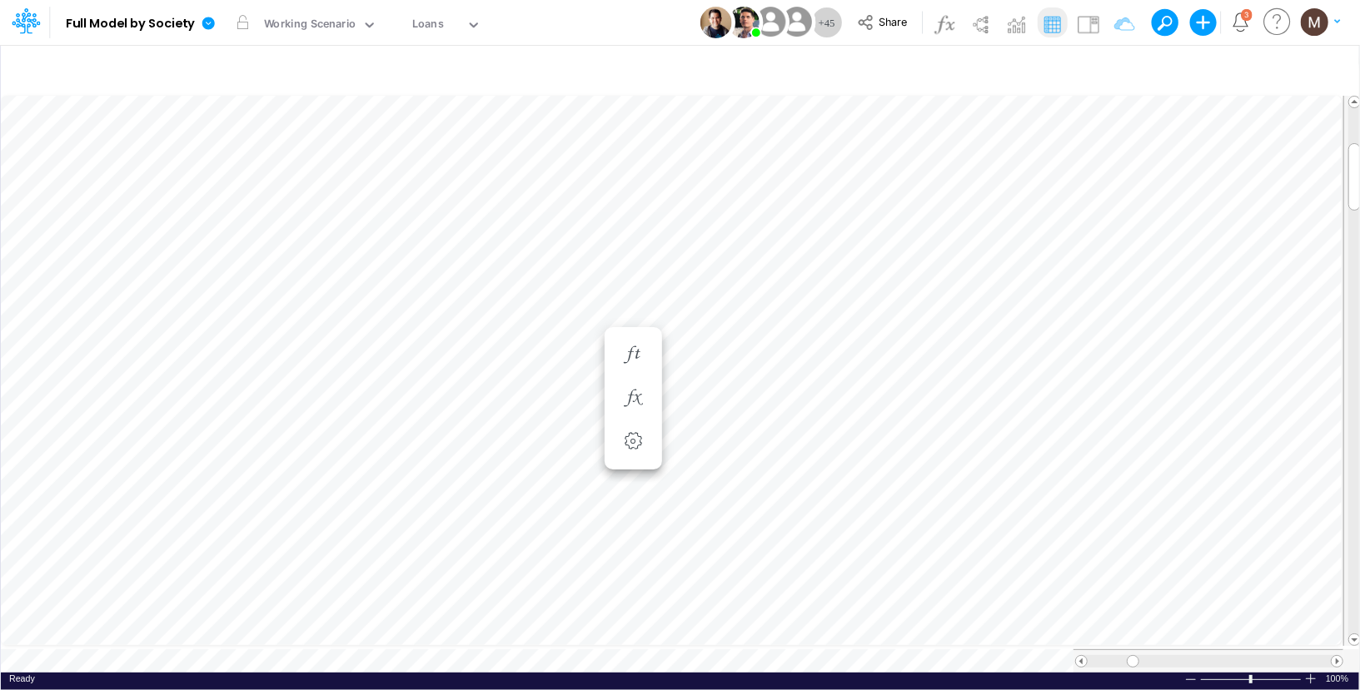
scroll to position [7, 1]
drag, startPoint x: 1195, startPoint y: 651, endPoint x: 1111, endPoint y: 663, distance: 84.9
click at [1111, 663] on div at bounding box center [1208, 660] width 270 height 23
click at [1135, 401] on icon "button" at bounding box center [1132, 398] width 25 height 17
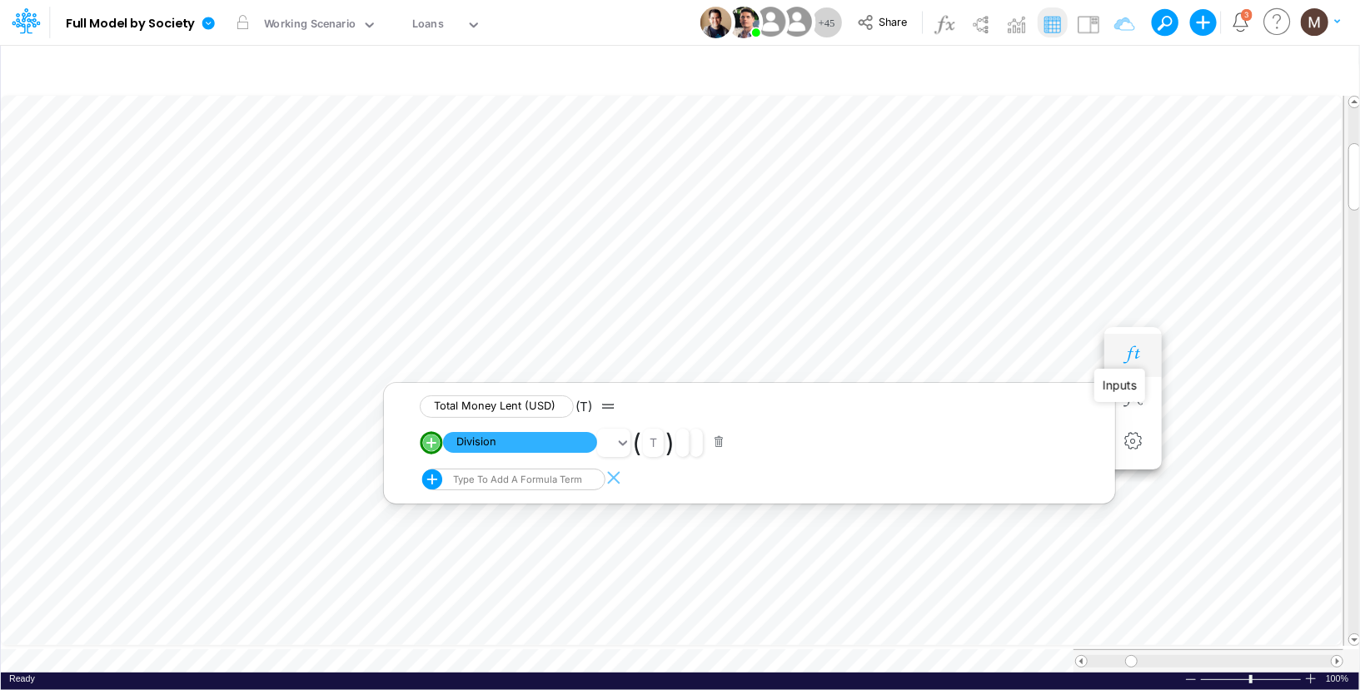
click at [1120, 346] on icon "button" at bounding box center [1132, 354] width 25 height 17
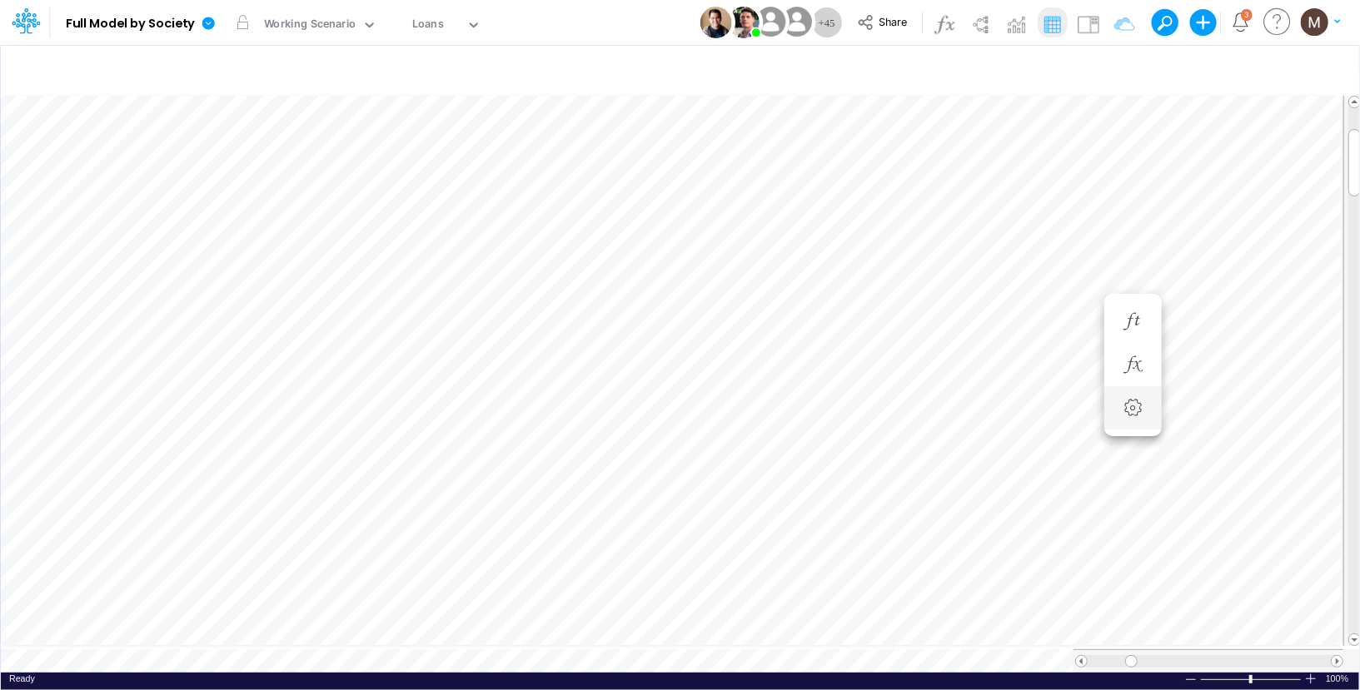
scroll to position [7, 1]
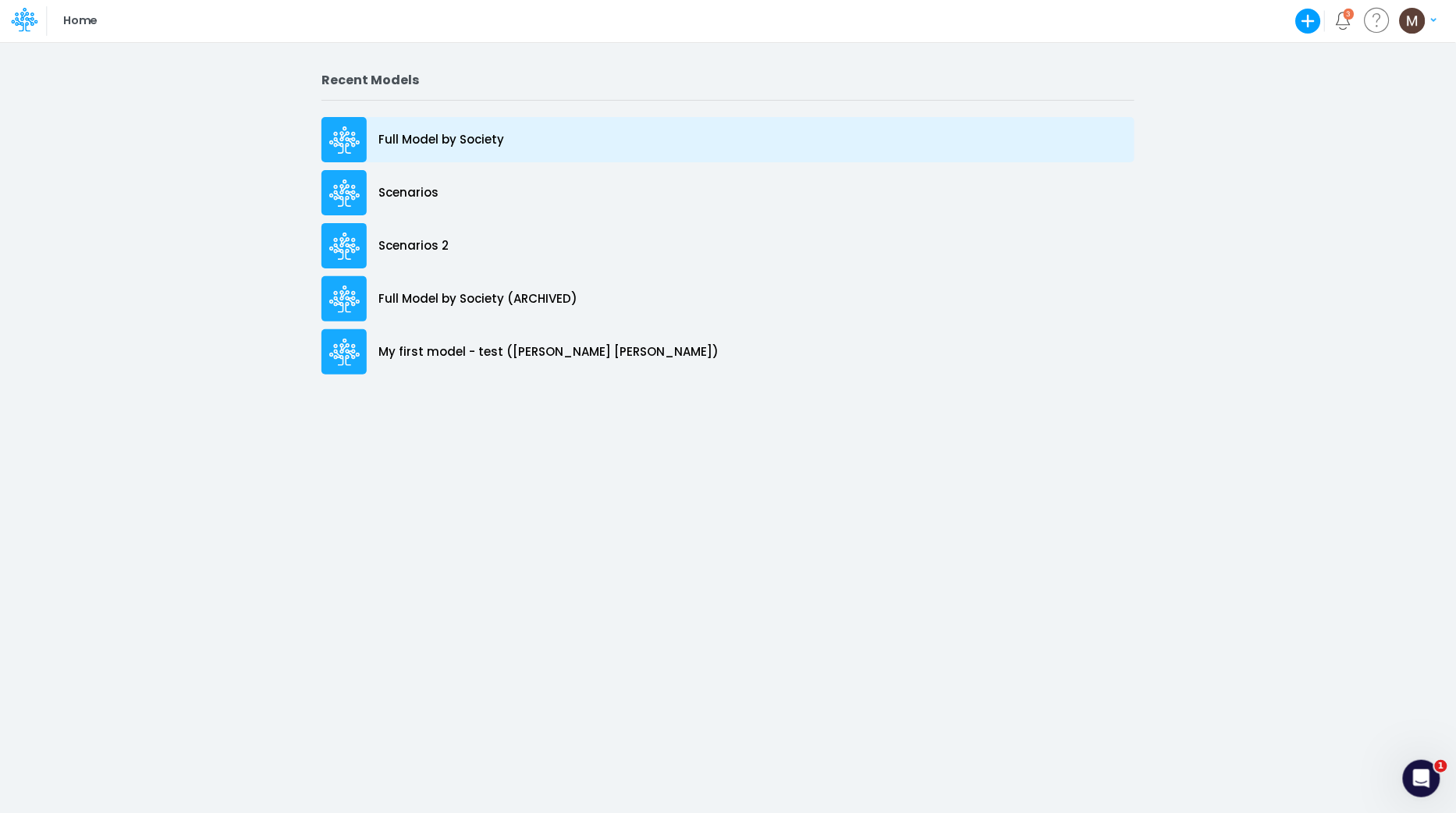
click at [524, 129] on div "Full Model by Society" at bounding box center [728, 140] width 813 height 45
